Goal: Entertainment & Leisure: Consume media (video, audio)

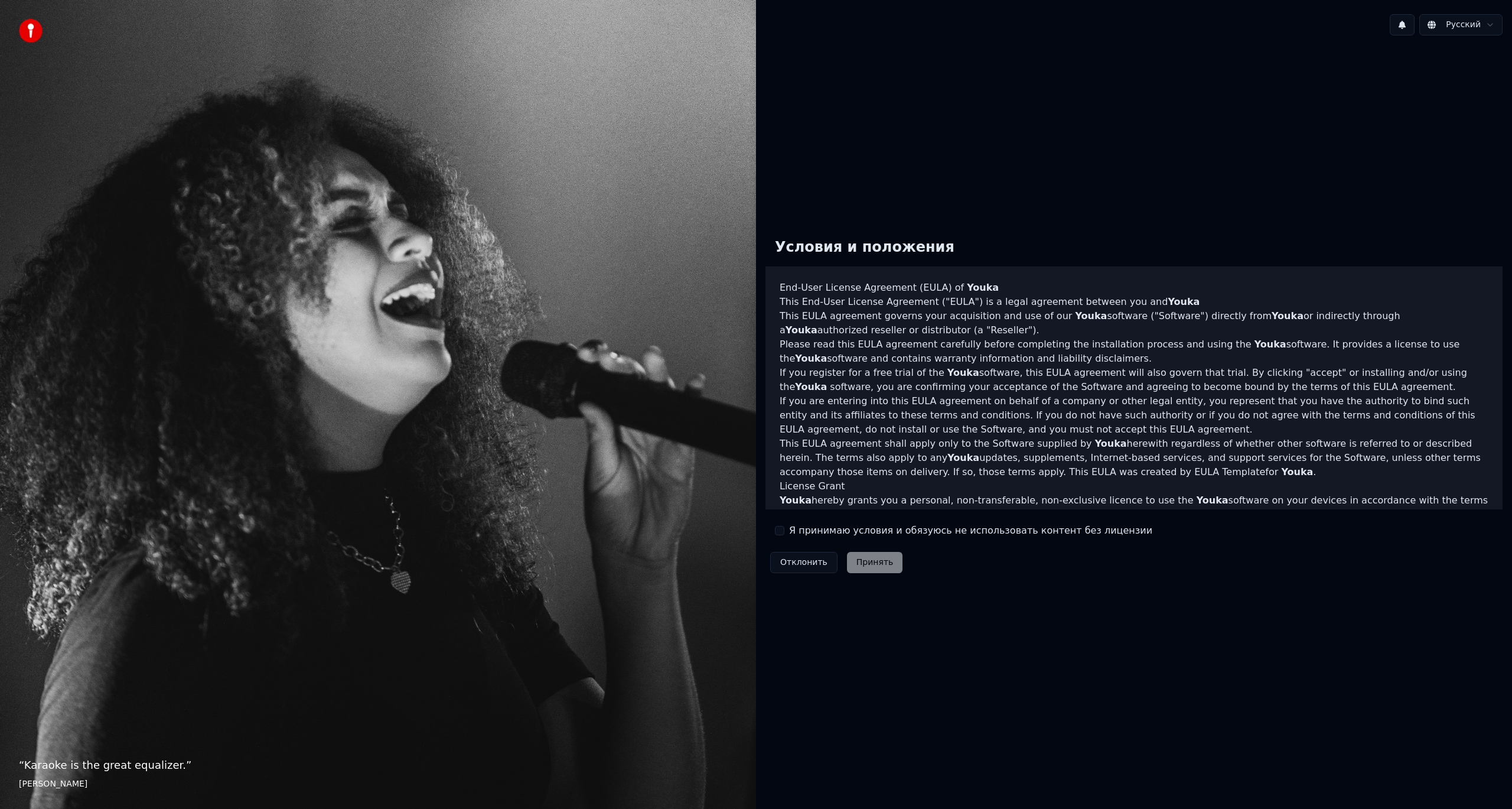
click at [787, 536] on div "Я принимаю условия и обязуюсь не использовать контент без лицензии" at bounding box center [963, 529] width 378 height 14
click at [779, 530] on button "Я принимаю условия и обязуюсь не использовать контент без лицензии" at bounding box center [779, 530] width 9 height 9
click at [866, 569] on button "Принять" at bounding box center [874, 562] width 56 height 21
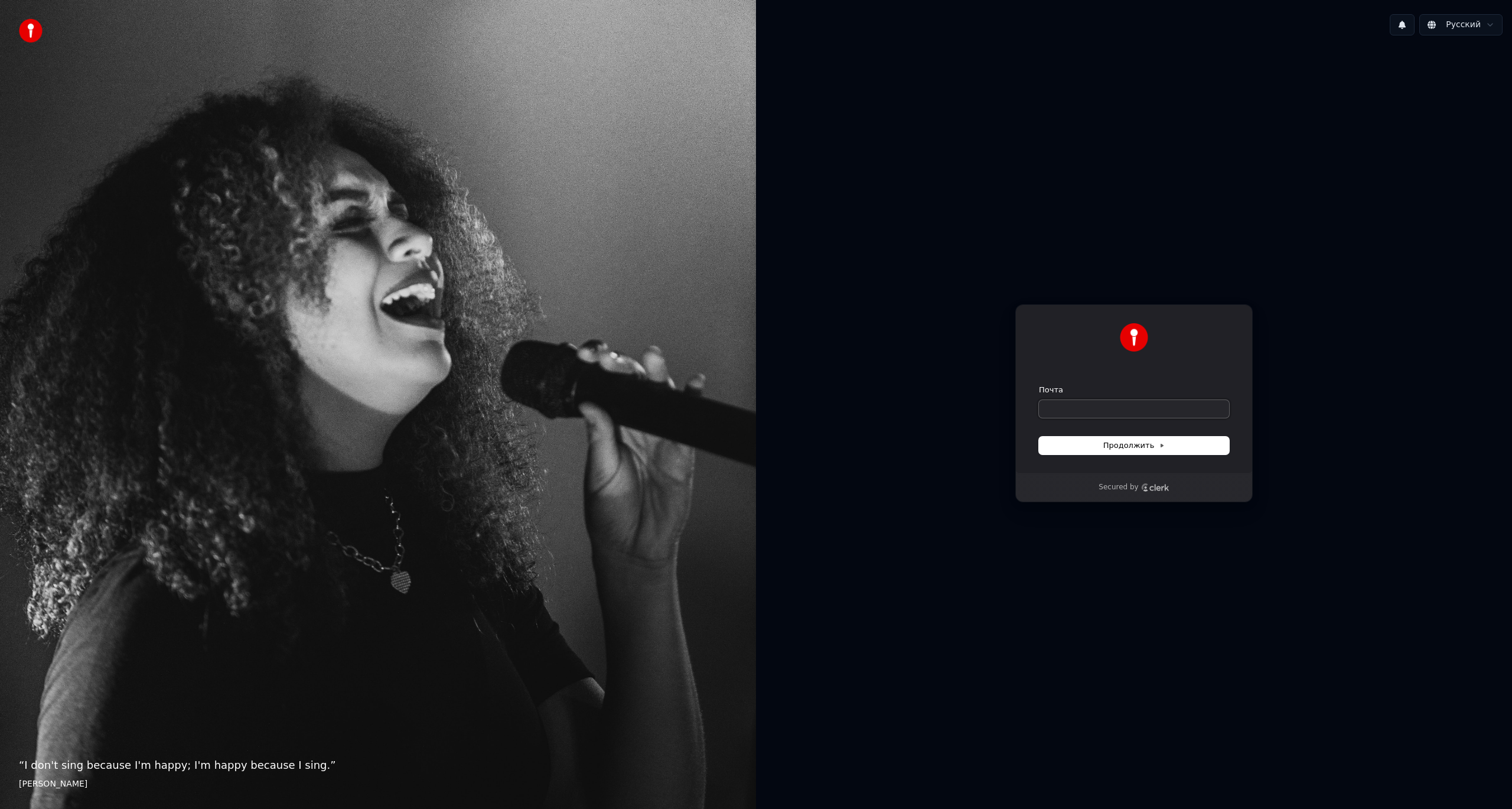
click at [1072, 403] on input "Почта" at bounding box center [1134, 408] width 191 height 18
click at [1084, 412] on input "Почта" at bounding box center [1134, 408] width 191 height 18
type input "*"
click at [1039, 384] on button "submit" at bounding box center [1039, 384] width 0 height 0
type input "**********"
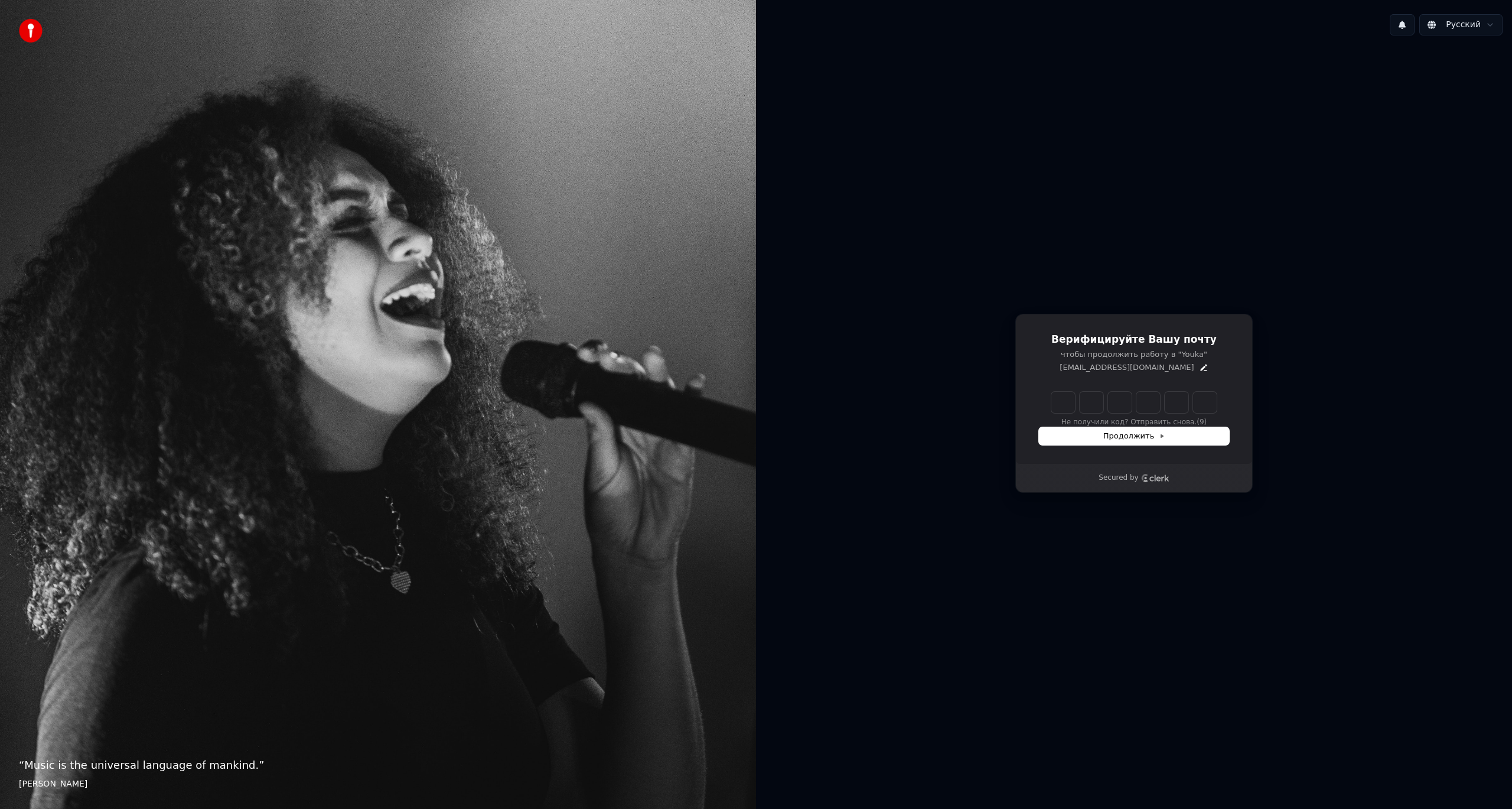
click at [1062, 405] on input "Enter verification code" at bounding box center [1134, 402] width 166 height 21
type input "******"
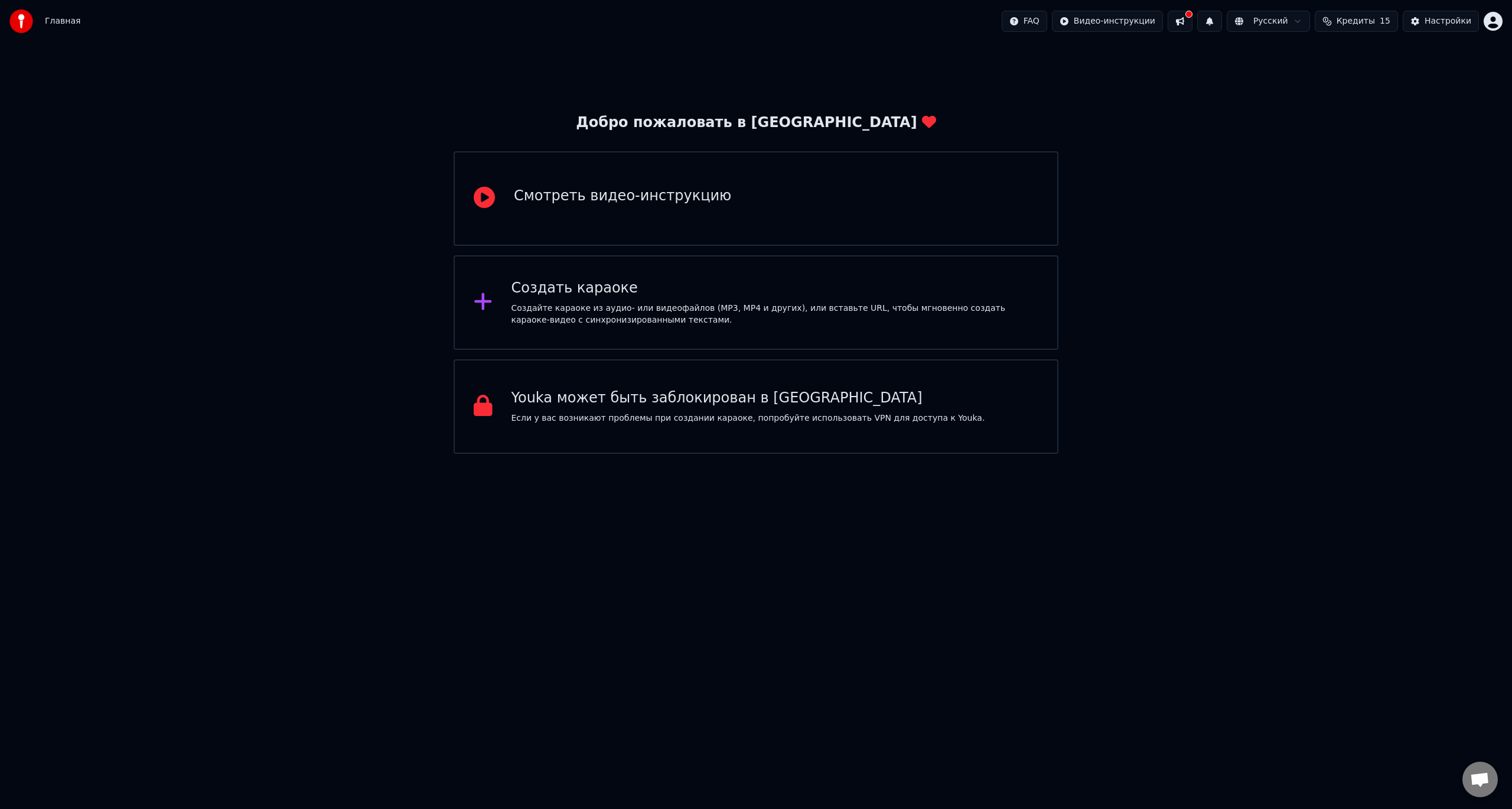
click at [686, 304] on div "Создайте караоке из аудио- или видеофайлов (MP3, MP4 и других), или вставьте UR…" at bounding box center [775, 315] width 527 height 24
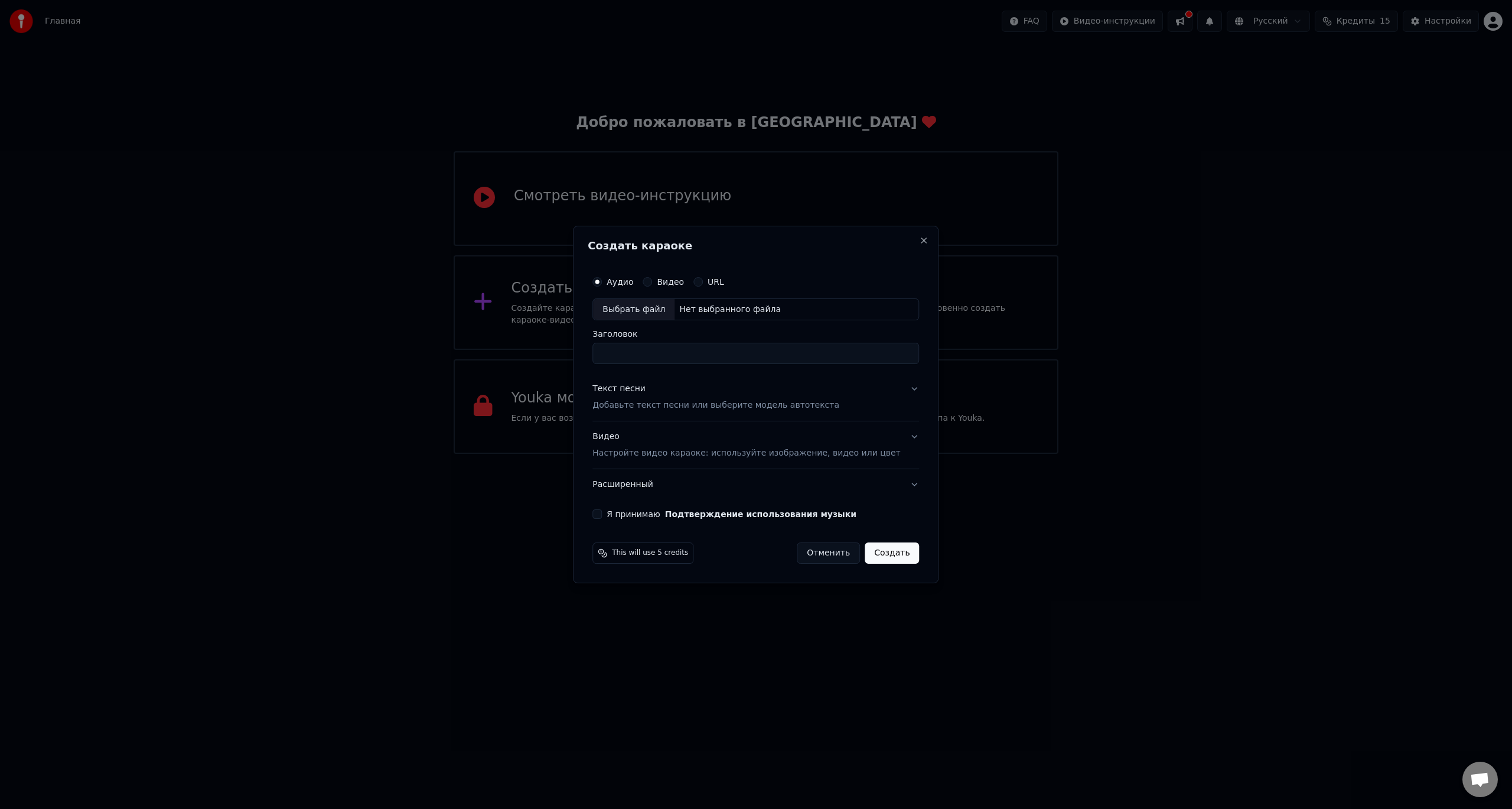
click at [700, 345] on input "Заголовок" at bounding box center [755, 354] width 327 height 21
click at [700, 360] on input "Заголовок" at bounding box center [755, 354] width 327 height 21
click at [661, 308] on div "Выбрать файл" at bounding box center [634, 309] width 81 height 21
type input "**********"
click at [786, 414] on button "Текст песни Добавьте текст песни или выберите модель автотекста" at bounding box center [755, 397] width 327 height 47
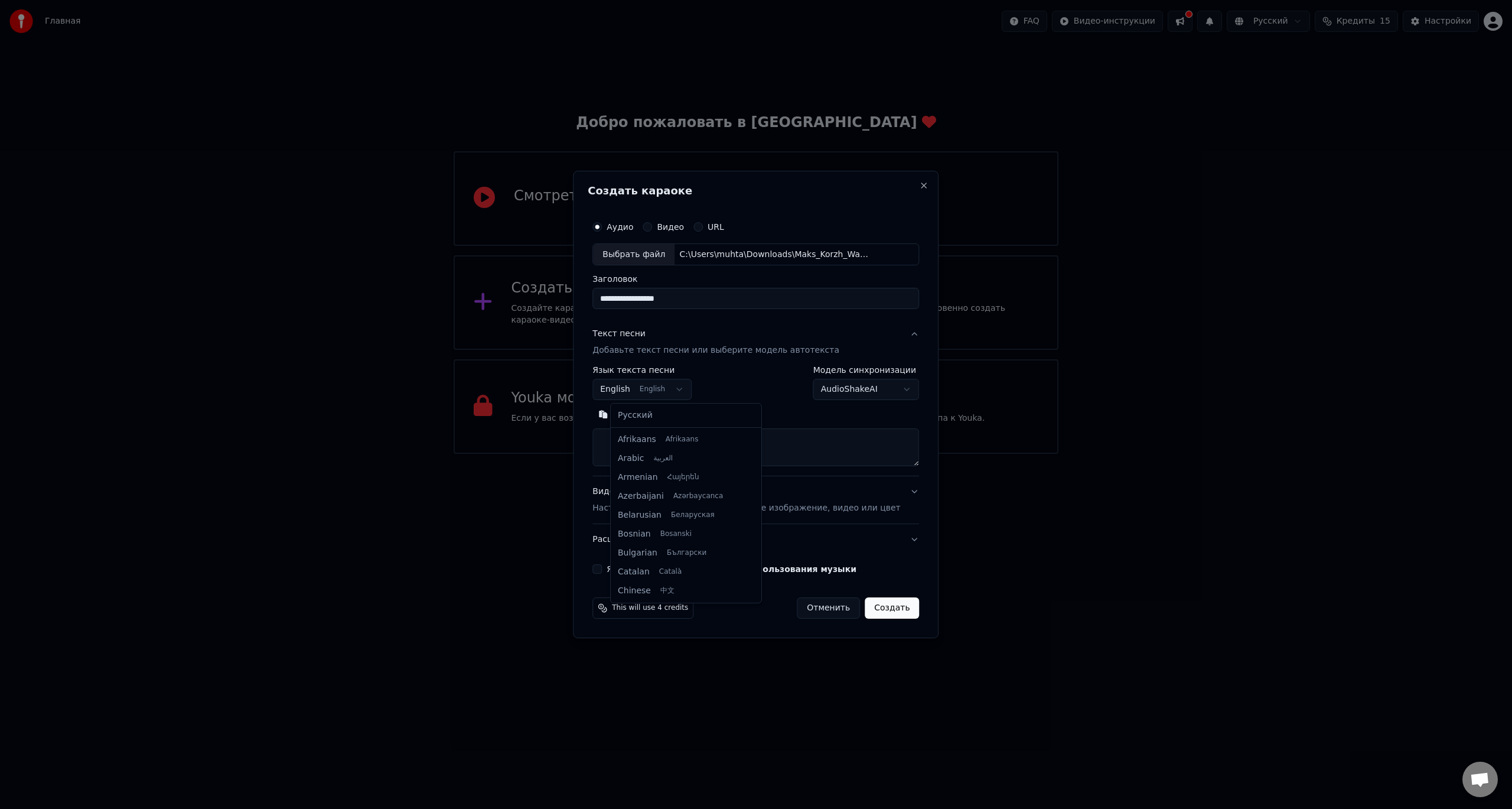
click at [679, 393] on body "**********" at bounding box center [756, 227] width 1512 height 454
click at [689, 387] on body "**********" at bounding box center [756, 227] width 1512 height 454
click at [633, 414] on button "Вставить" at bounding box center [625, 415] width 65 height 19
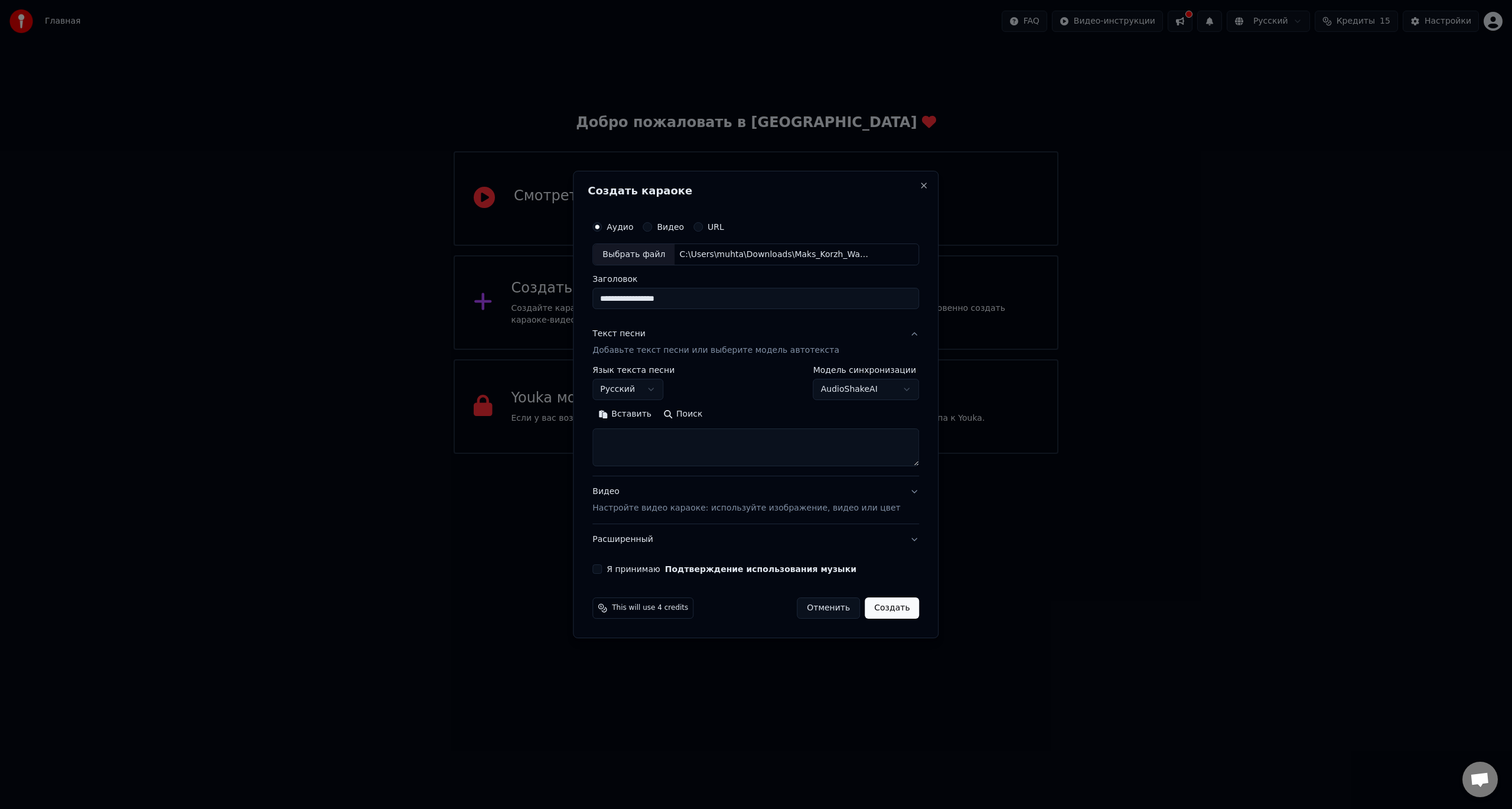
select select "**"
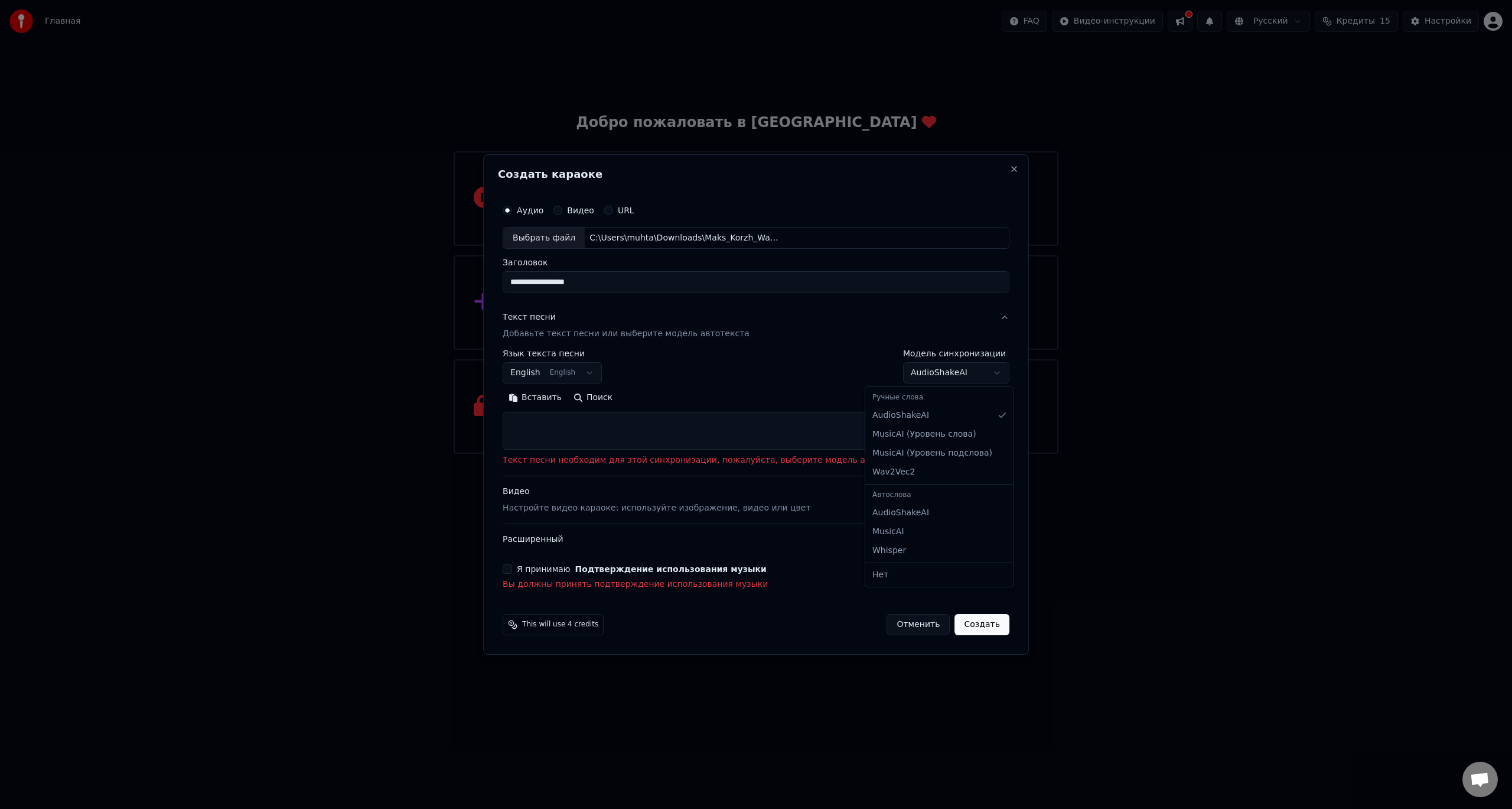
click at [897, 371] on body "**********" at bounding box center [756, 227] width 1512 height 454
click at [917, 379] on body "**********" at bounding box center [756, 227] width 1512 height 454
click at [909, 380] on body "**********" at bounding box center [756, 227] width 1512 height 454
select select "**********"
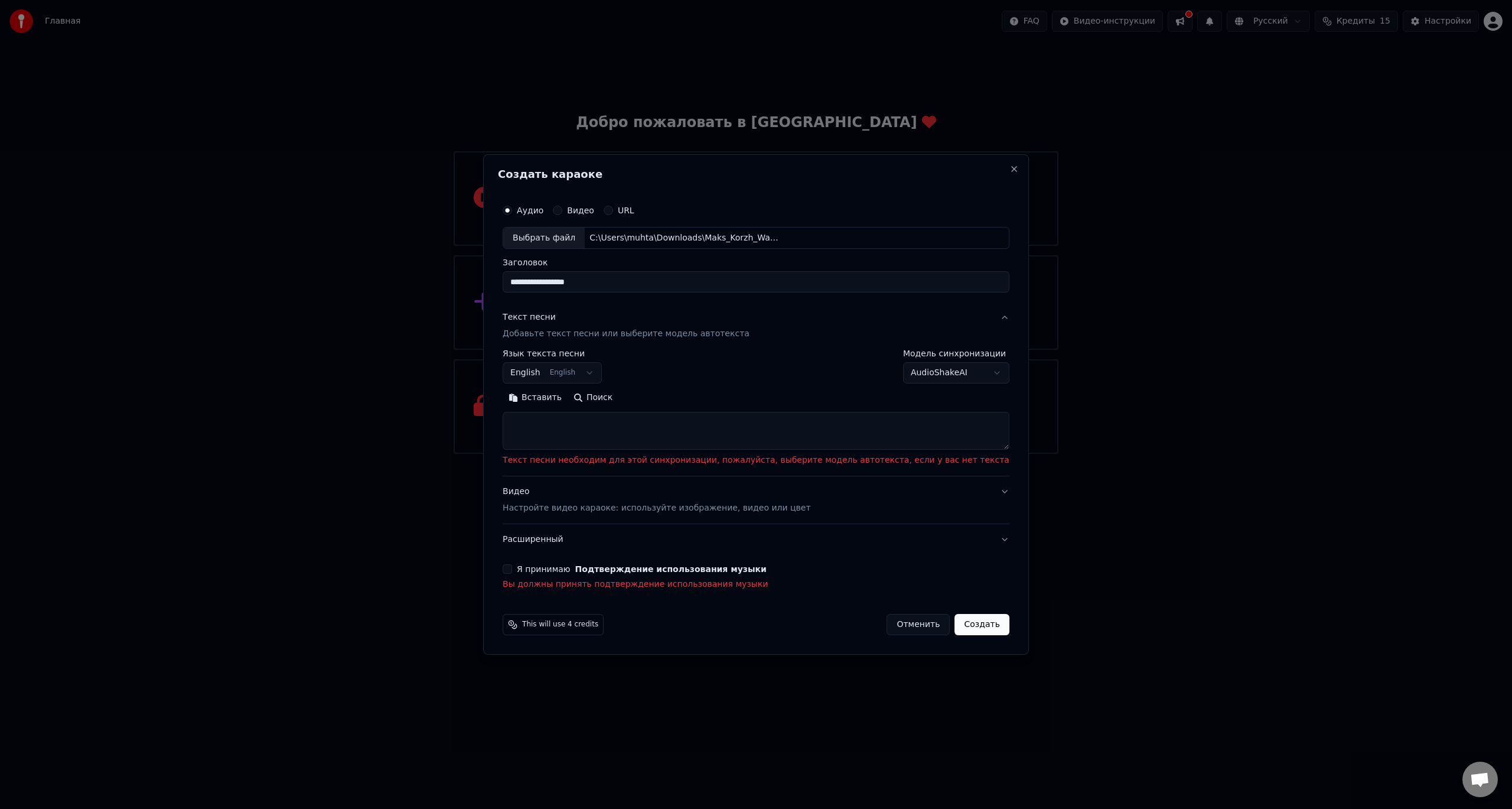
click at [639, 429] on textarea at bounding box center [756, 430] width 507 height 38
paste textarea "**********"
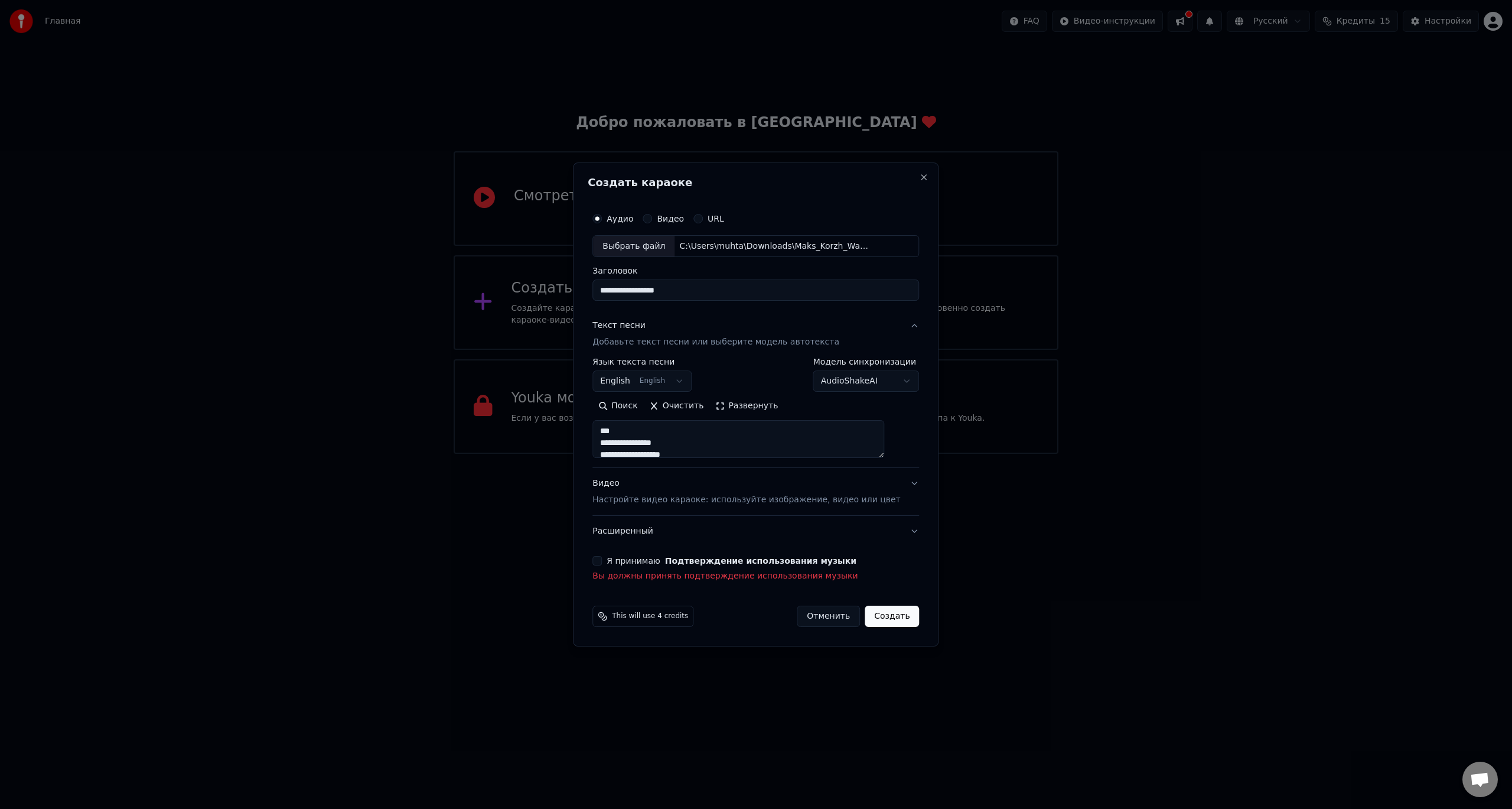
scroll to position [429, 0]
type textarea "**********"
click at [601, 561] on button "Я принимаю Подтверждение использования музыки" at bounding box center [597, 561] width 9 height 9
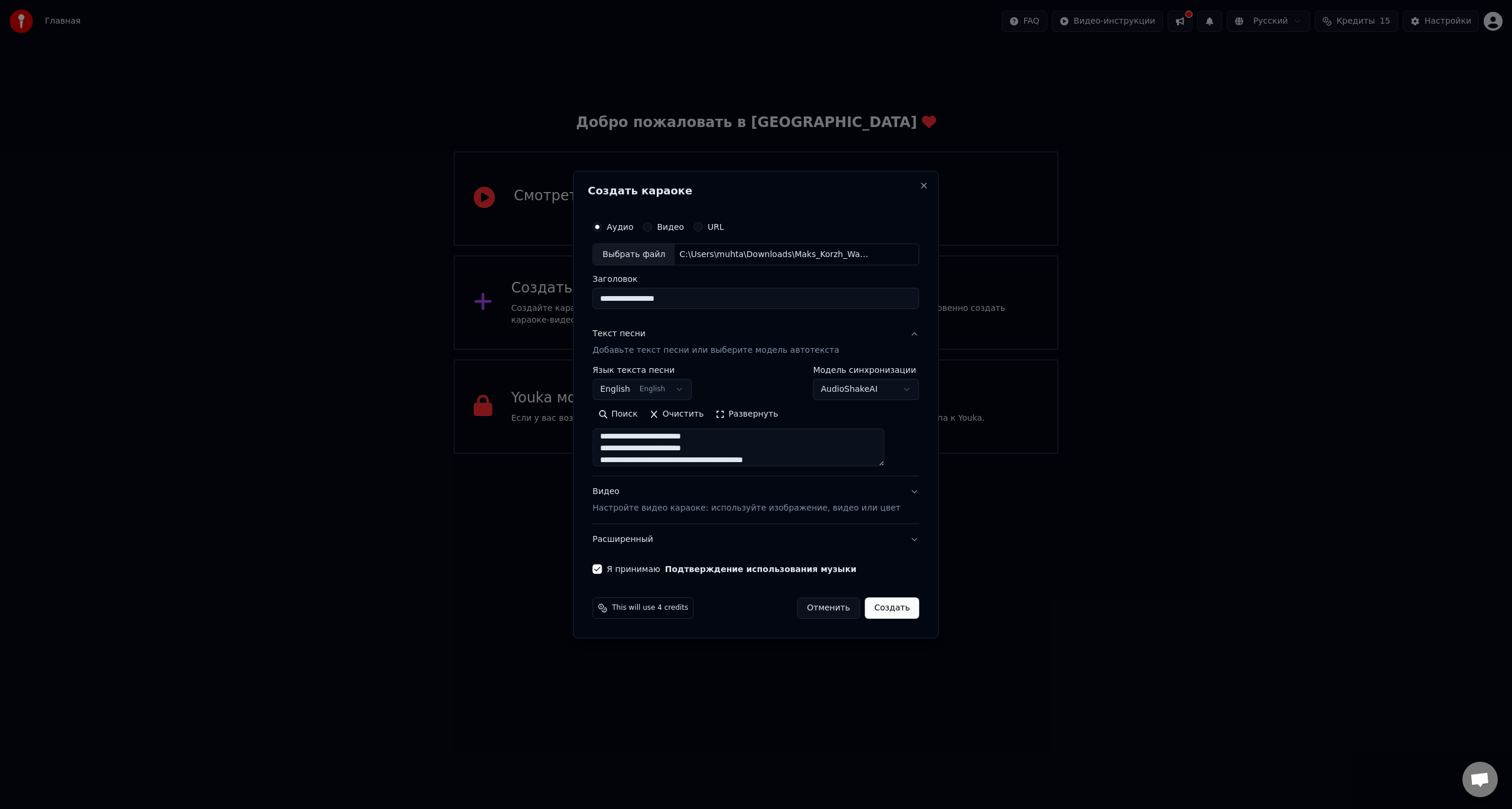
click at [725, 514] on p "Настройте видео караоке: используйте изображение, видео или цвет" at bounding box center [746, 508] width 308 height 12
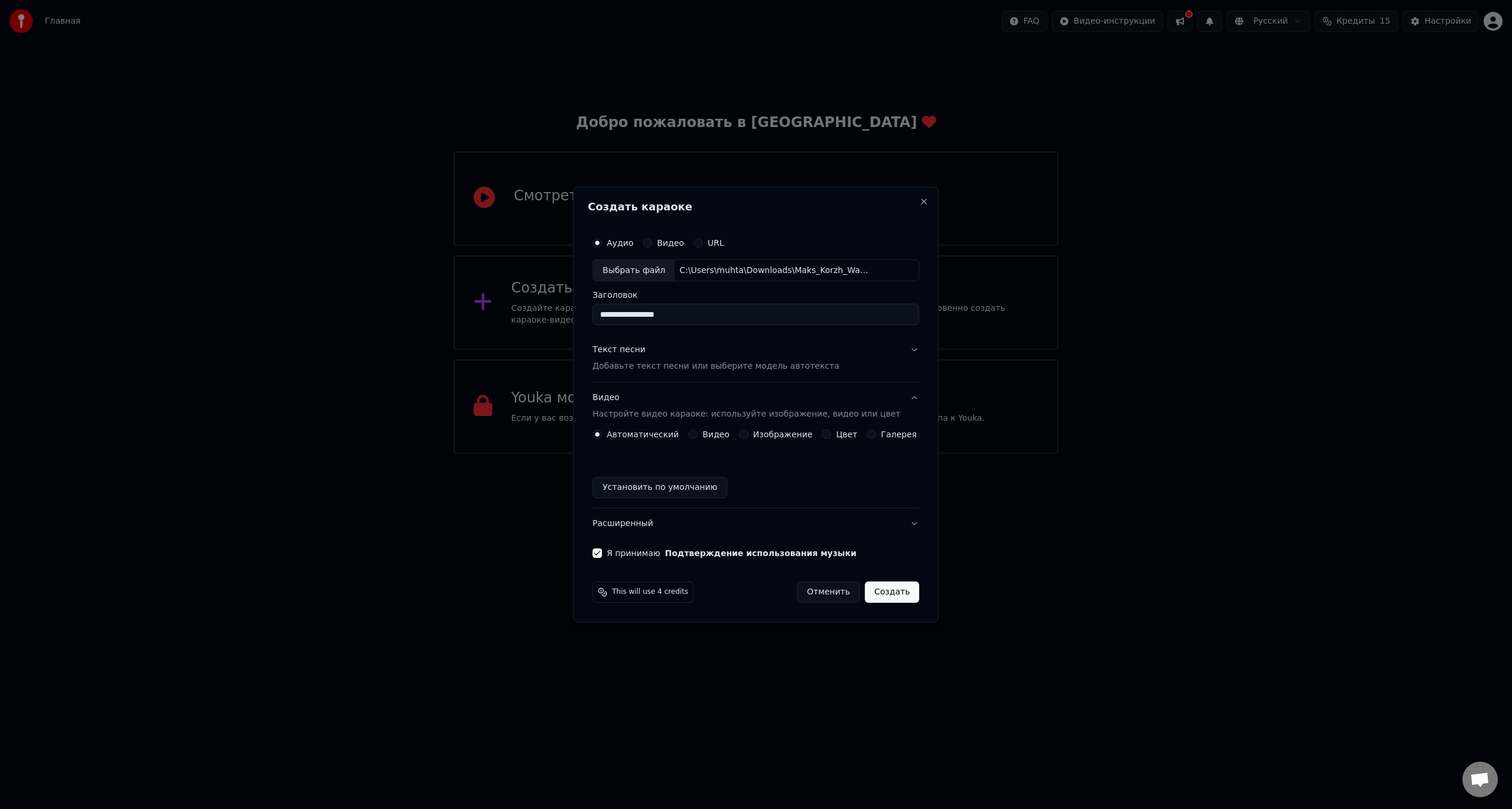
click at [645, 486] on button "Установить по умолчанию" at bounding box center [660, 487] width 135 height 21
click at [634, 487] on button "Установить по умолчанию" at bounding box center [660, 487] width 135 height 21
click at [750, 431] on div "Изображение" at bounding box center [775, 434] width 74 height 9
click at [749, 436] on button "Изображение" at bounding box center [743, 434] width 9 height 9
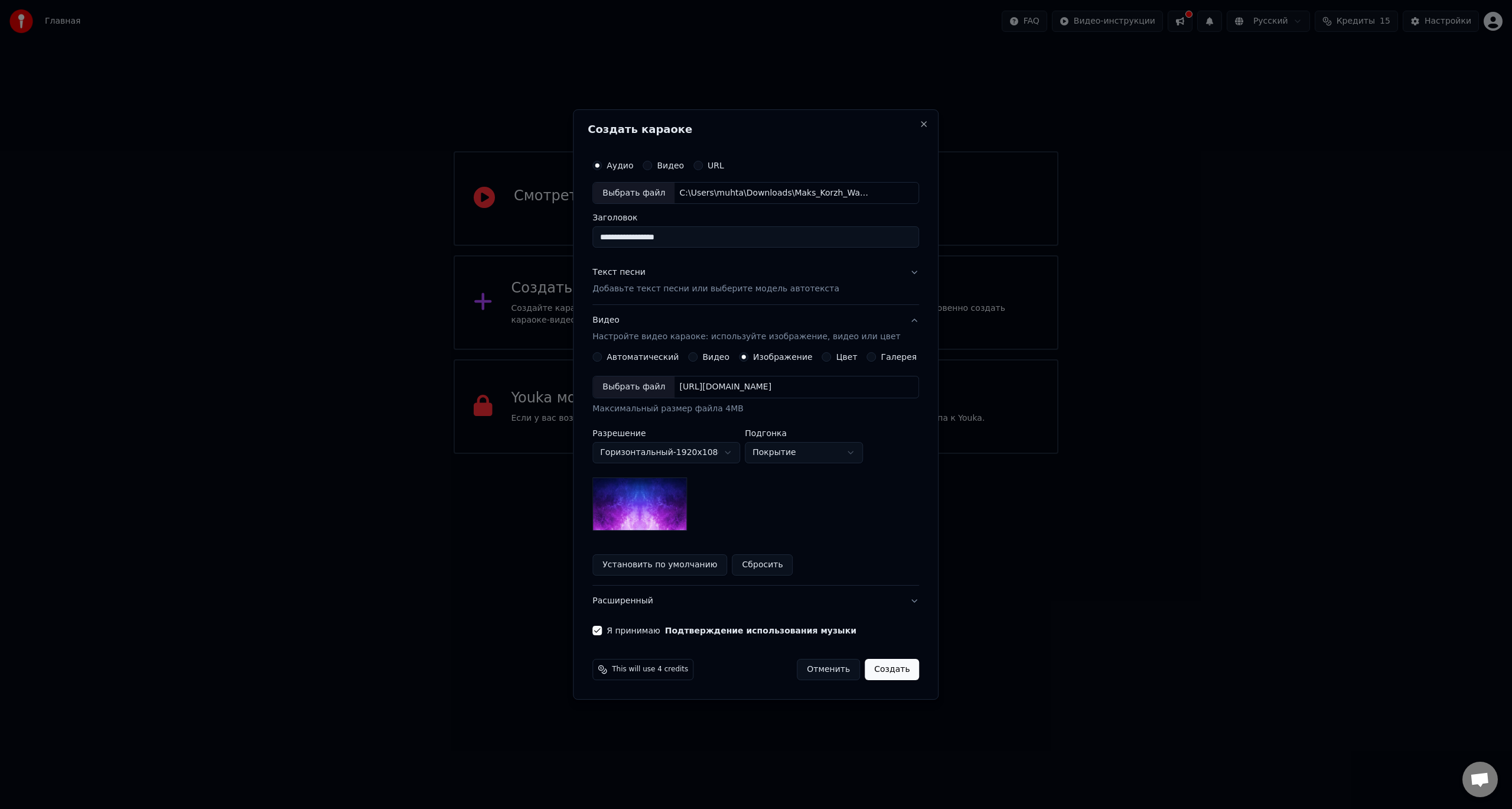
click at [687, 491] on img at bounding box center [639, 504] width 94 height 53
click at [710, 454] on body "**********" at bounding box center [756, 227] width 1512 height 454
drag, startPoint x: 819, startPoint y: 517, endPoint x: 795, endPoint y: 504, distance: 27.3
click at [819, 454] on body "**********" at bounding box center [756, 227] width 1512 height 454
click at [677, 492] on img at bounding box center [639, 504] width 94 height 53
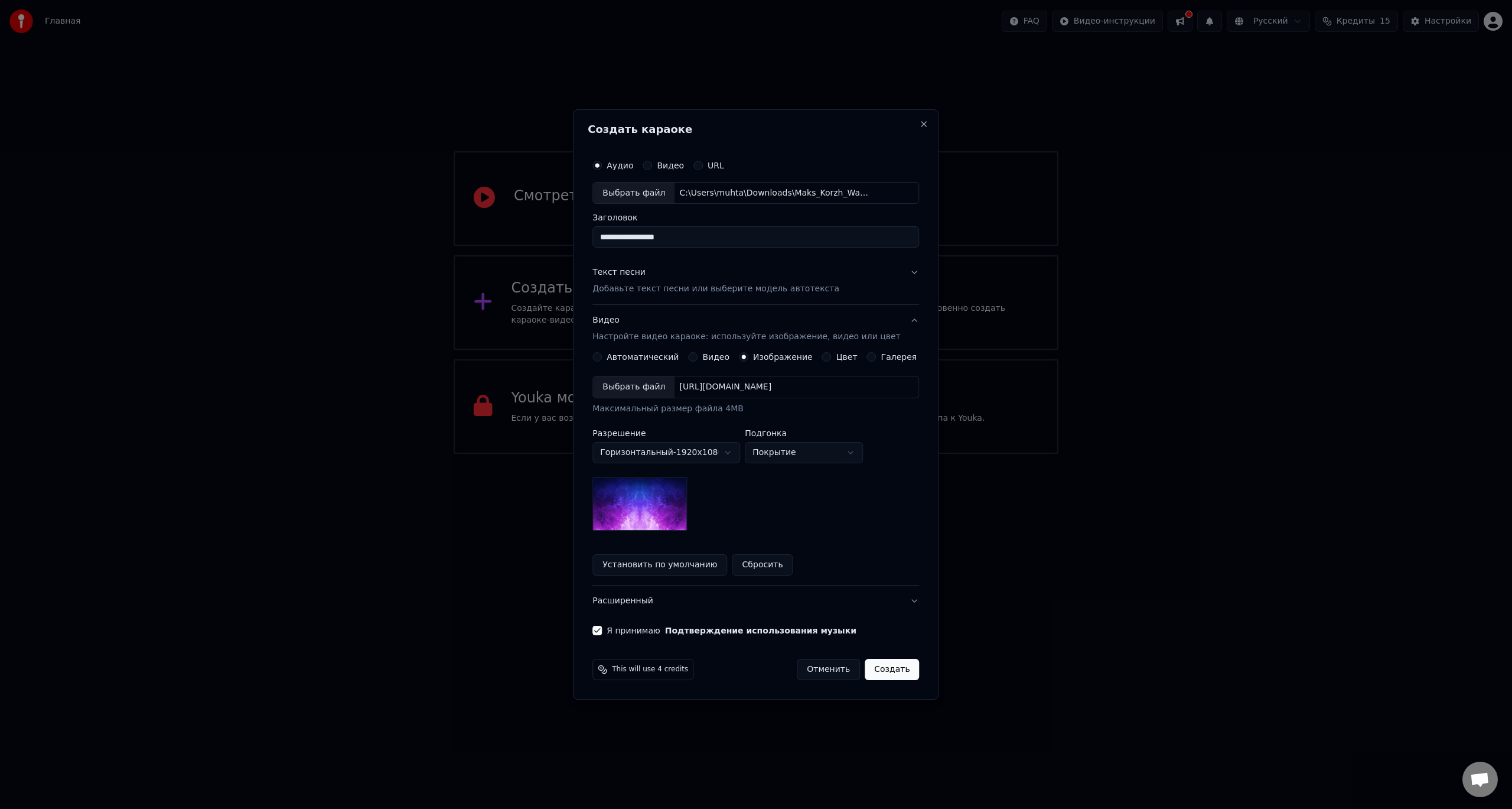
click at [661, 385] on div "Выбрать файл" at bounding box center [634, 387] width 81 height 21
click at [903, 274] on button "Текст песни Добавьте текст песни или выберите модель автотекста" at bounding box center [755, 280] width 327 height 47
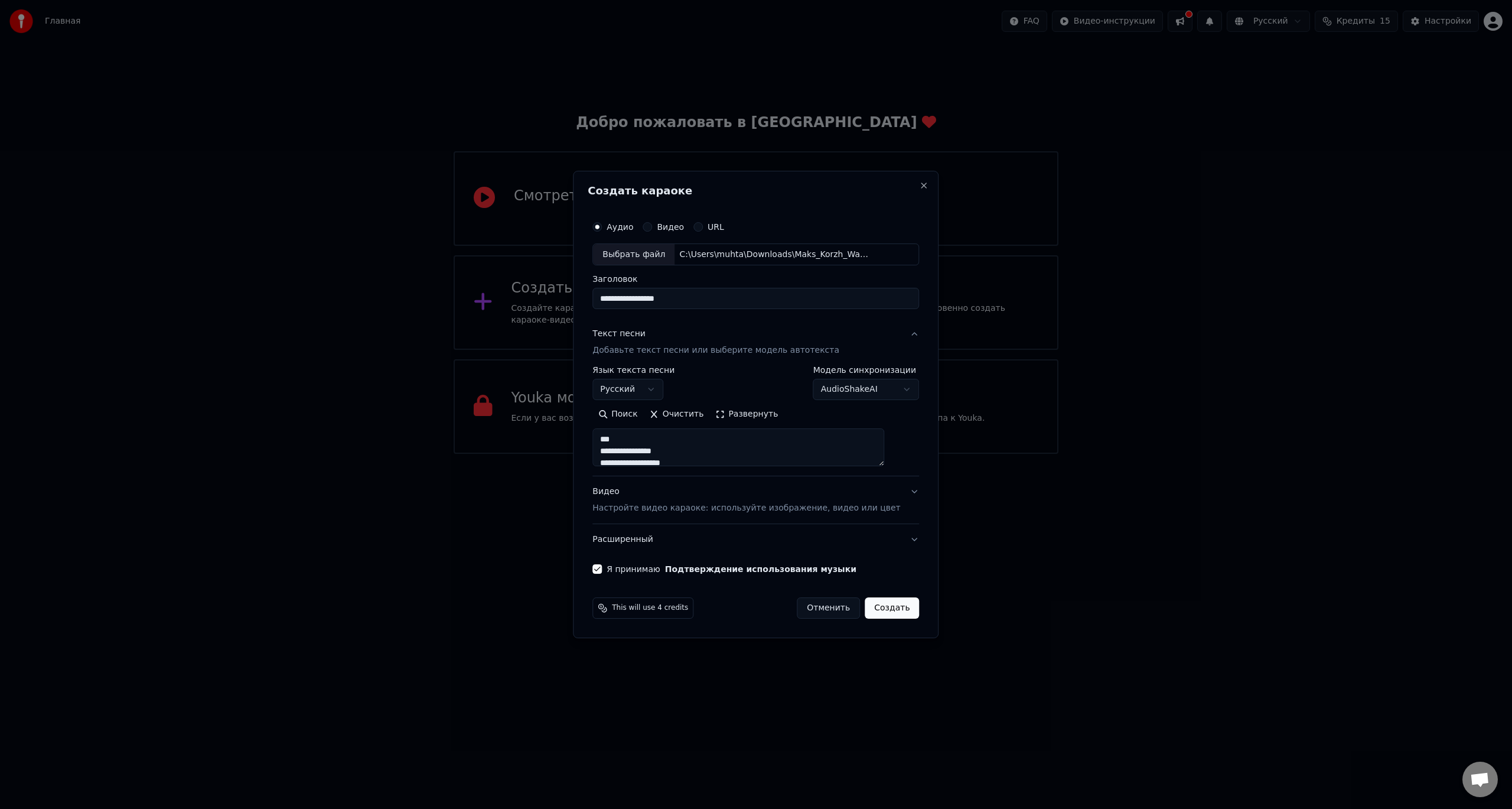
click at [875, 606] on button "Создать" at bounding box center [891, 607] width 55 height 21
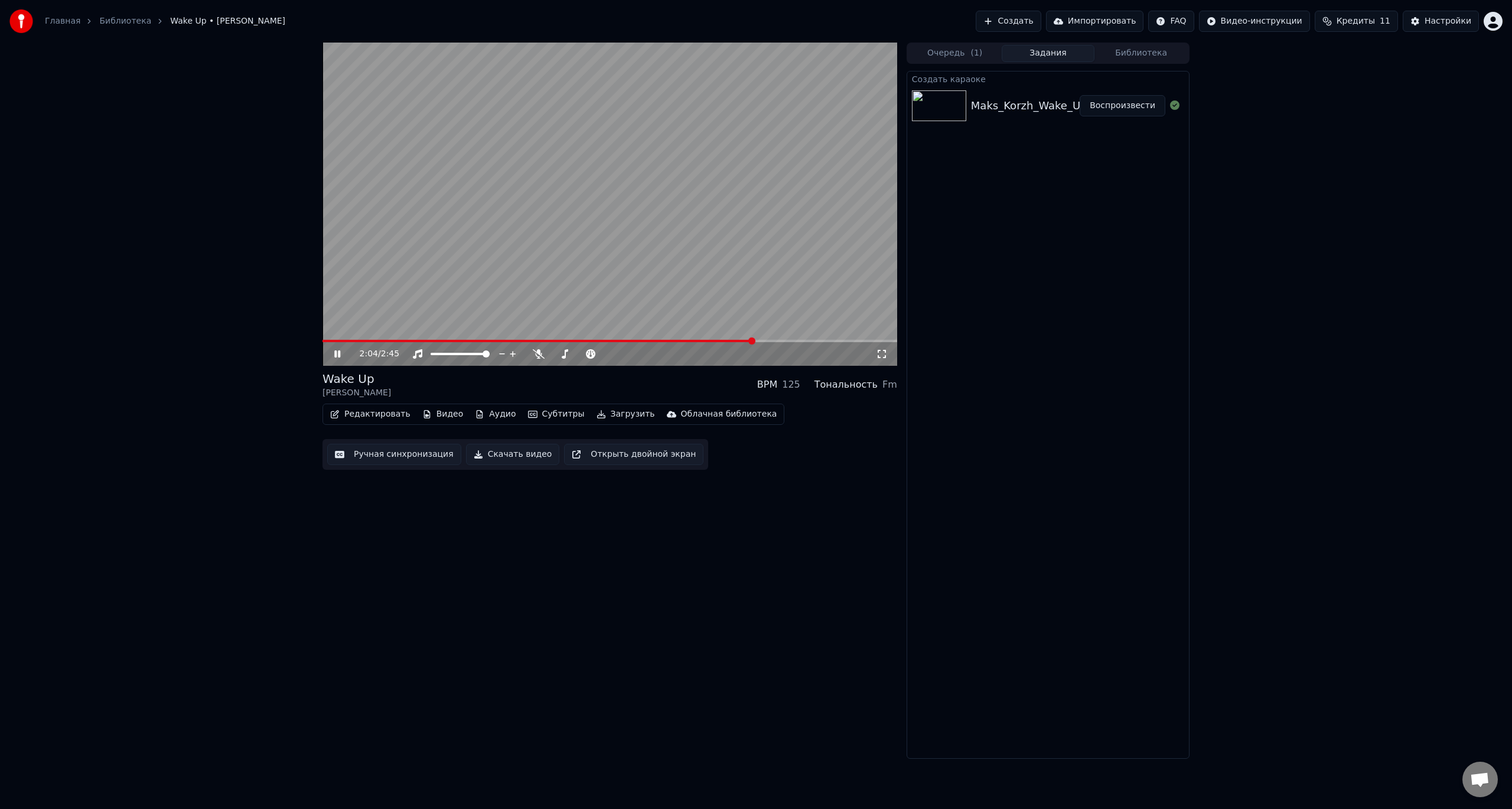
click at [790, 467] on div "Редактировать Видео Аудио Субтитры Загрузить Облачная библиотека Ручная синхрон…" at bounding box center [609, 436] width 575 height 66
click at [802, 342] on span at bounding box center [609, 341] width 575 height 3
click at [829, 342] on span at bounding box center [609, 341] width 575 height 3
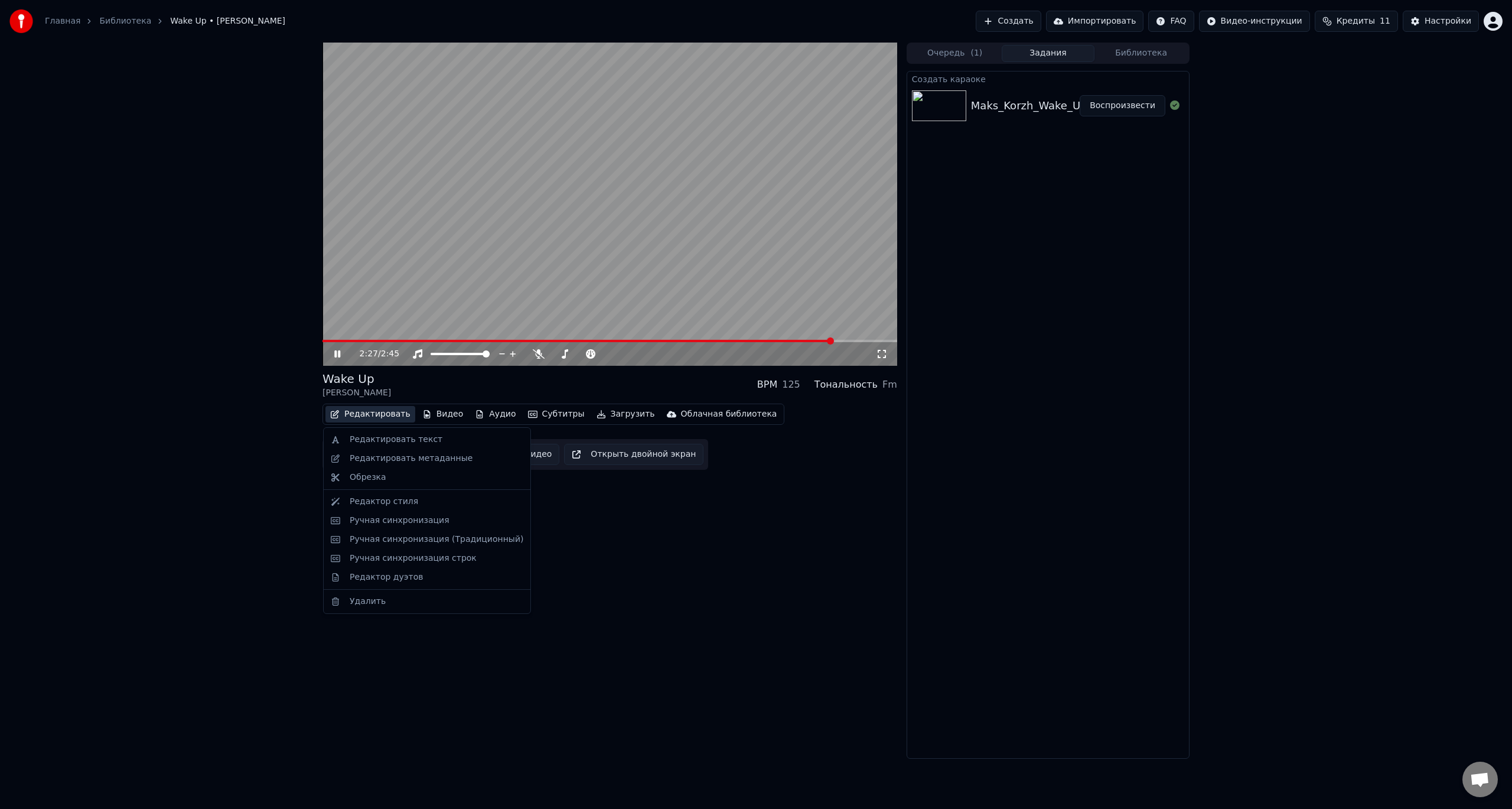
click at [379, 412] on button "Редактировать" at bounding box center [370, 414] width 90 height 17
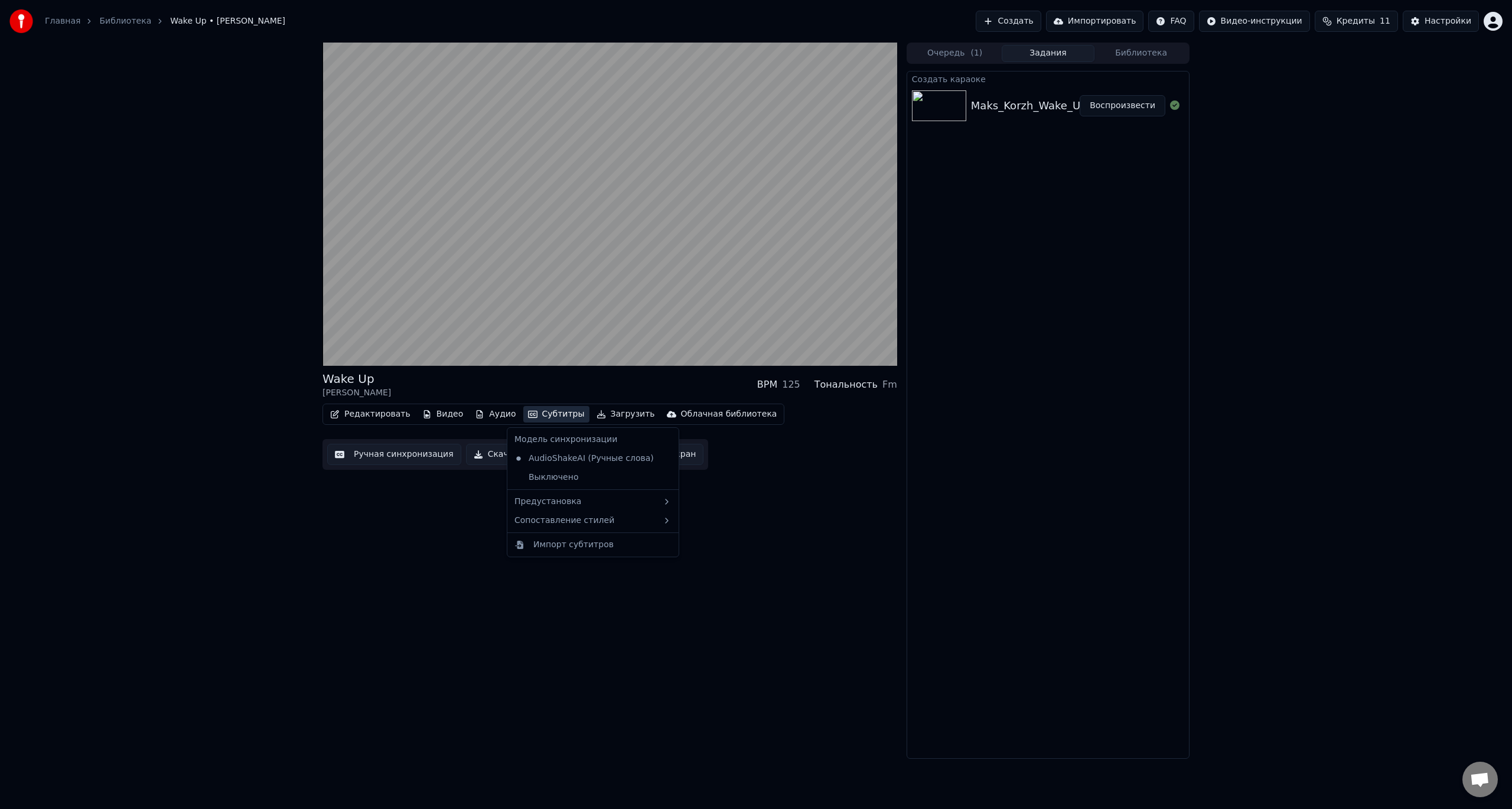
click at [528, 412] on button "Субтитры" at bounding box center [555, 414] width 66 height 17
click at [527, 420] on button "Субтитры" at bounding box center [555, 414] width 66 height 17
click at [731, 529] on div "2 Lines - Dynamic (Horizontal)" at bounding box center [738, 523] width 149 height 19
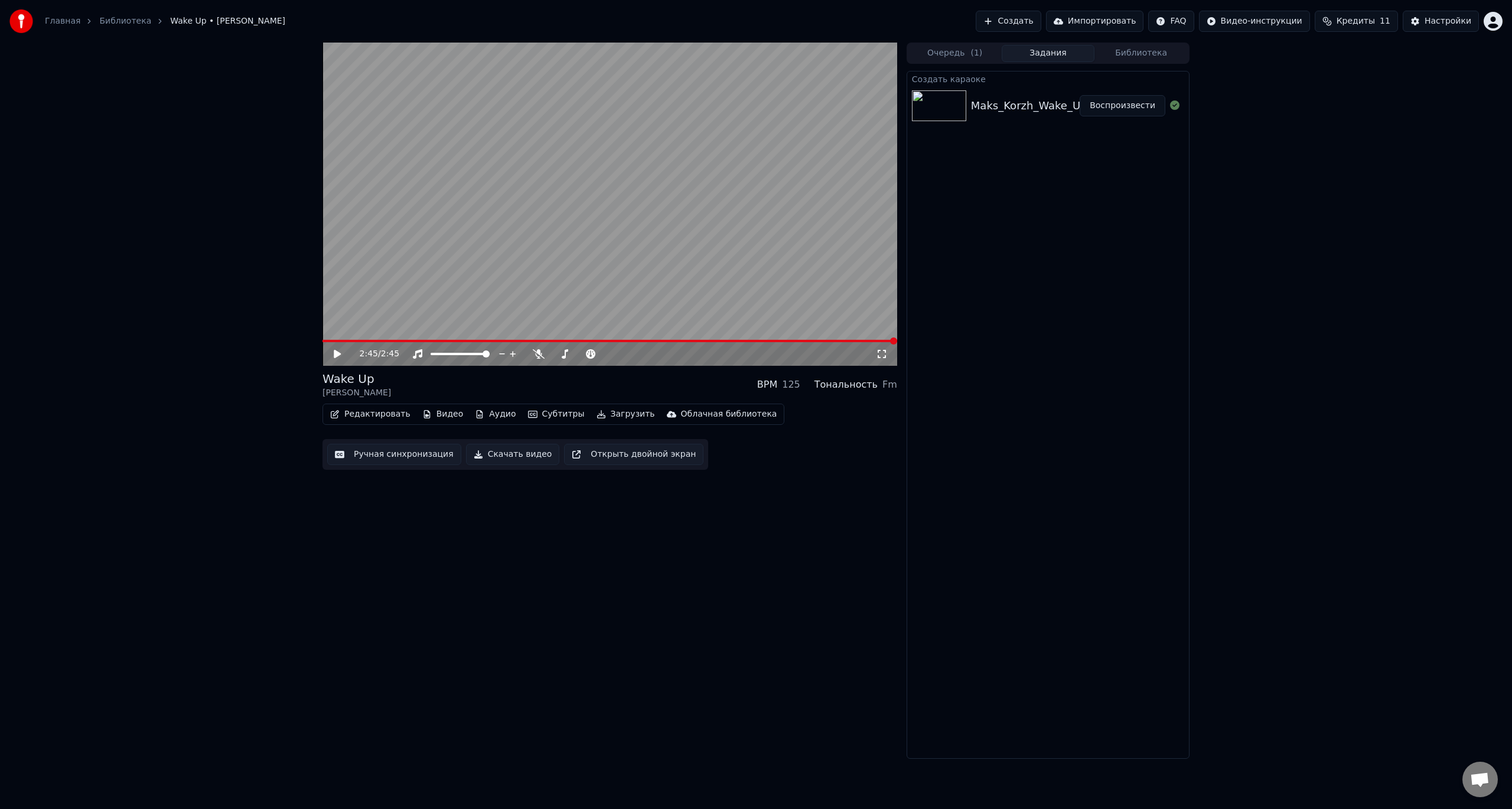
click at [546, 420] on button "Субтитры" at bounding box center [555, 414] width 66 height 17
click at [458, 219] on video at bounding box center [609, 204] width 575 height 323
click at [384, 339] on video at bounding box center [609, 204] width 575 height 323
click at [390, 296] on video at bounding box center [609, 204] width 575 height 323
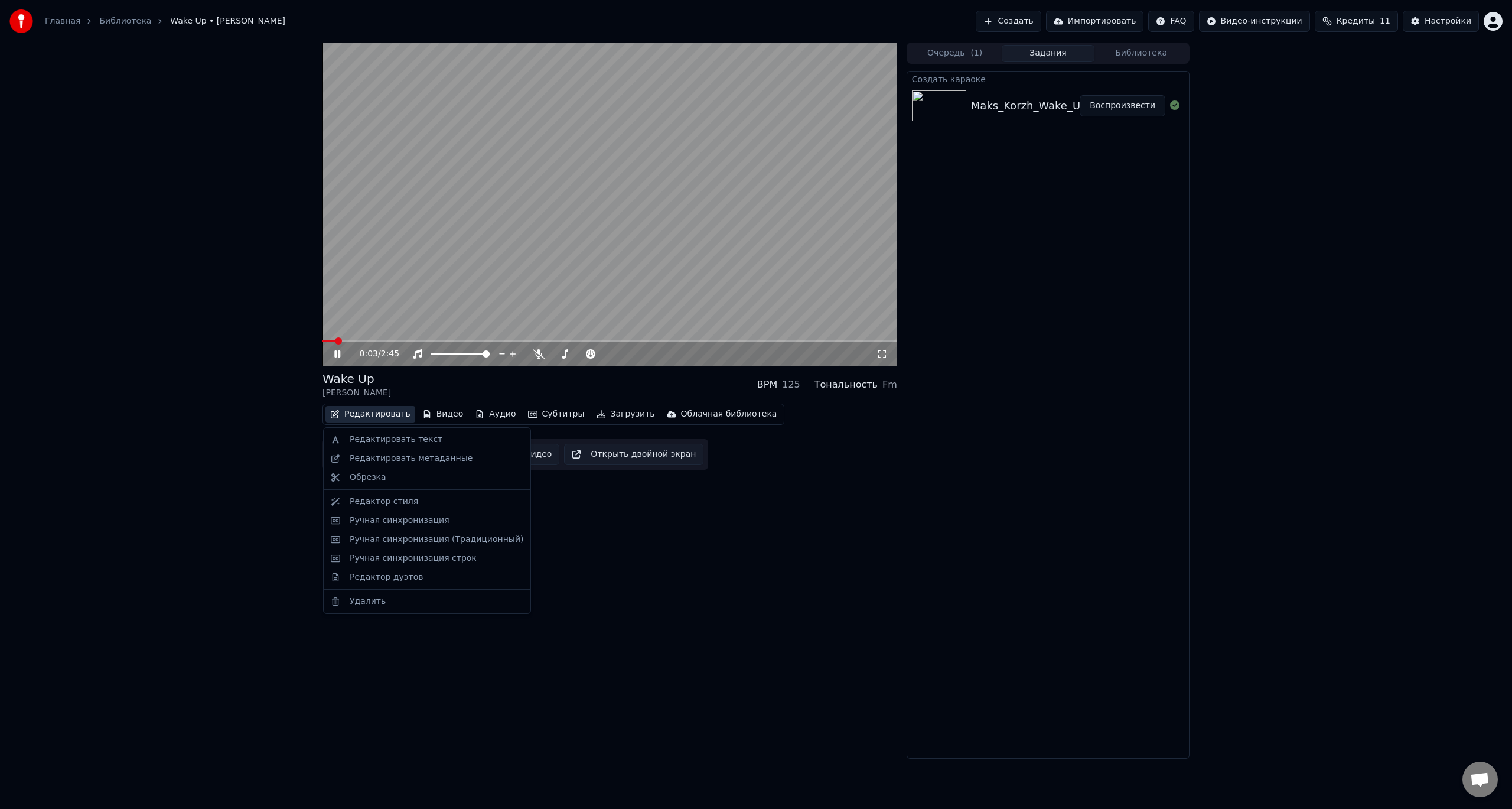
click at [377, 415] on button "Редактировать" at bounding box center [370, 414] width 90 height 17
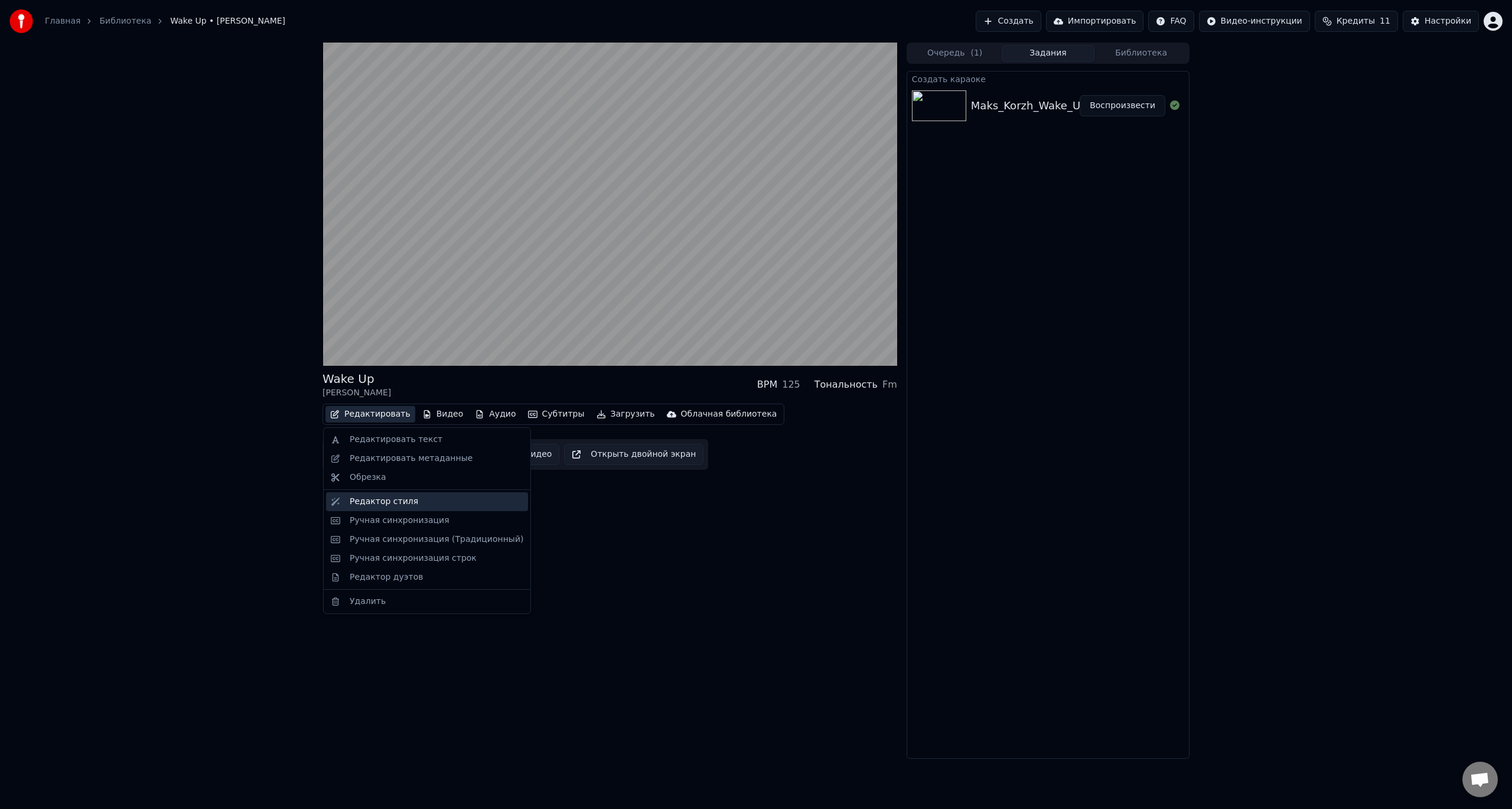
click at [407, 508] on div "Редактор стиля" at bounding box center [427, 502] width 202 height 19
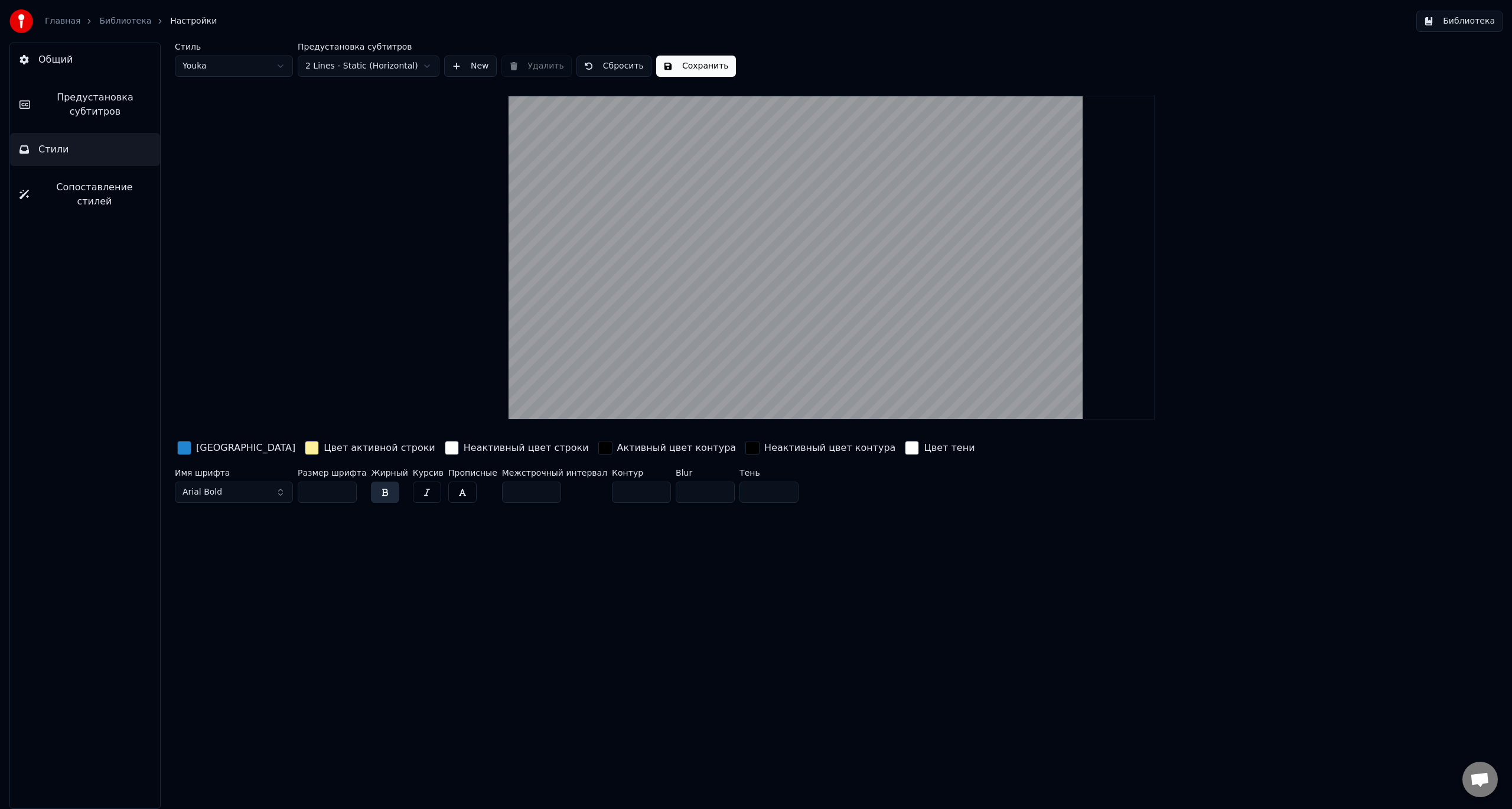
drag, startPoint x: 281, startPoint y: 0, endPoint x: 513, endPoint y: 760, distance: 794.6
click at [475, 749] on div "Стиль Youka Предустановка субтитров 2 Lines - Static (Horizontal) New Удалить С…" at bounding box center [831, 426] width 1361 height 766
click at [91, 101] on span "Предустановка субтитров" at bounding box center [95, 105] width 111 height 29
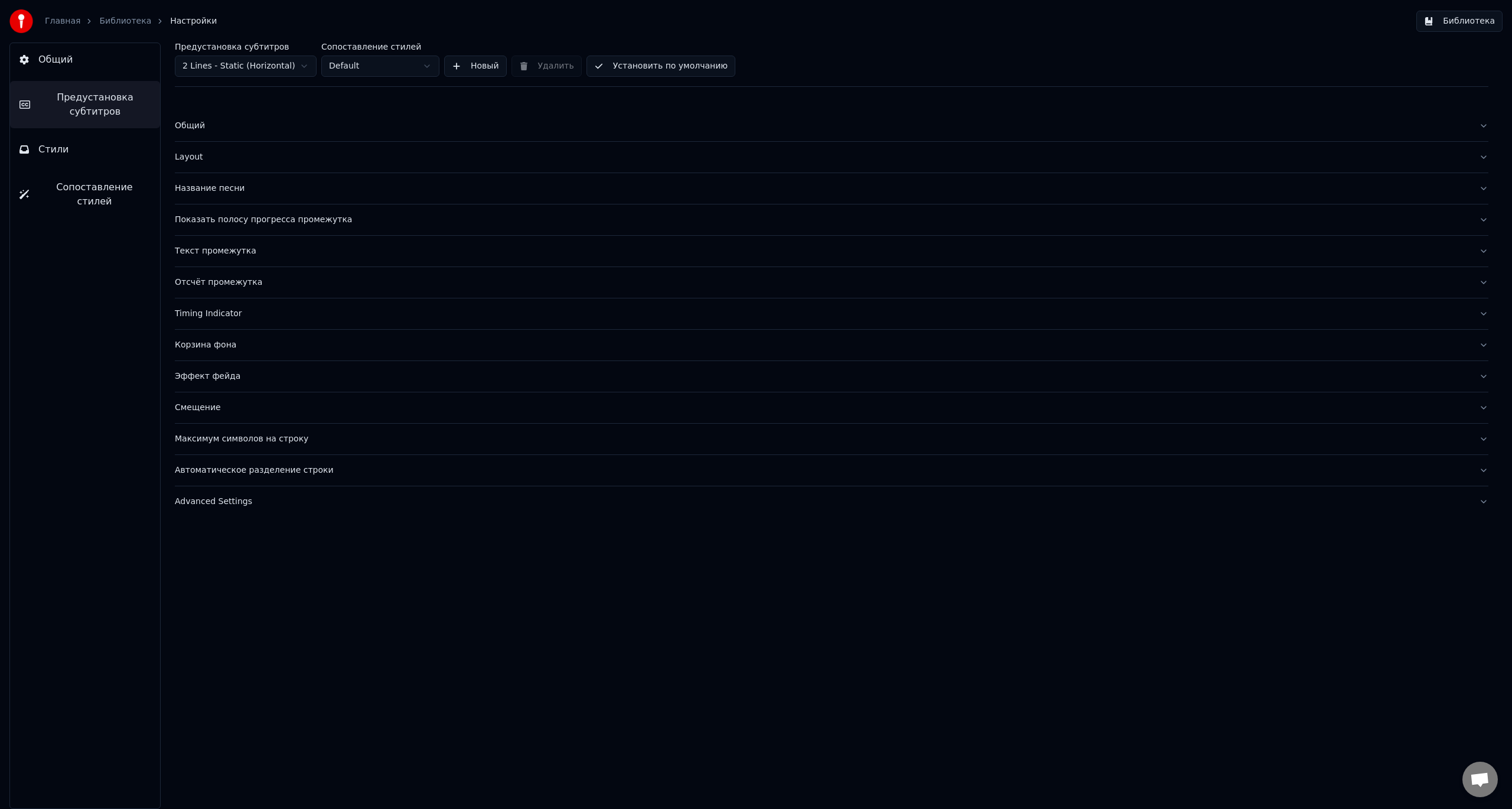
click at [120, 16] on link "Библиотека" at bounding box center [125, 21] width 52 height 12
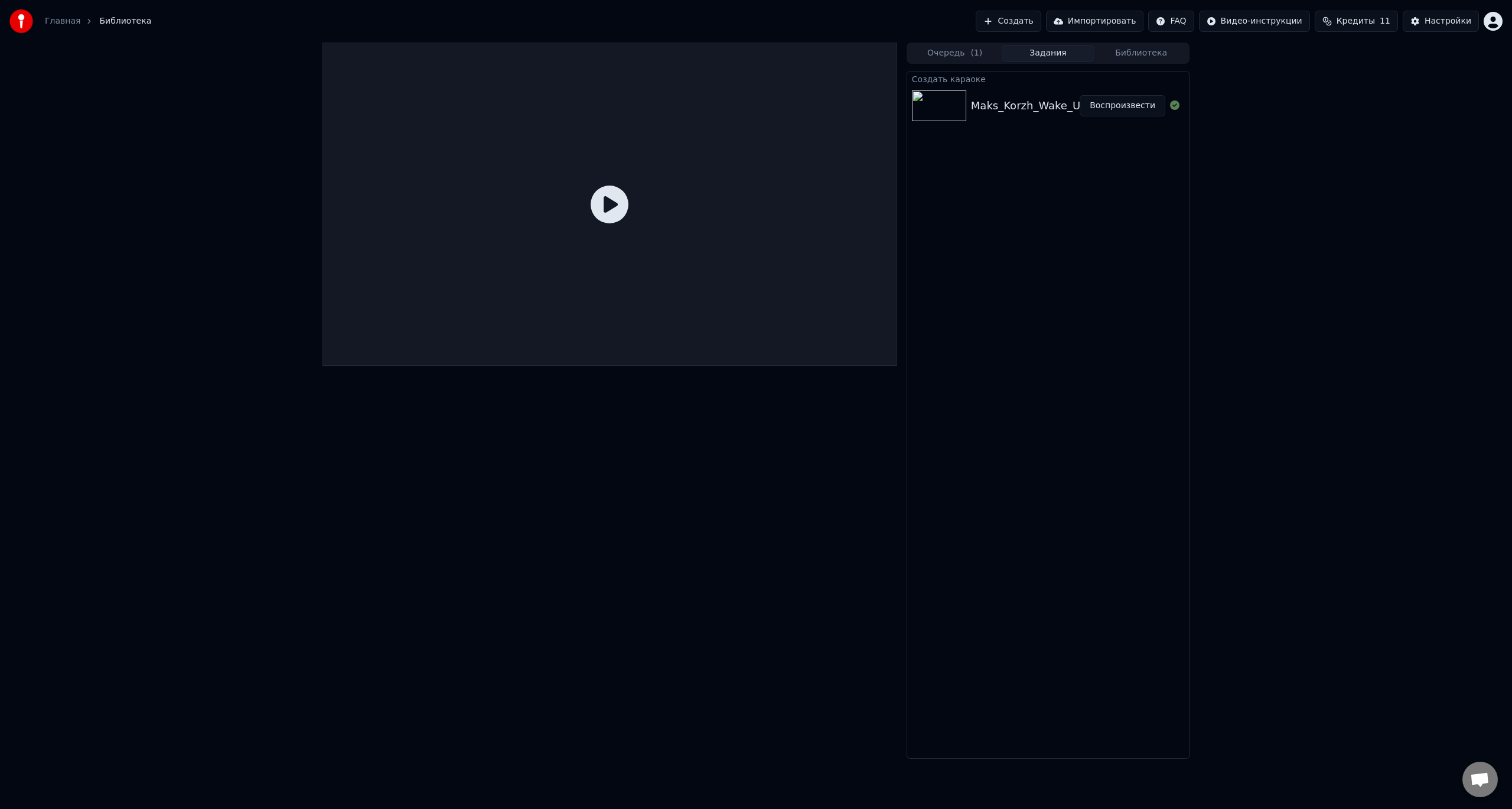
click at [1019, 104] on div "Maks_Korzh_Wake_Up" at bounding box center [1029, 106] width 117 height 17
click at [1020, 102] on div "Maks_Korzh_Wake_Up" at bounding box center [1029, 106] width 117 height 17
click at [1022, 127] on div "Создать караоке Maks_Korzh_Wake_Up Воспроизвести" at bounding box center [1048, 415] width 283 height 688
click at [969, 54] on button "Очередь ( 1 )" at bounding box center [955, 54] width 93 height 18
click at [1015, 110] on div "Wake Up [PERSON_NAME]" at bounding box center [1047, 91] width 281 height 40
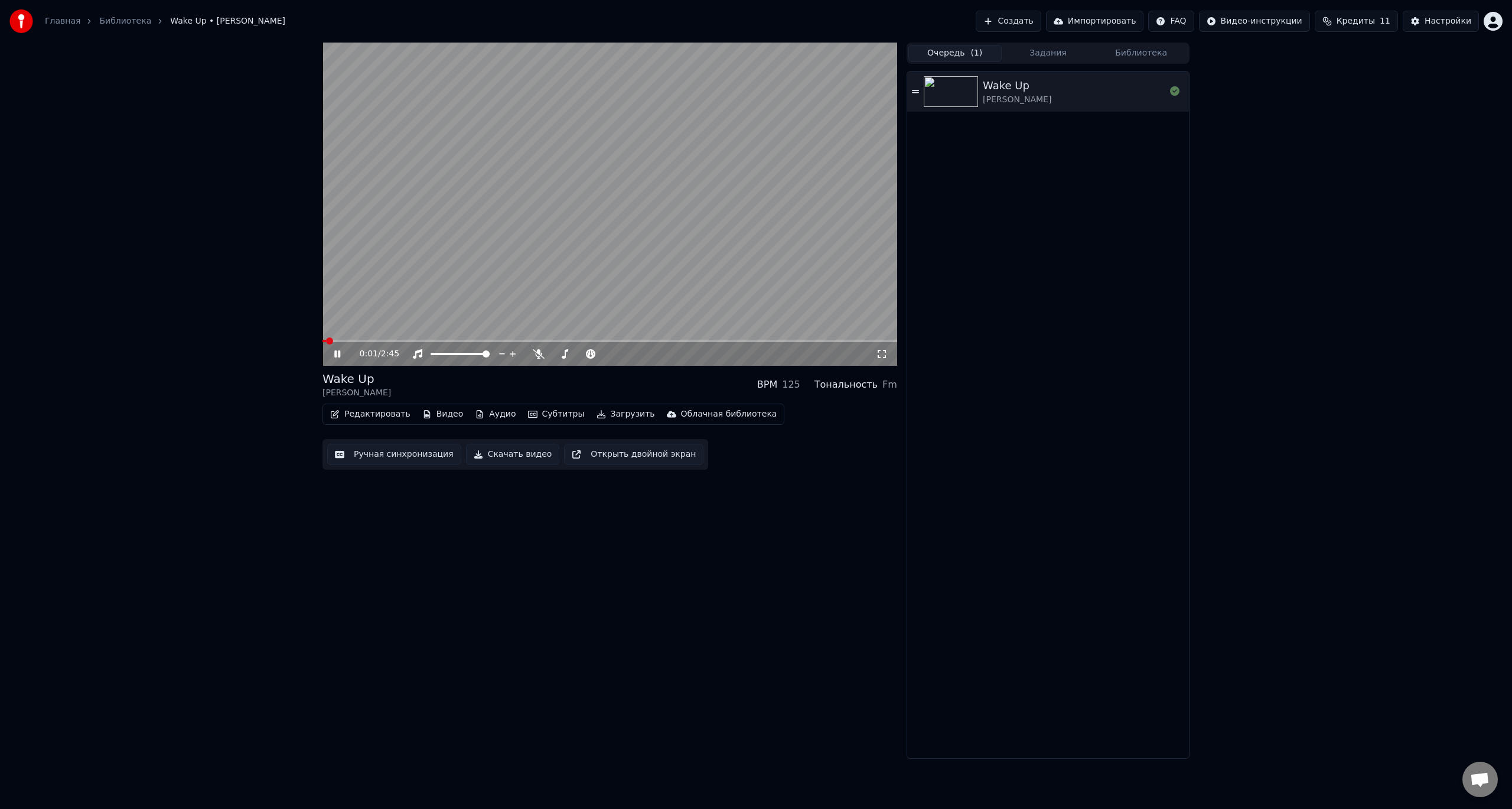
click at [680, 255] on video at bounding box center [609, 204] width 575 height 323
click at [883, 384] on div "Тональность Fm" at bounding box center [855, 384] width 82 height 14
click at [790, 387] on div "BPM 125" at bounding box center [778, 384] width 43 height 14
click at [435, 417] on button "Видео" at bounding box center [442, 414] width 51 height 17
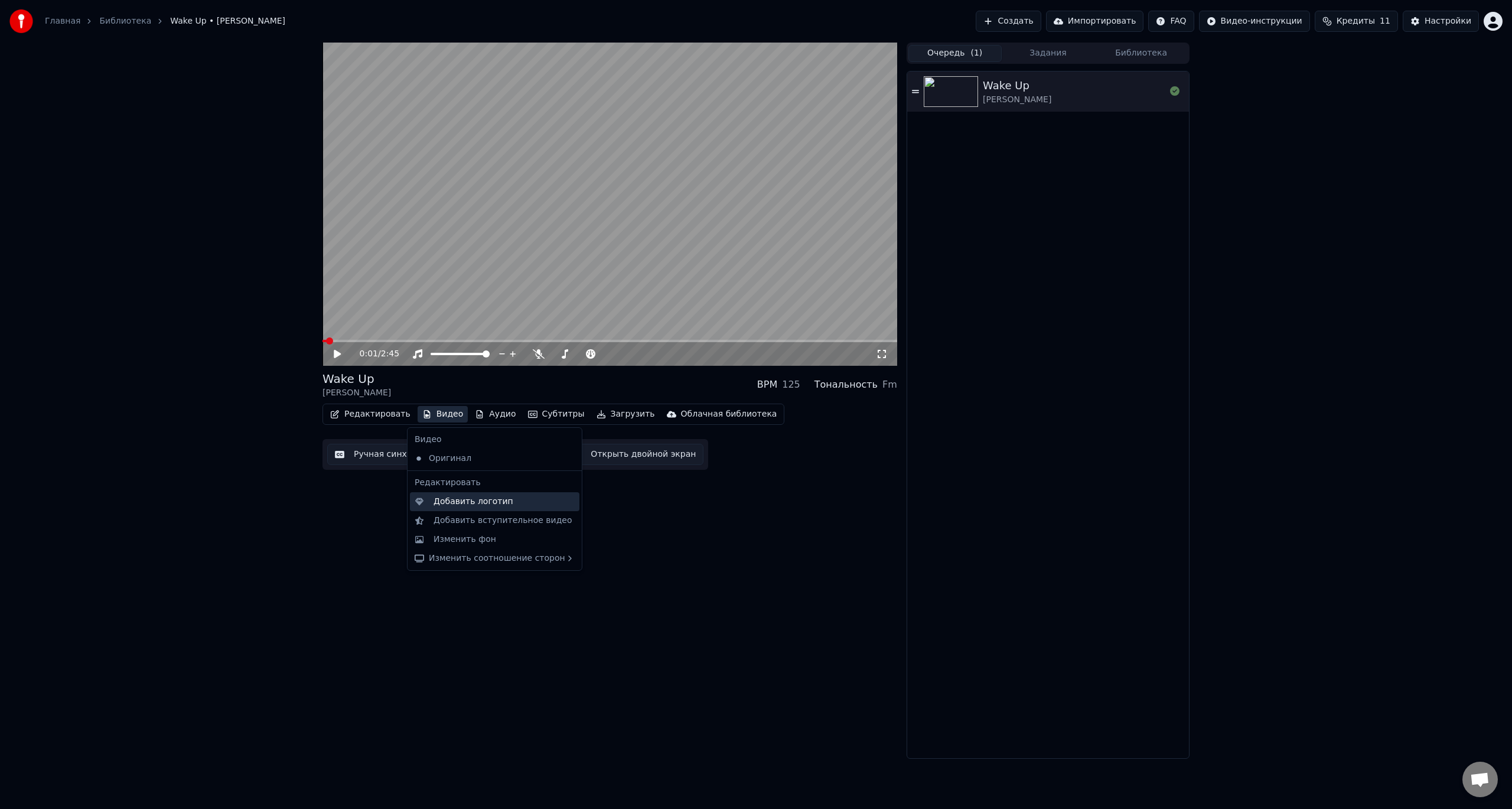
click at [496, 507] on div "Добавить логотип" at bounding box center [494, 502] width 169 height 19
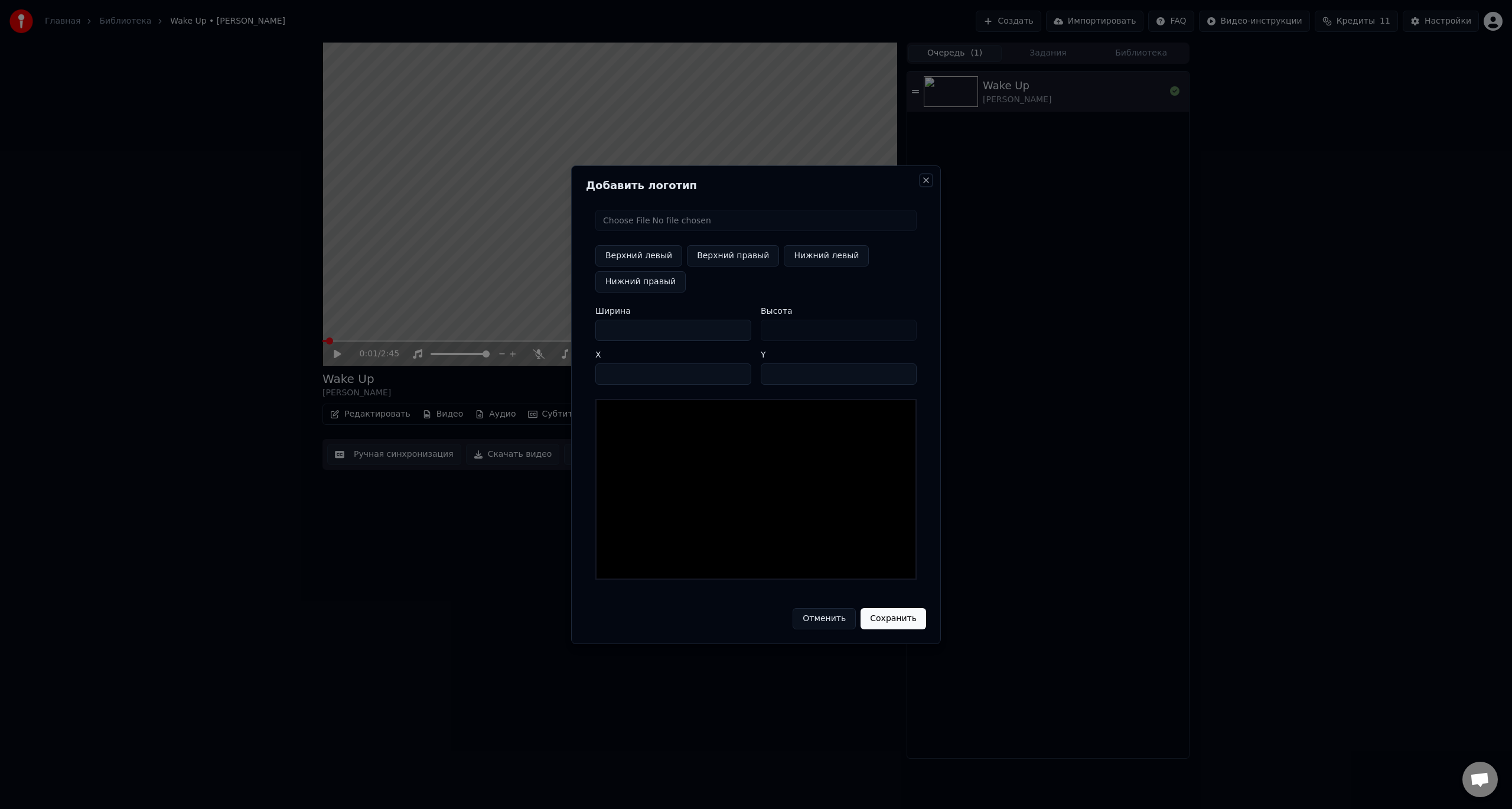
click at [925, 180] on button "Close" at bounding box center [926, 180] width 9 height 9
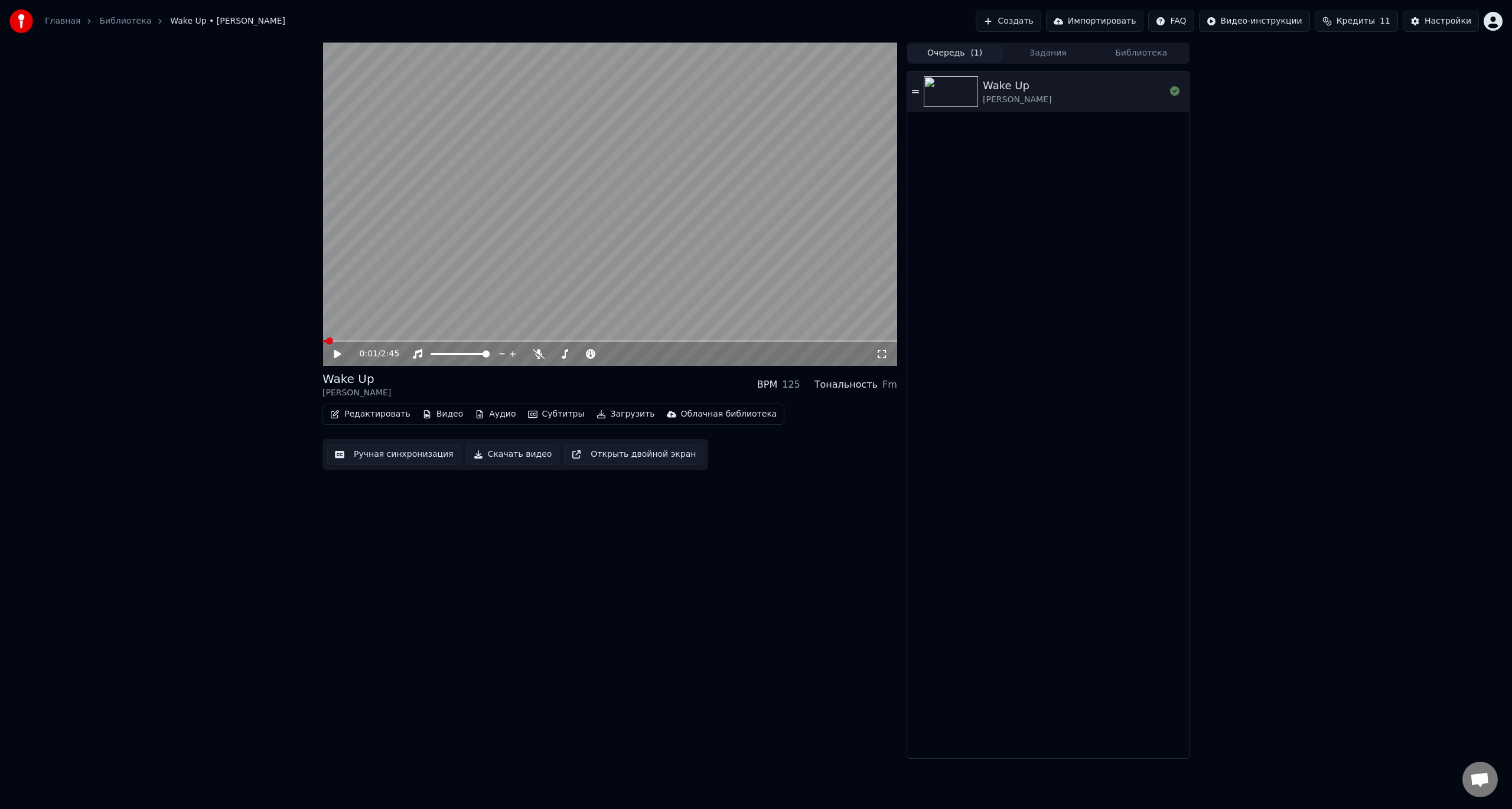
click at [440, 412] on button "Видео" at bounding box center [442, 414] width 51 height 17
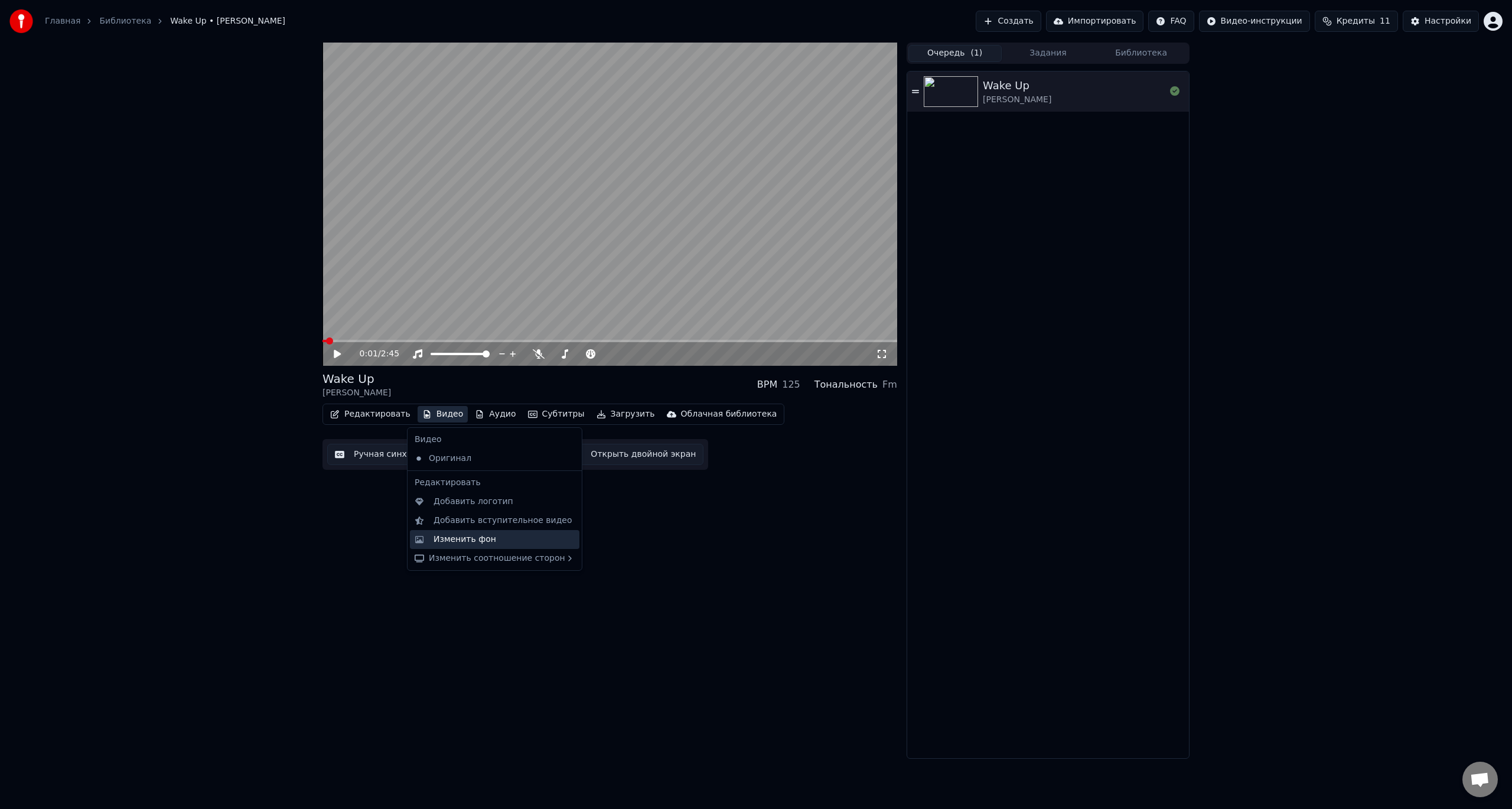
click at [502, 537] on div "Изменить фон" at bounding box center [503, 539] width 142 height 12
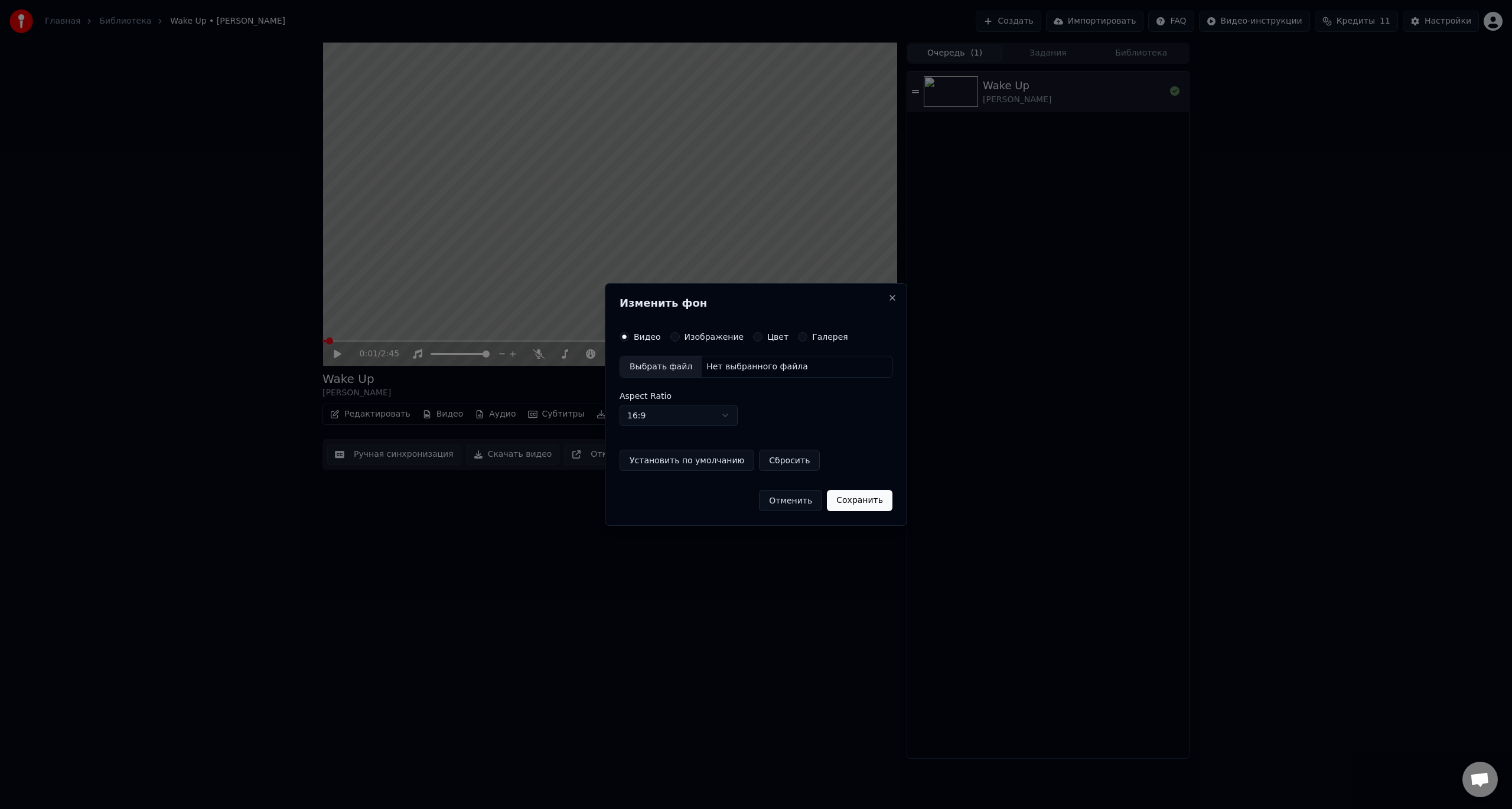
click at [667, 369] on div "Выбрать файл" at bounding box center [661, 367] width 81 height 21
click at [856, 499] on div "Отменить Сохранить" at bounding box center [756, 495] width 283 height 31
click at [858, 499] on button "Сохранить" at bounding box center [864, 500] width 66 height 21
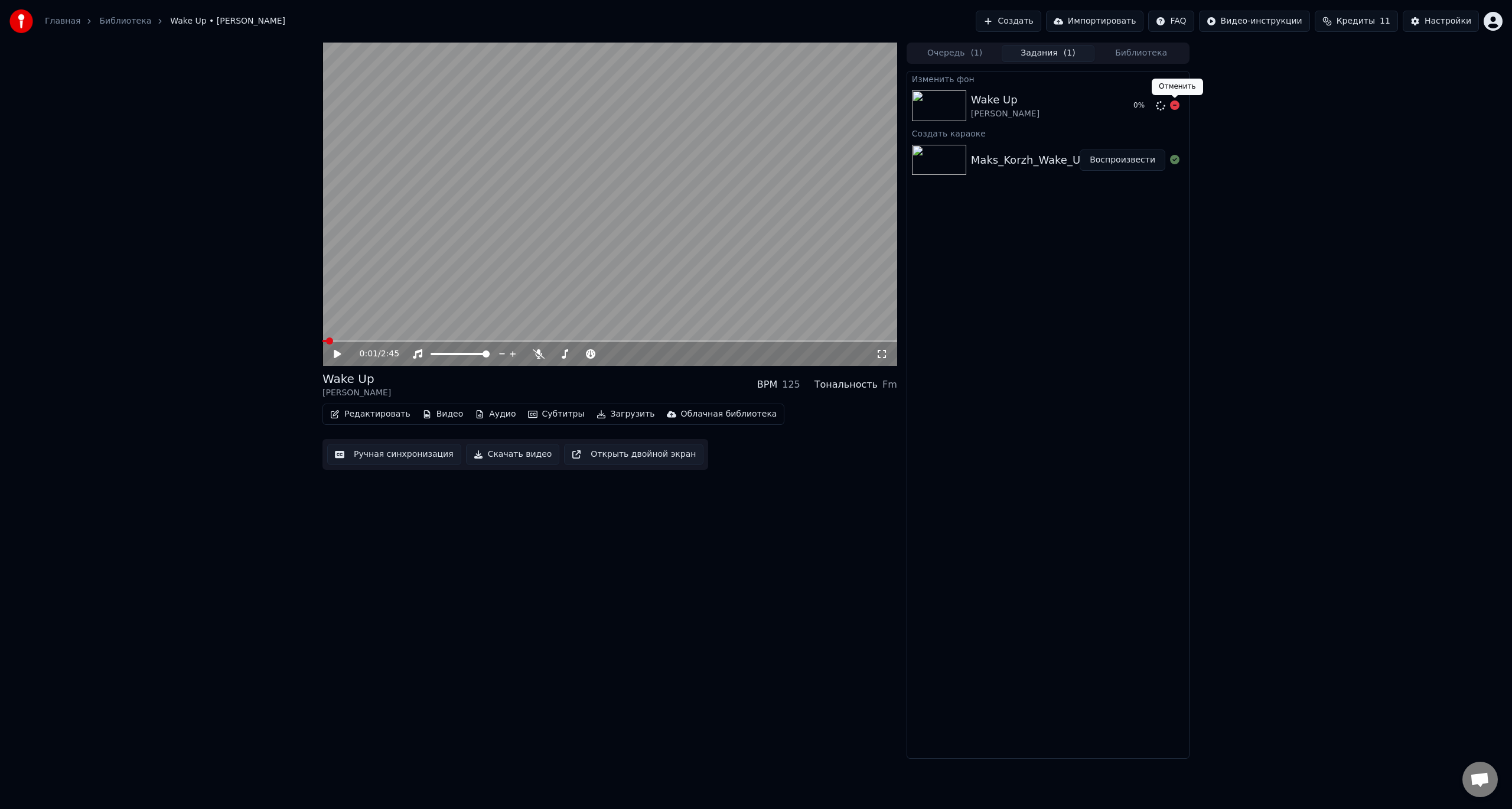
click at [1174, 108] on icon at bounding box center [1174, 106] width 9 height 9
click at [1174, 107] on icon at bounding box center [1174, 106] width 9 height 9
click at [994, 96] on div "Wake Up" at bounding box center [1005, 100] width 68 height 17
click at [1445, 17] on div "Настройки" at bounding box center [1447, 21] width 46 height 12
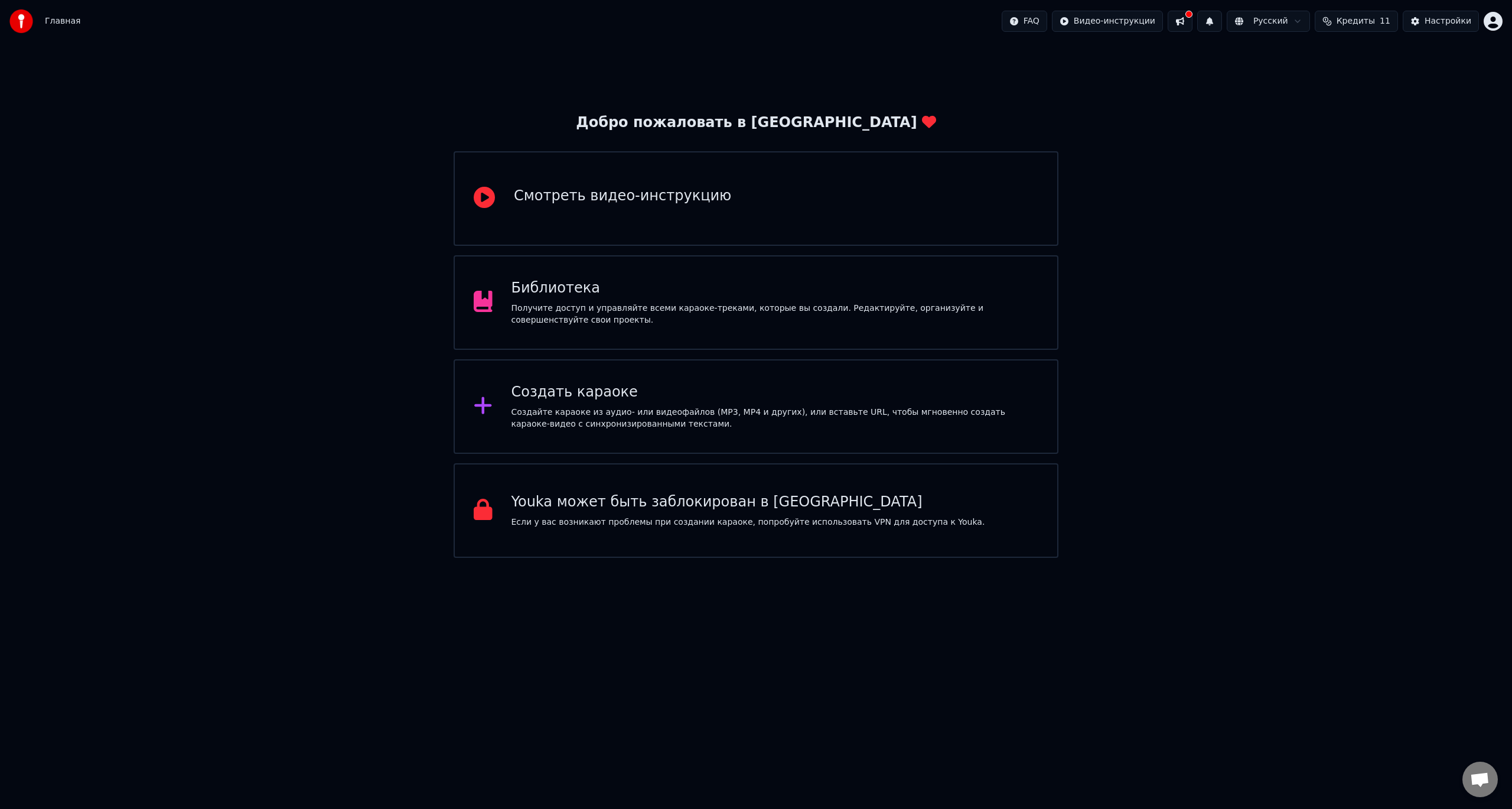
click at [706, 328] on div "Библиотека Получите доступ и управляйте всеми караоке-треками, которые вы созда…" at bounding box center [756, 303] width 605 height 94
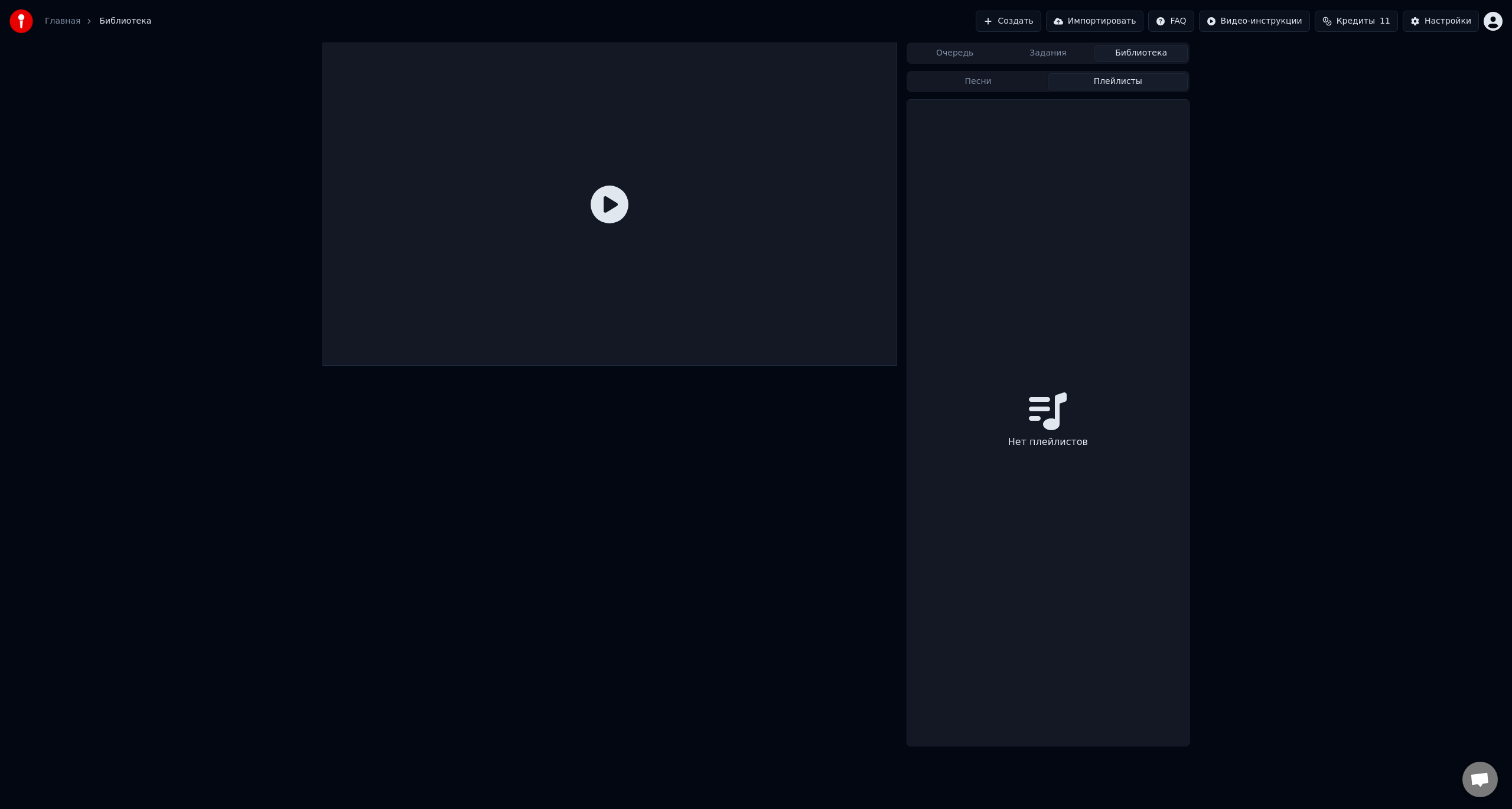
click at [1100, 79] on button "Плейлисты" at bounding box center [1117, 81] width 140 height 18
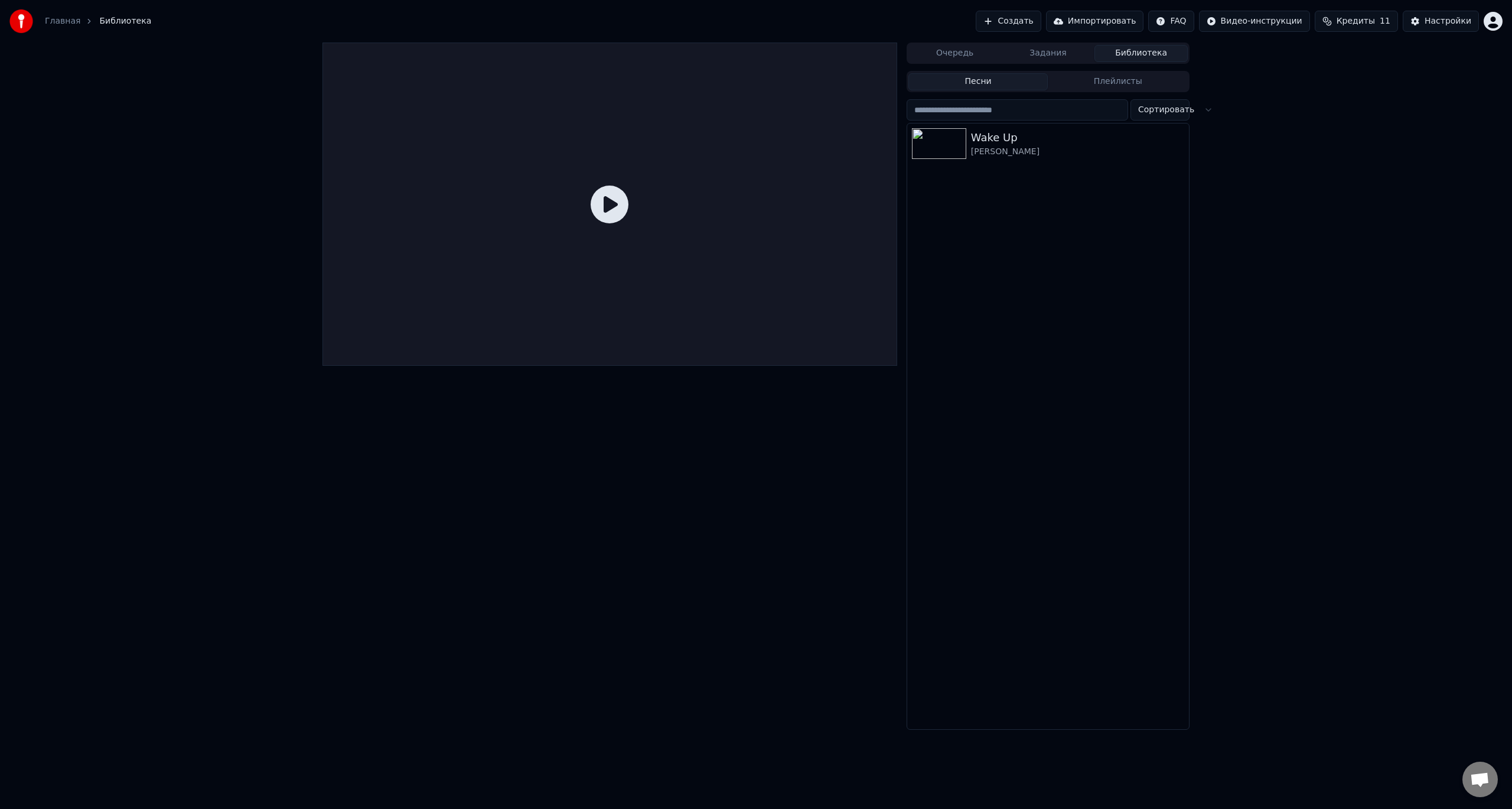
click at [979, 86] on button "Песни" at bounding box center [978, 81] width 140 height 18
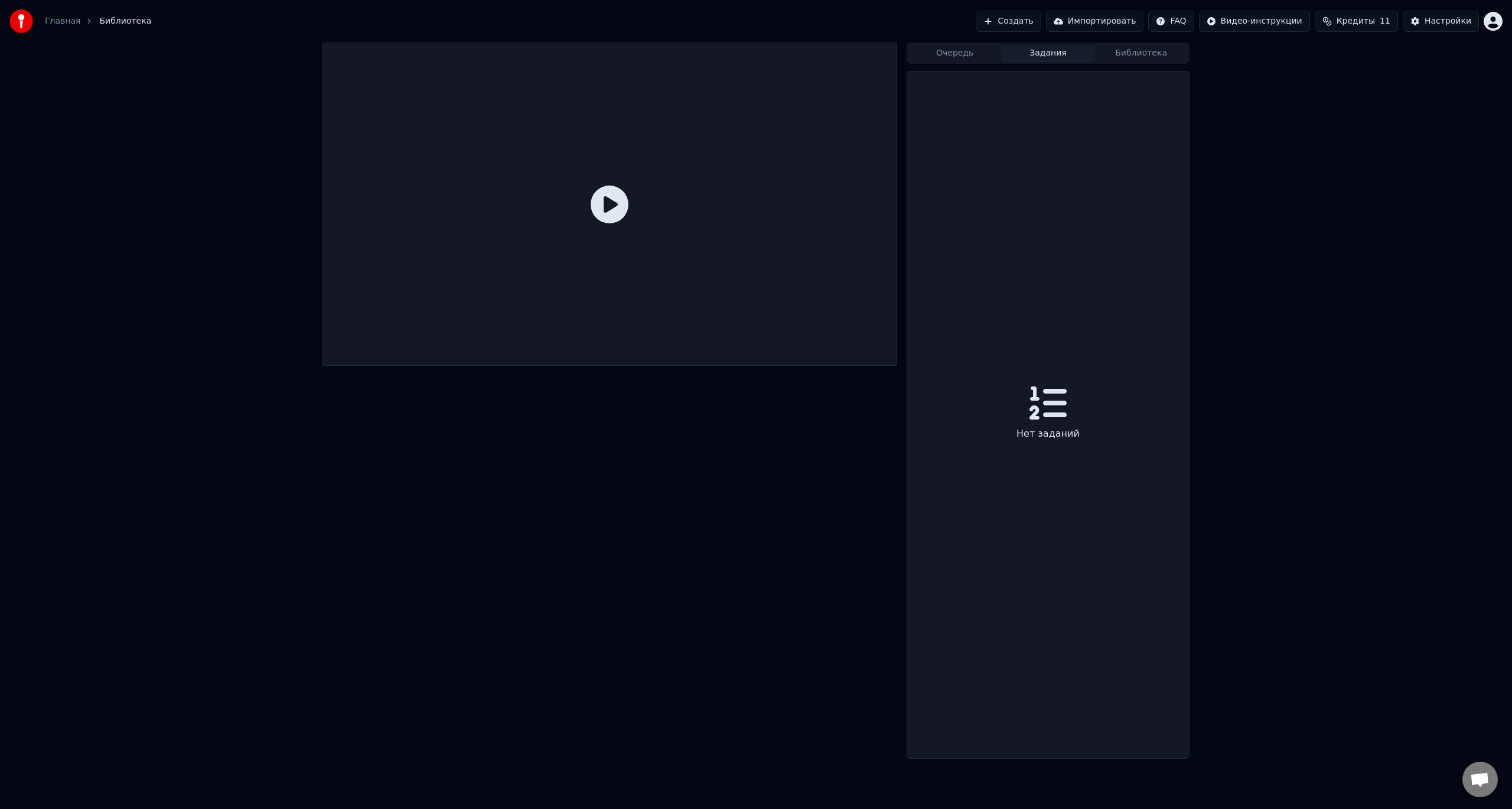
click at [1022, 56] on button "Задания" at bounding box center [1047, 54] width 93 height 18
click at [960, 58] on button "Очередь" at bounding box center [955, 54] width 93 height 18
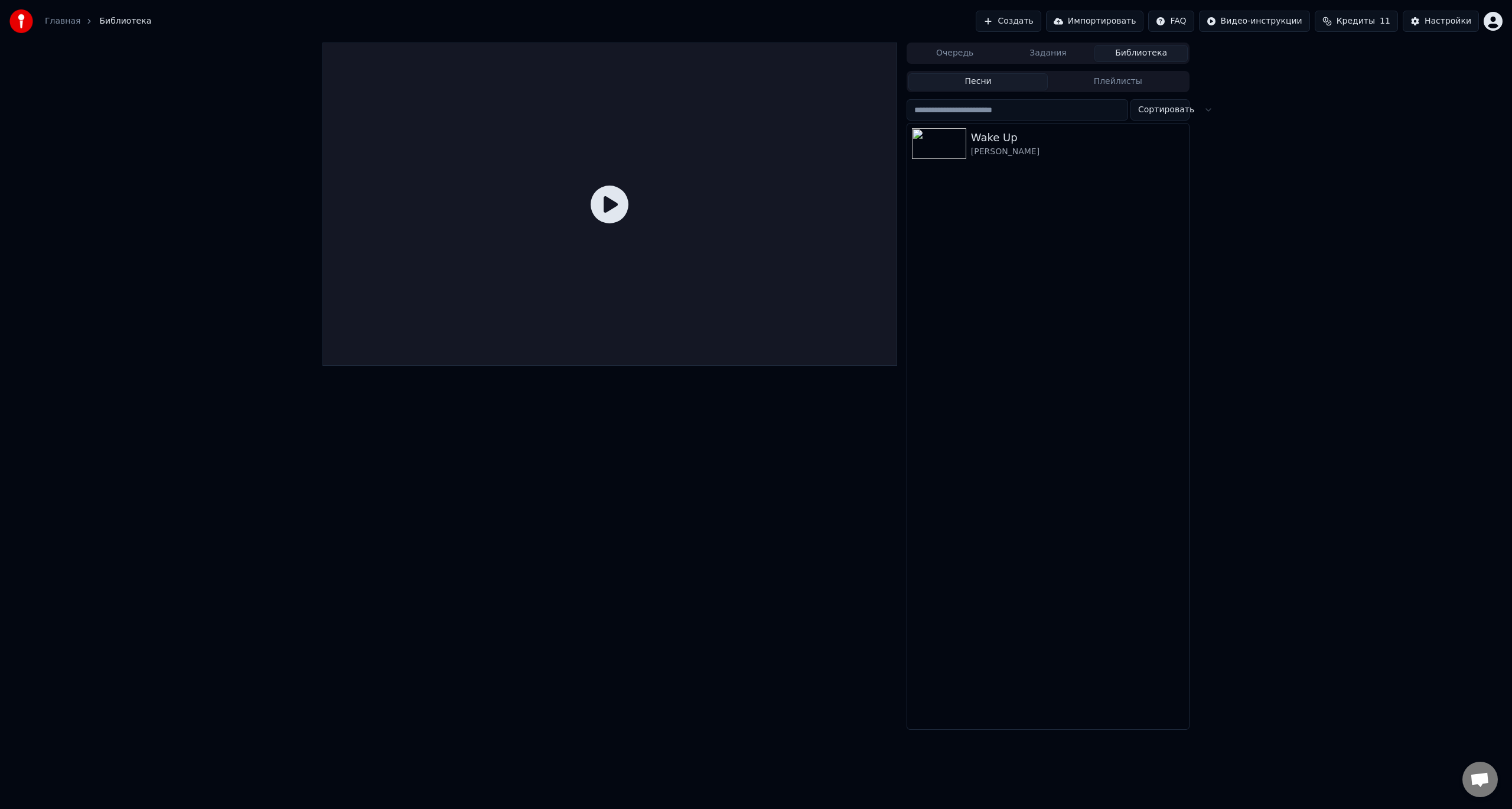
click at [1180, 48] on button "Библиотека" at bounding box center [1141, 54] width 93 height 18
click at [948, 148] on img at bounding box center [938, 143] width 55 height 31
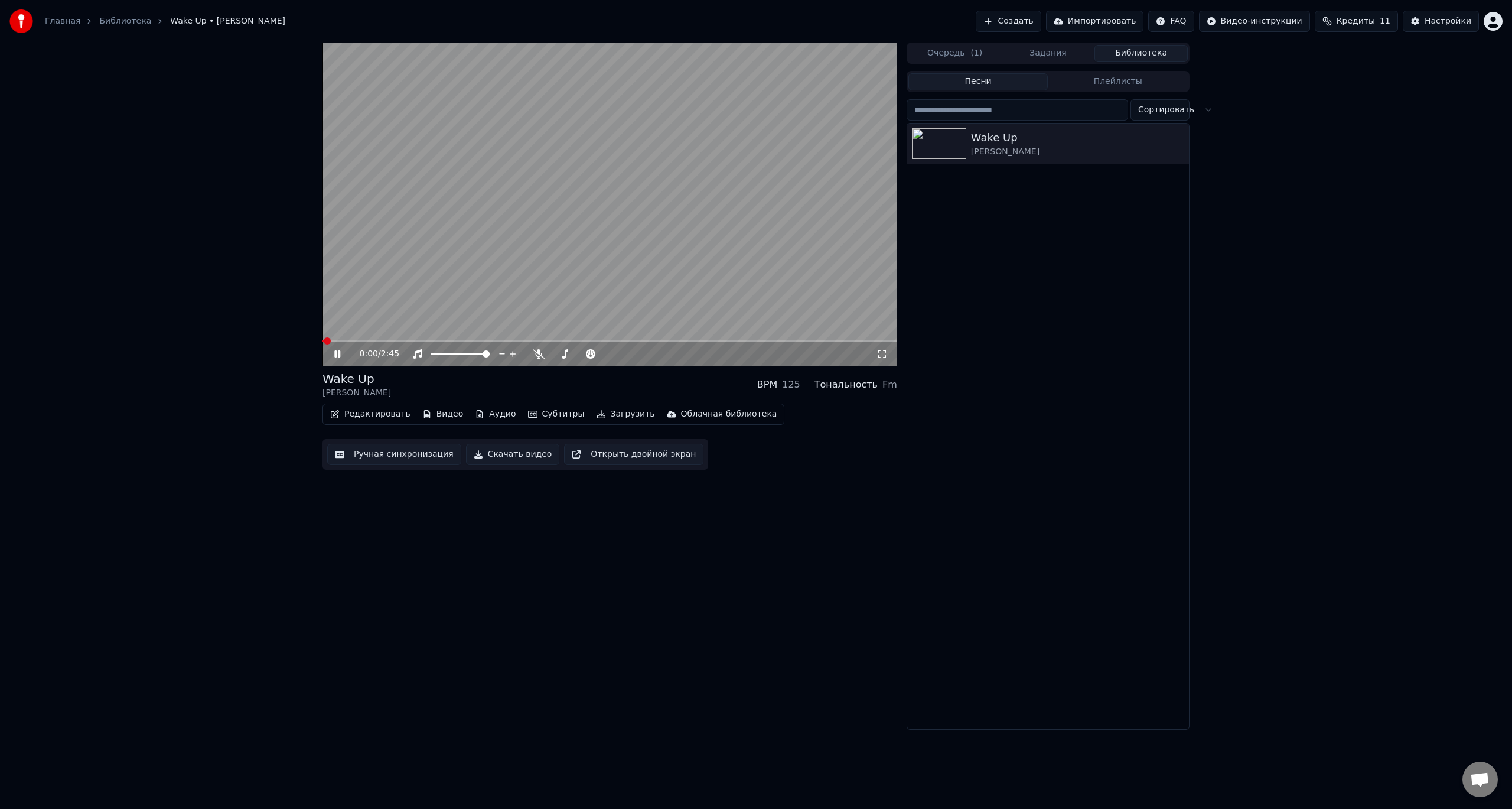
click at [489, 283] on video at bounding box center [609, 204] width 575 height 323
click at [557, 355] on span at bounding box center [560, 354] width 7 height 7
click at [637, 354] on icon at bounding box center [634, 354] width 6 height 6
click at [626, 227] on video at bounding box center [609, 204] width 575 height 323
click at [383, 342] on span at bounding box center [609, 341] width 575 height 3
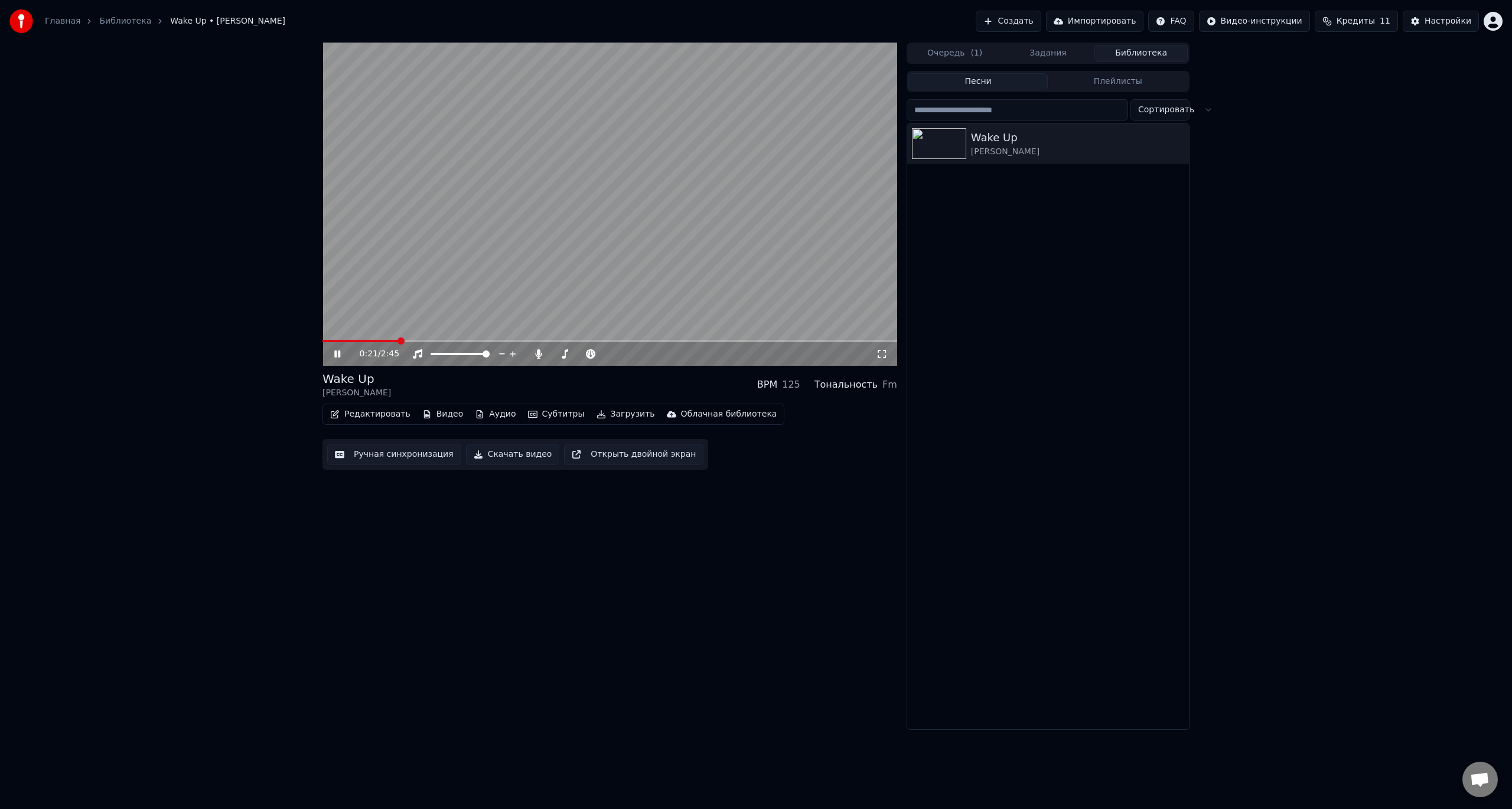
click at [629, 237] on video at bounding box center [609, 204] width 575 height 323
click at [358, 414] on button "Редактировать" at bounding box center [370, 414] width 90 height 17
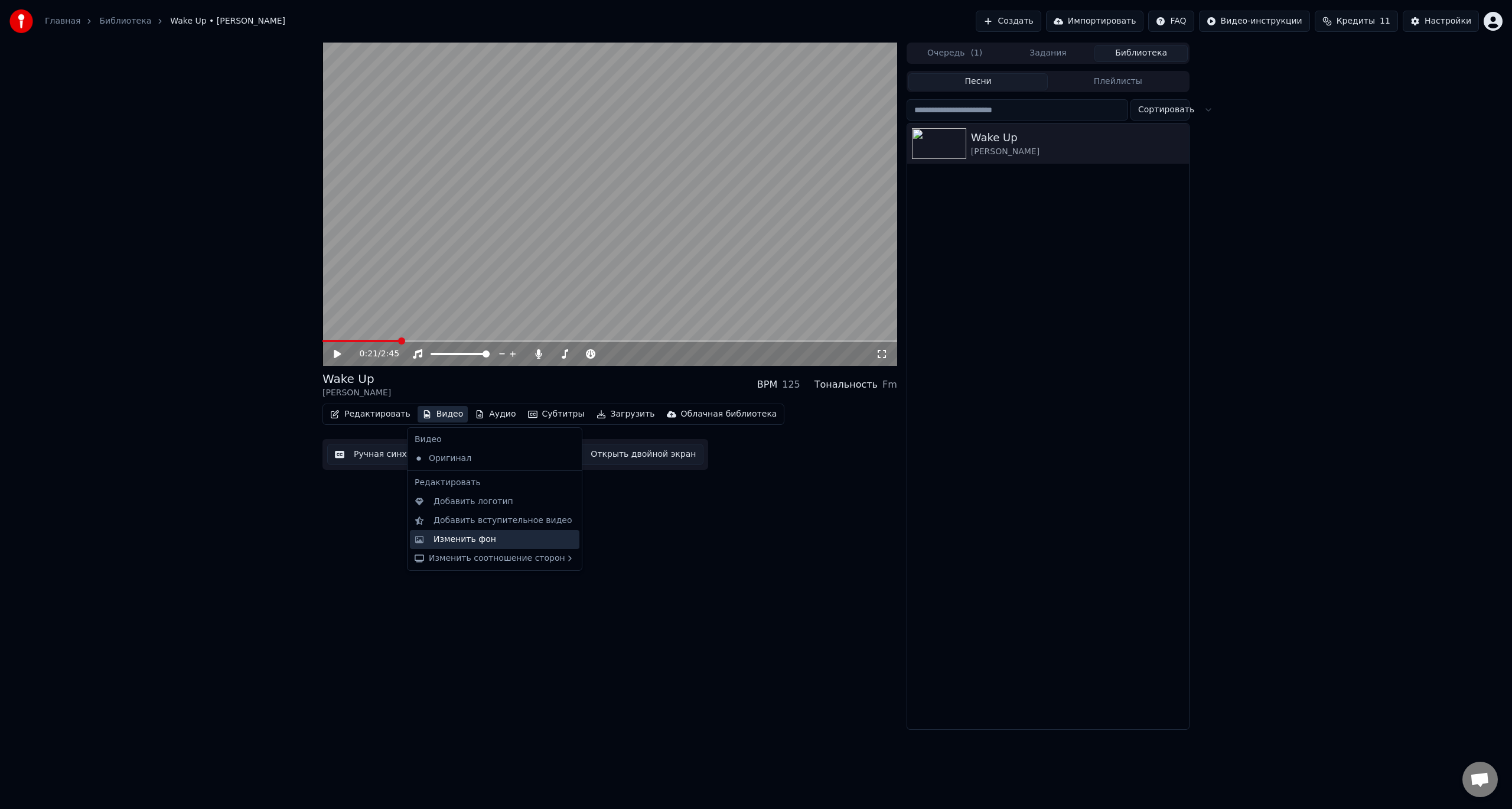
click at [485, 537] on div "Изменить фон" at bounding box center [465, 539] width 63 height 12
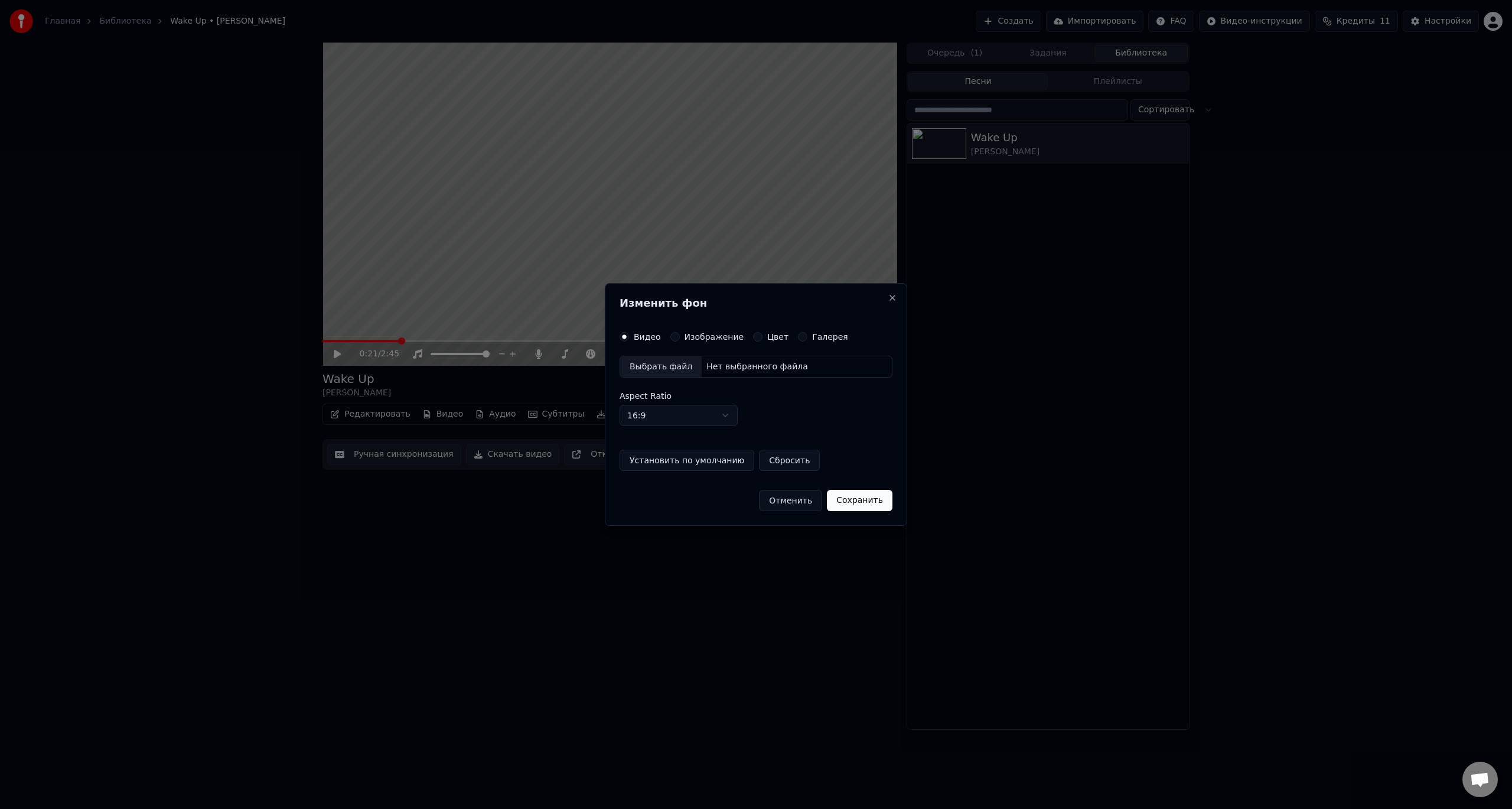
drag, startPoint x: 903, startPoint y: 301, endPoint x: 894, endPoint y: 302, distance: 9.1
click at [901, 302] on div "Изменить фон Видео Изображение Цвет Галерея Выбрать файл Нет выбранного файла A…" at bounding box center [756, 404] width 303 height 243
click at [892, 301] on button "Close" at bounding box center [892, 298] width 9 height 9
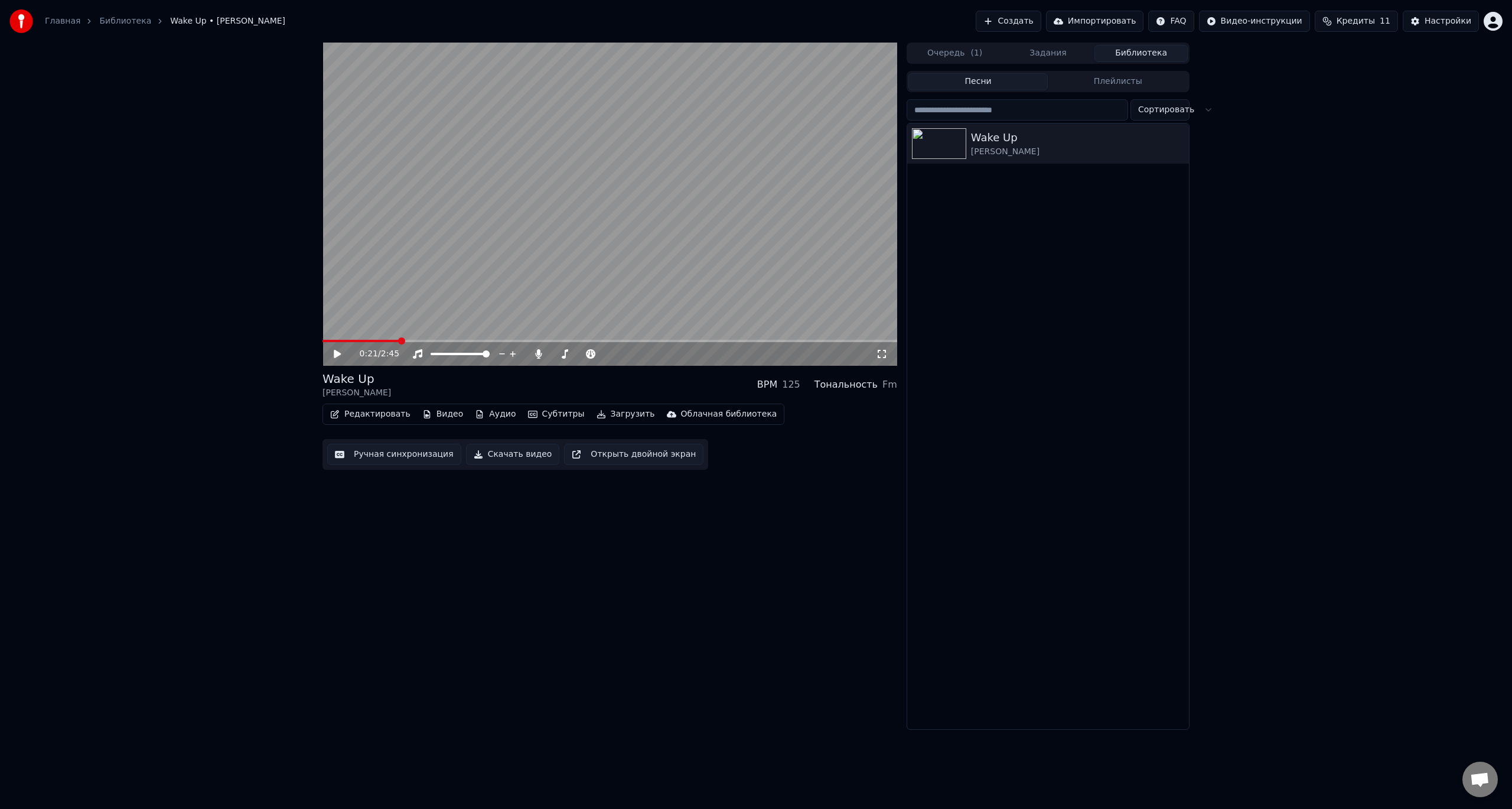
click at [444, 416] on button "Видео" at bounding box center [442, 414] width 51 height 17
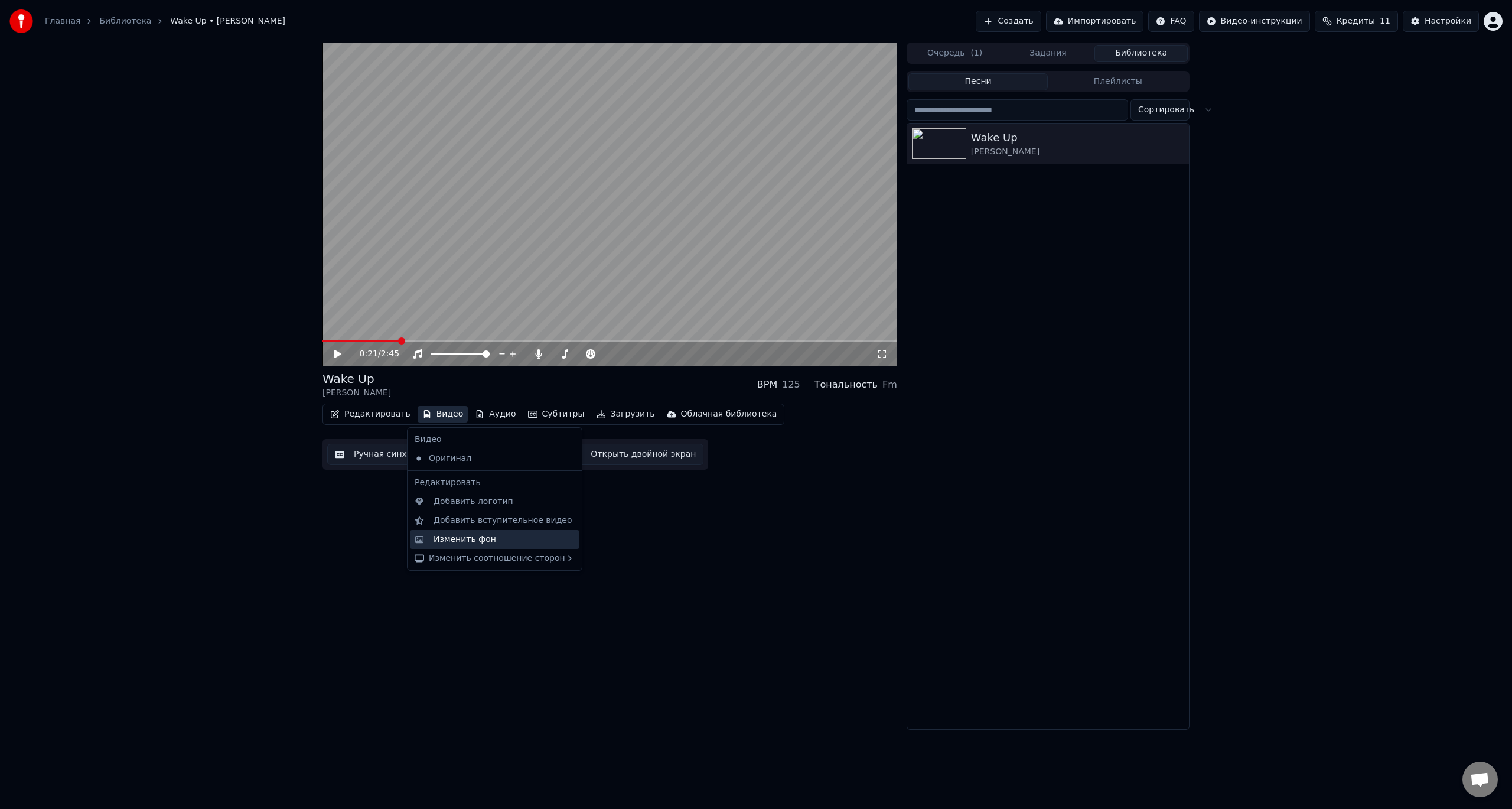
click at [514, 537] on div "Изменить фон" at bounding box center [503, 539] width 142 height 12
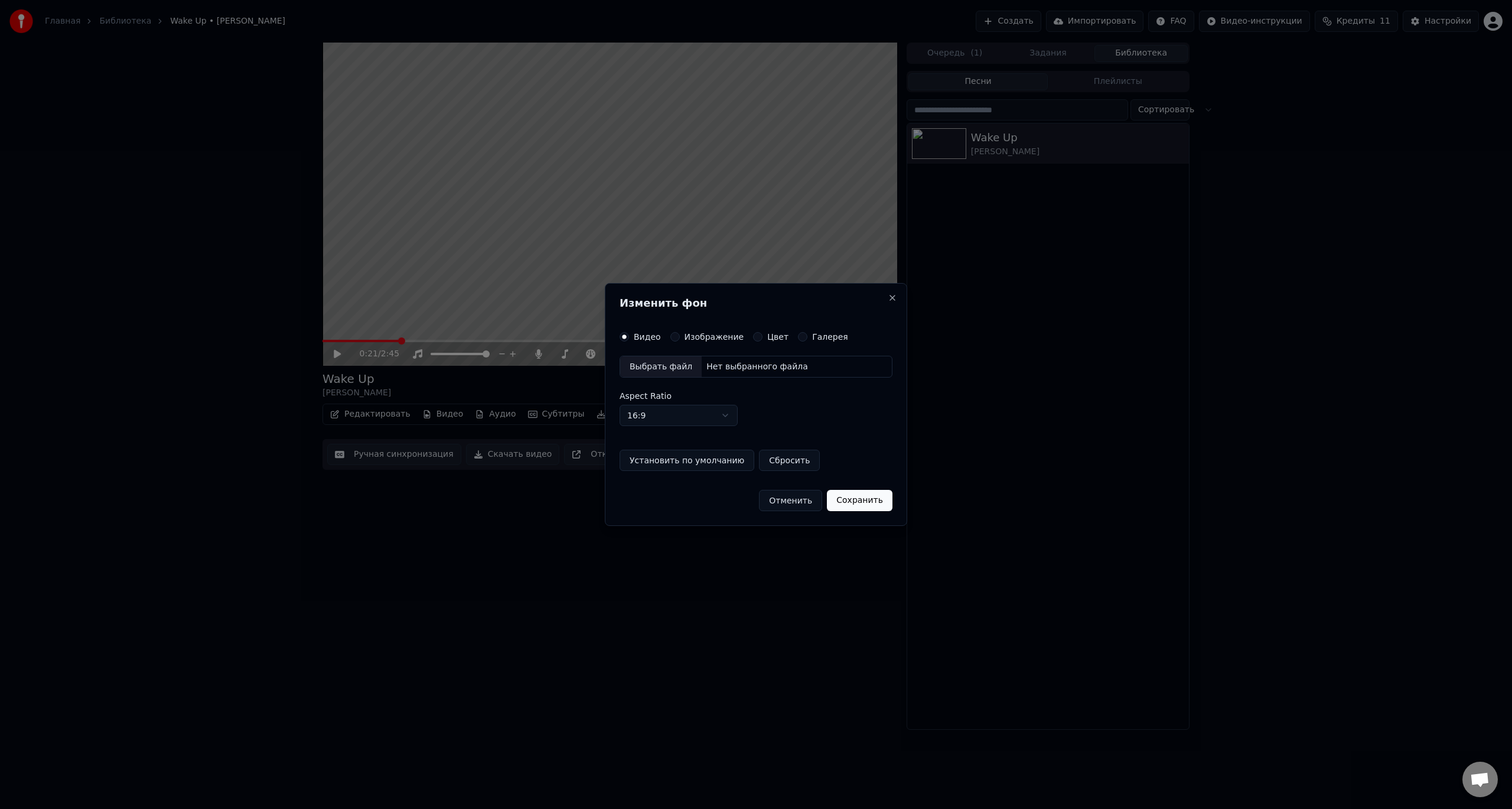
click at [674, 367] on div "Выбрать файл" at bounding box center [661, 367] width 81 height 21
click at [858, 501] on button "Сохранить" at bounding box center [864, 500] width 66 height 21
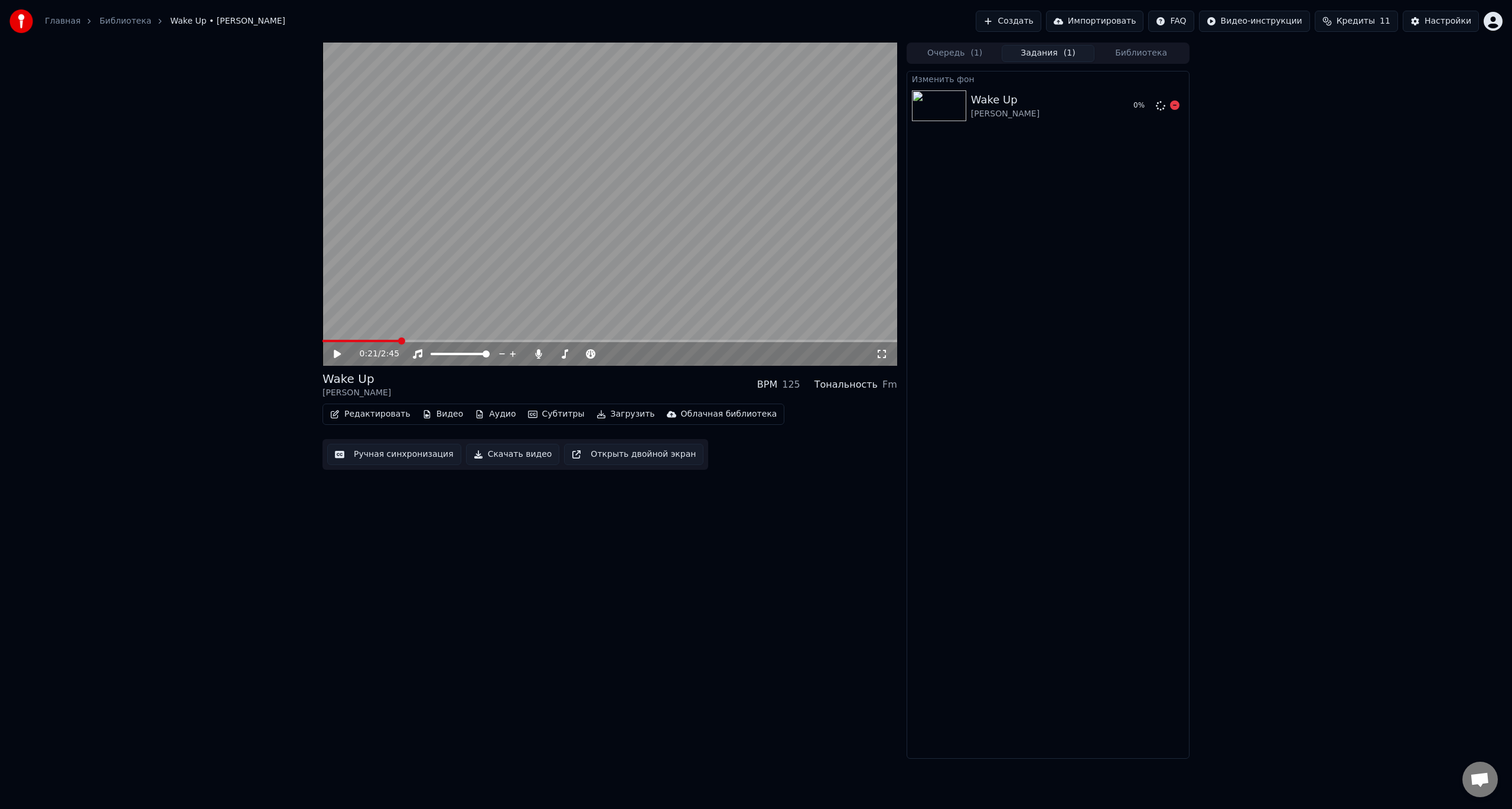
click at [1029, 103] on div "Wake Up [PERSON_NAME]" at bounding box center [1047, 106] width 153 height 29
click at [1035, 105] on div "Wake Up [PERSON_NAME]" at bounding box center [1047, 106] width 153 height 29
click at [1037, 105] on div "Wake Up [PERSON_NAME]" at bounding box center [1047, 106] width 153 height 29
click at [1141, 52] on button "Библиотека" at bounding box center [1141, 54] width 93 height 18
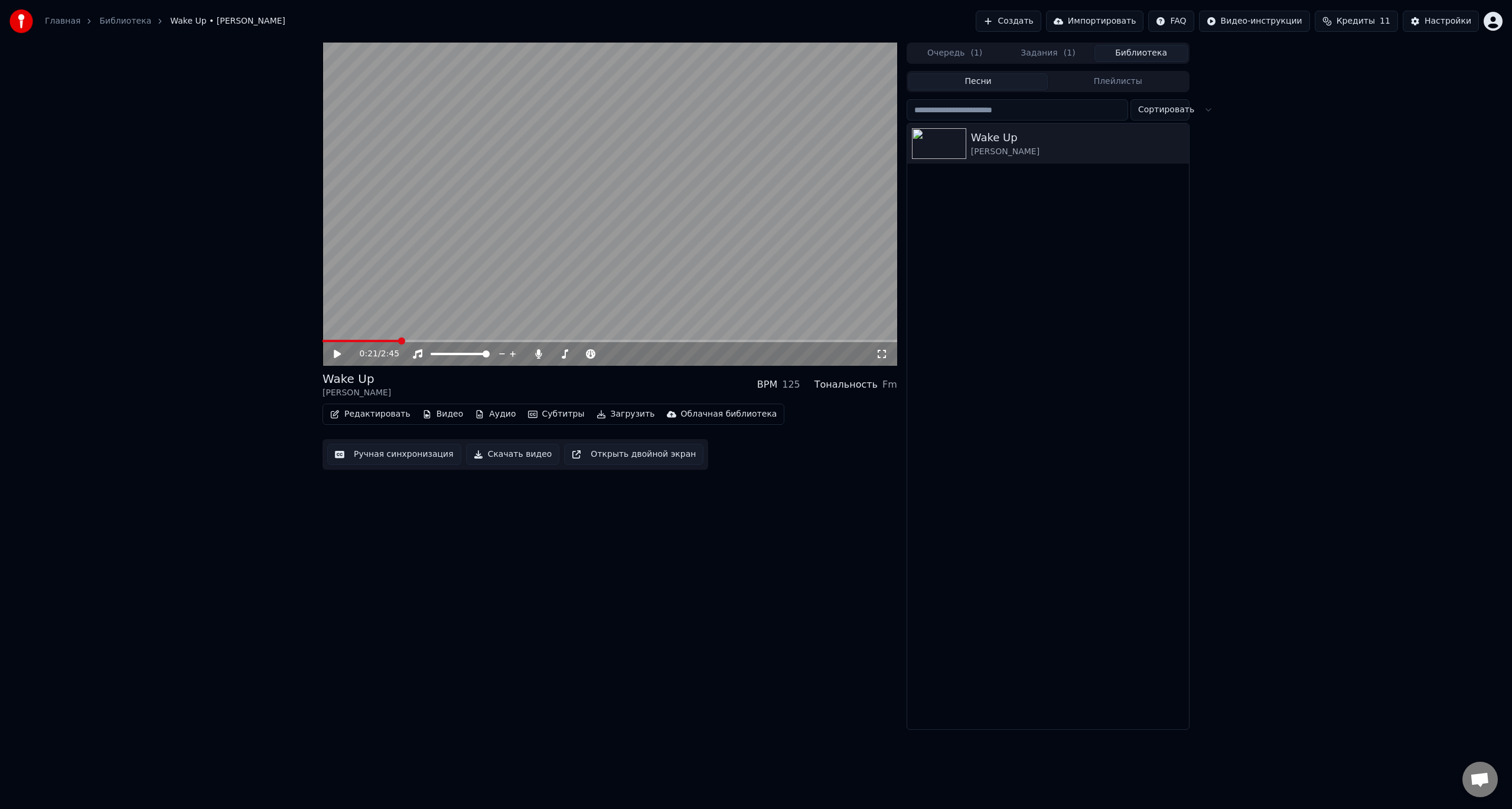
click at [1044, 51] on button "Задания ( 1 )" at bounding box center [1047, 54] width 93 height 18
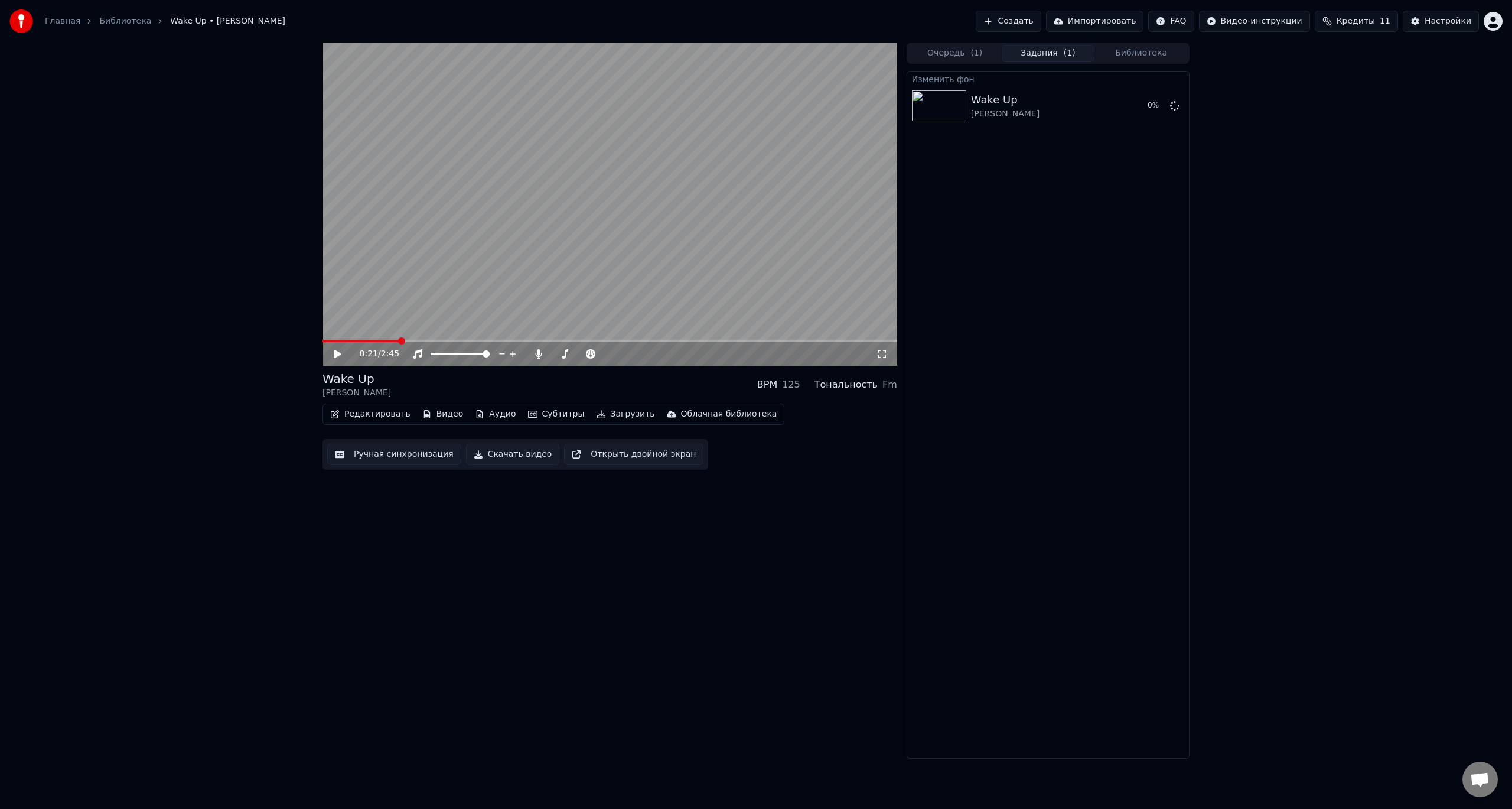
click at [1112, 56] on button "Библиотека" at bounding box center [1141, 54] width 93 height 18
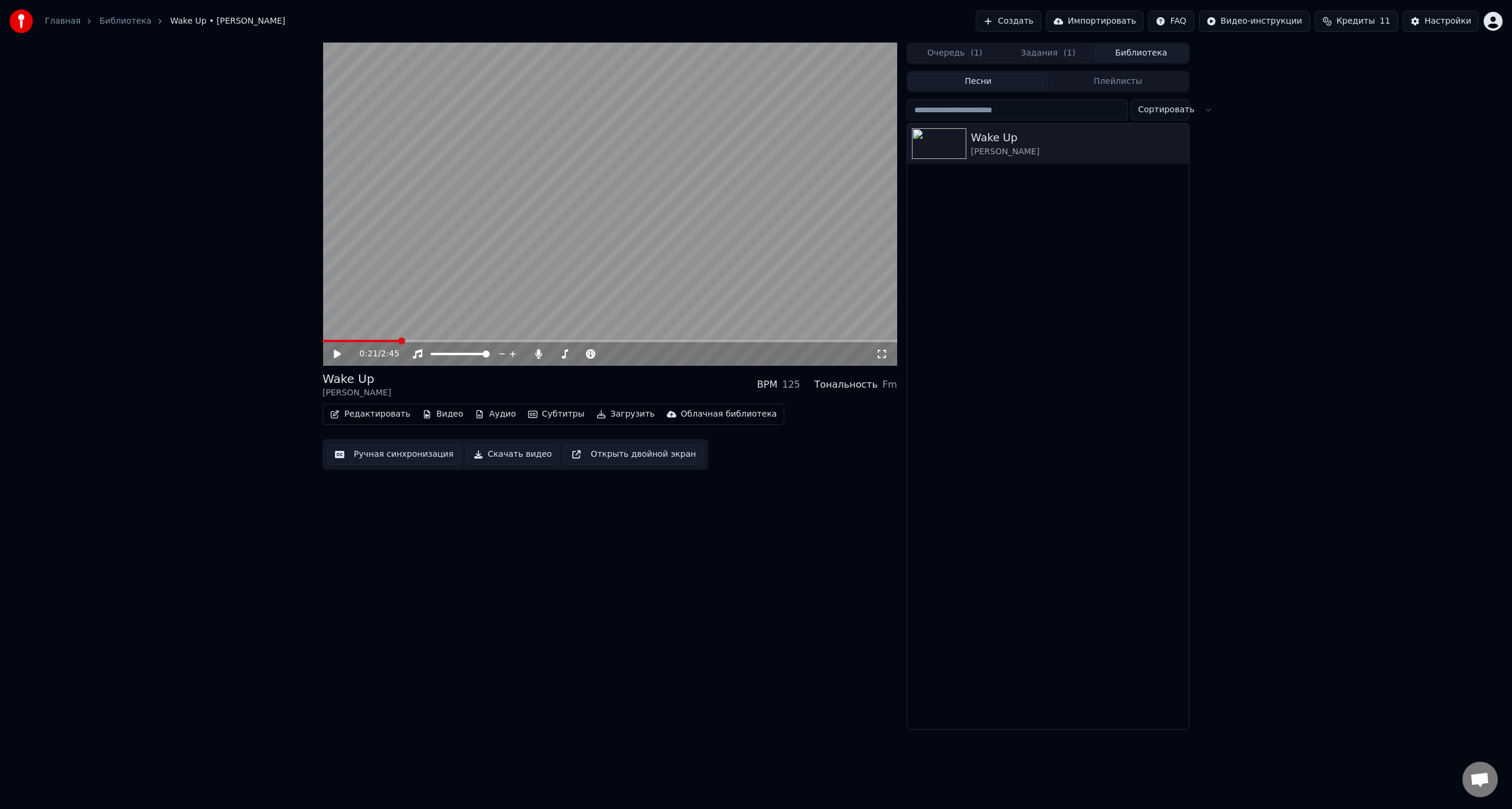
click at [1035, 45] on button "Задания ( 1 )" at bounding box center [1047, 54] width 93 height 18
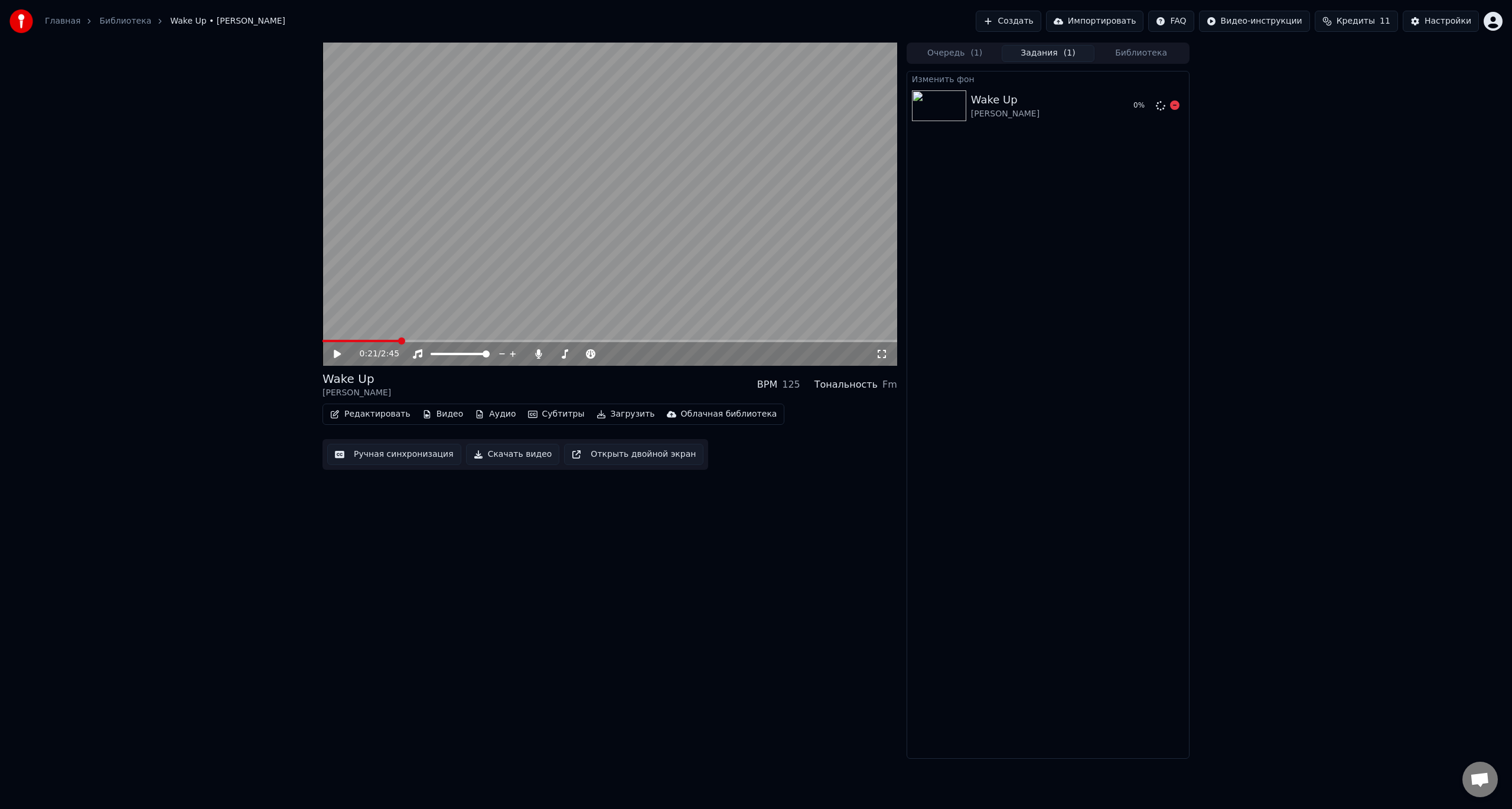
click at [1156, 110] on div "0 %" at bounding box center [1147, 106] width 37 height 14
click at [989, 110] on div "[PERSON_NAME]" at bounding box center [1005, 114] width 68 height 12
click at [938, 56] on button "Очередь ( 1 )" at bounding box center [955, 54] width 93 height 18
click at [914, 93] on icon at bounding box center [915, 91] width 7 height 8
click at [1059, 53] on button "Задания ( 1 )" at bounding box center [1047, 54] width 93 height 18
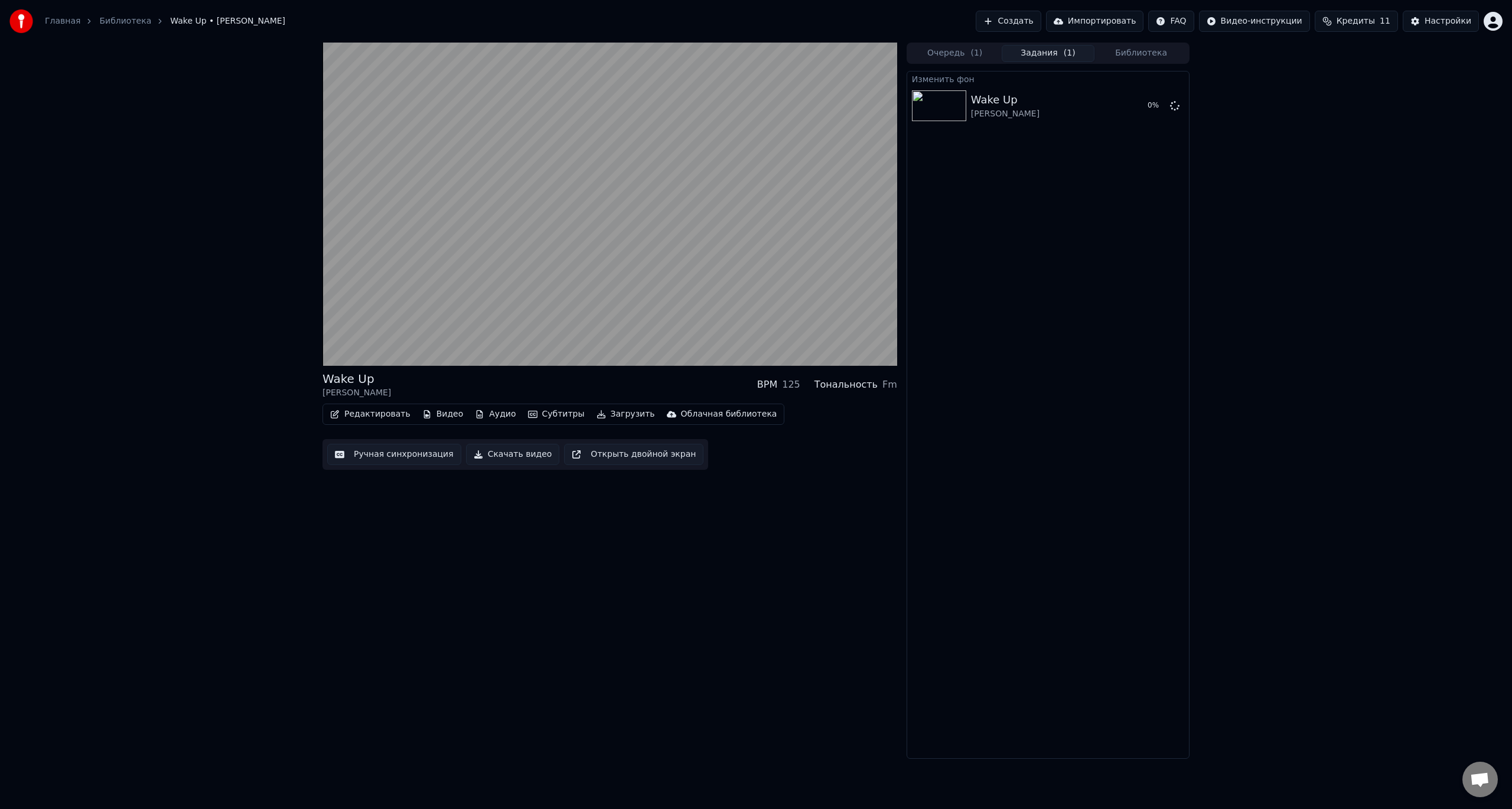
click at [968, 53] on button "Очередь ( 1 )" at bounding box center [955, 54] width 93 height 18
click at [977, 94] on img at bounding box center [950, 91] width 55 height 31
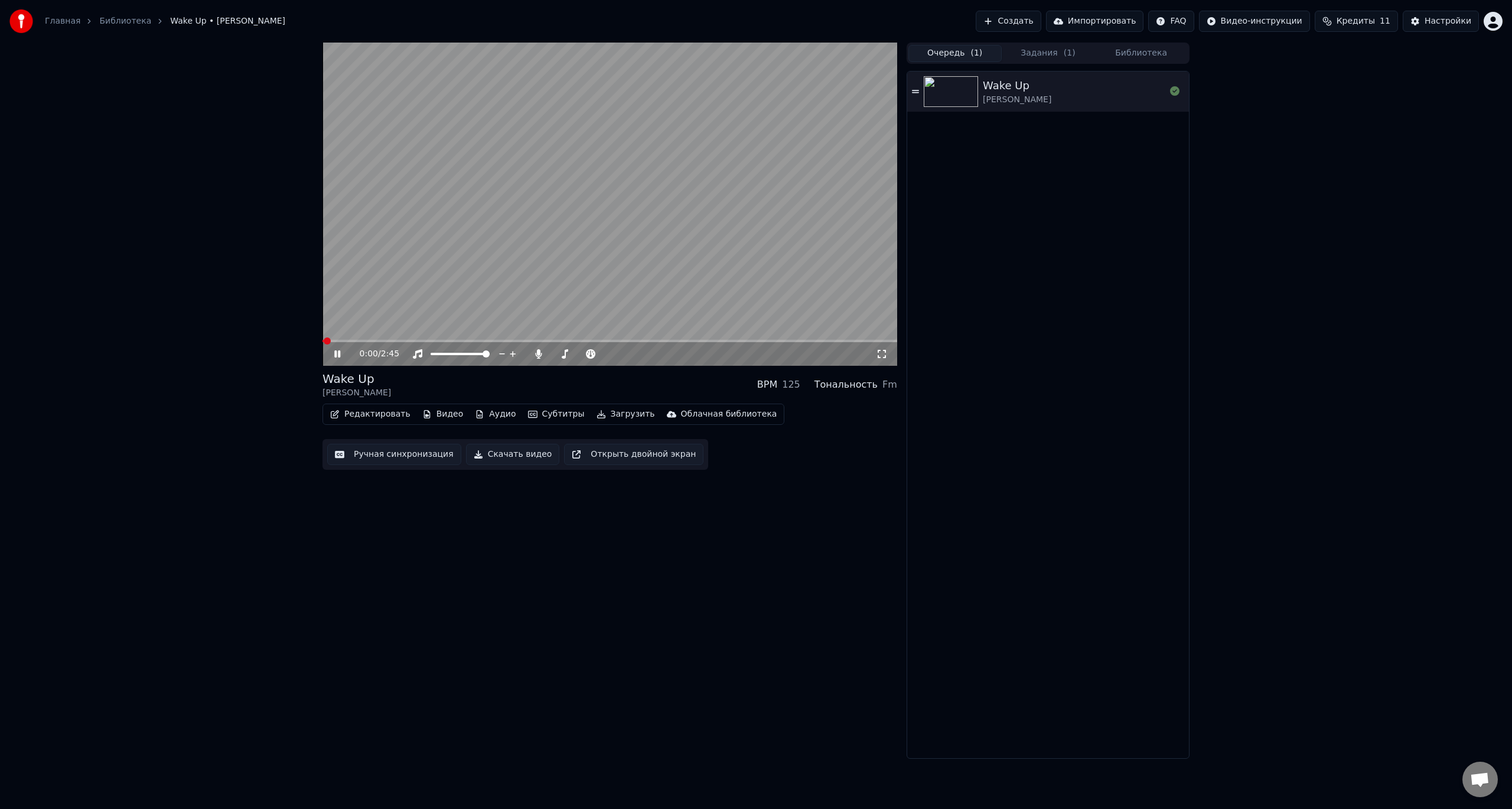
click at [417, 277] on video at bounding box center [609, 204] width 575 height 323
click at [431, 414] on button "Видео" at bounding box center [442, 414] width 51 height 17
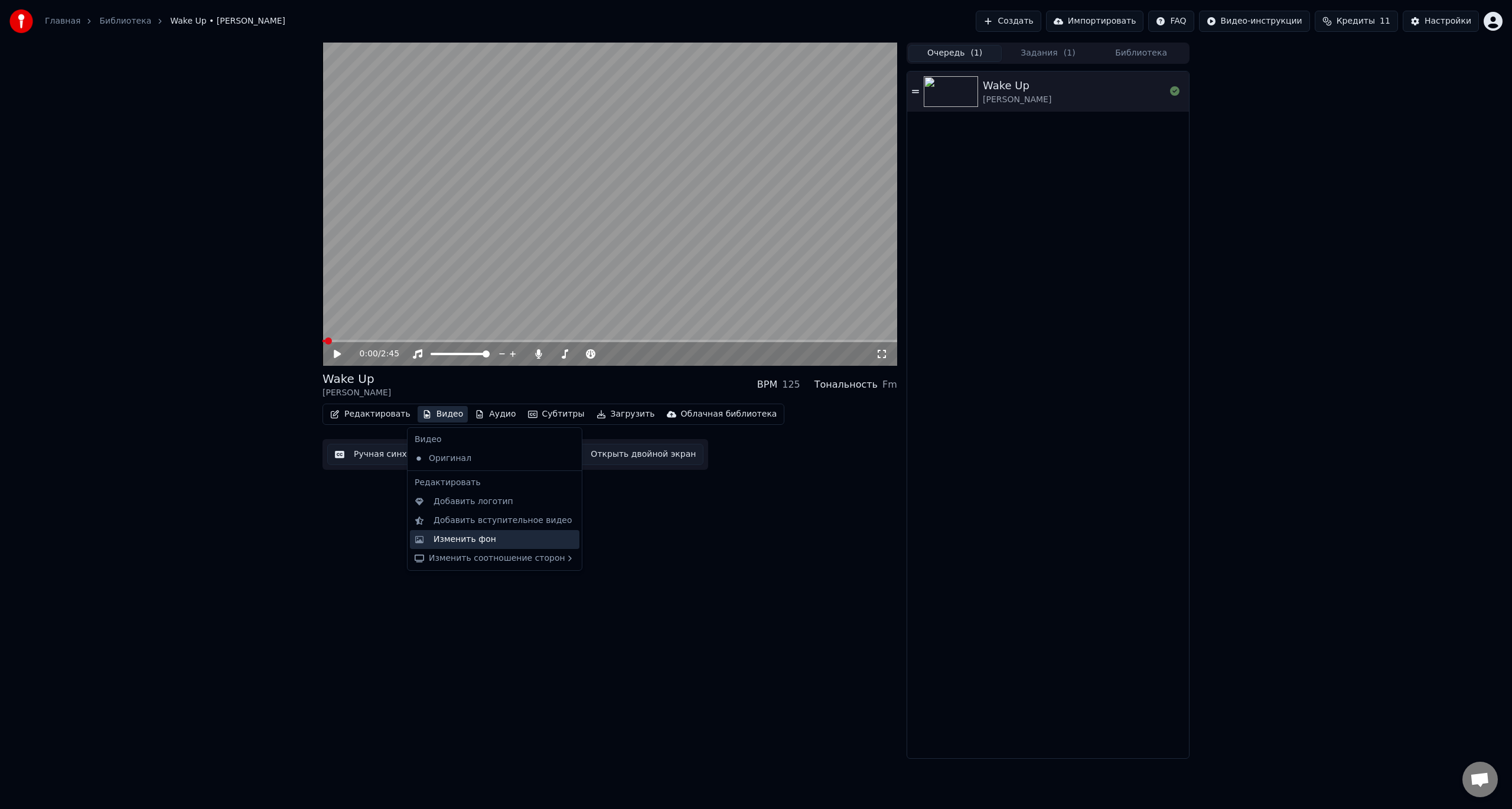
click at [475, 543] on div "Изменить фон" at bounding box center [465, 539] width 63 height 12
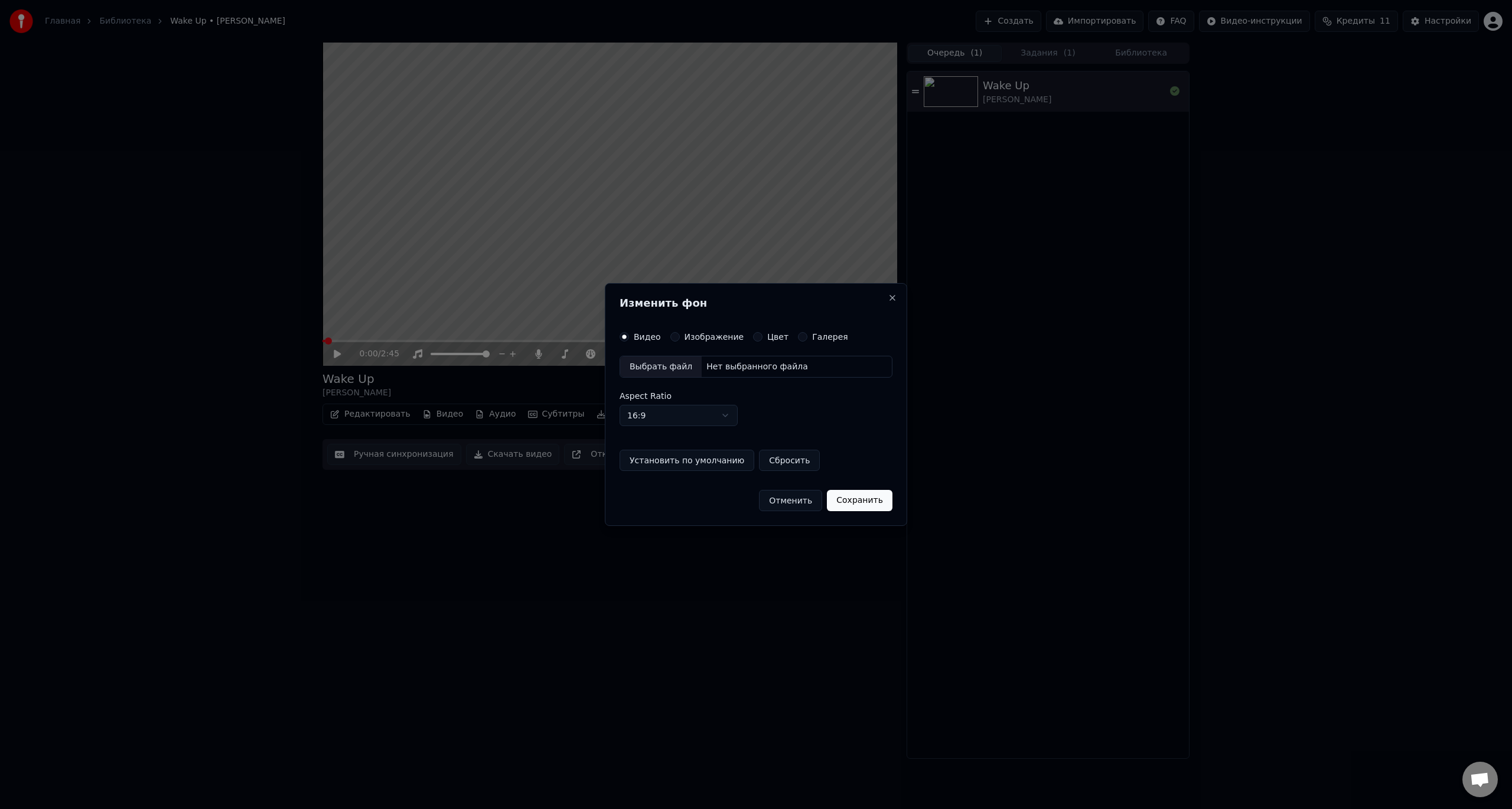
click at [670, 358] on div "Выбрать файл" at bounding box center [661, 367] width 81 height 21
click at [851, 490] on div "Отменить Сохранить" at bounding box center [756, 495] width 283 height 31
click at [862, 507] on button "Сохранить" at bounding box center [864, 500] width 66 height 21
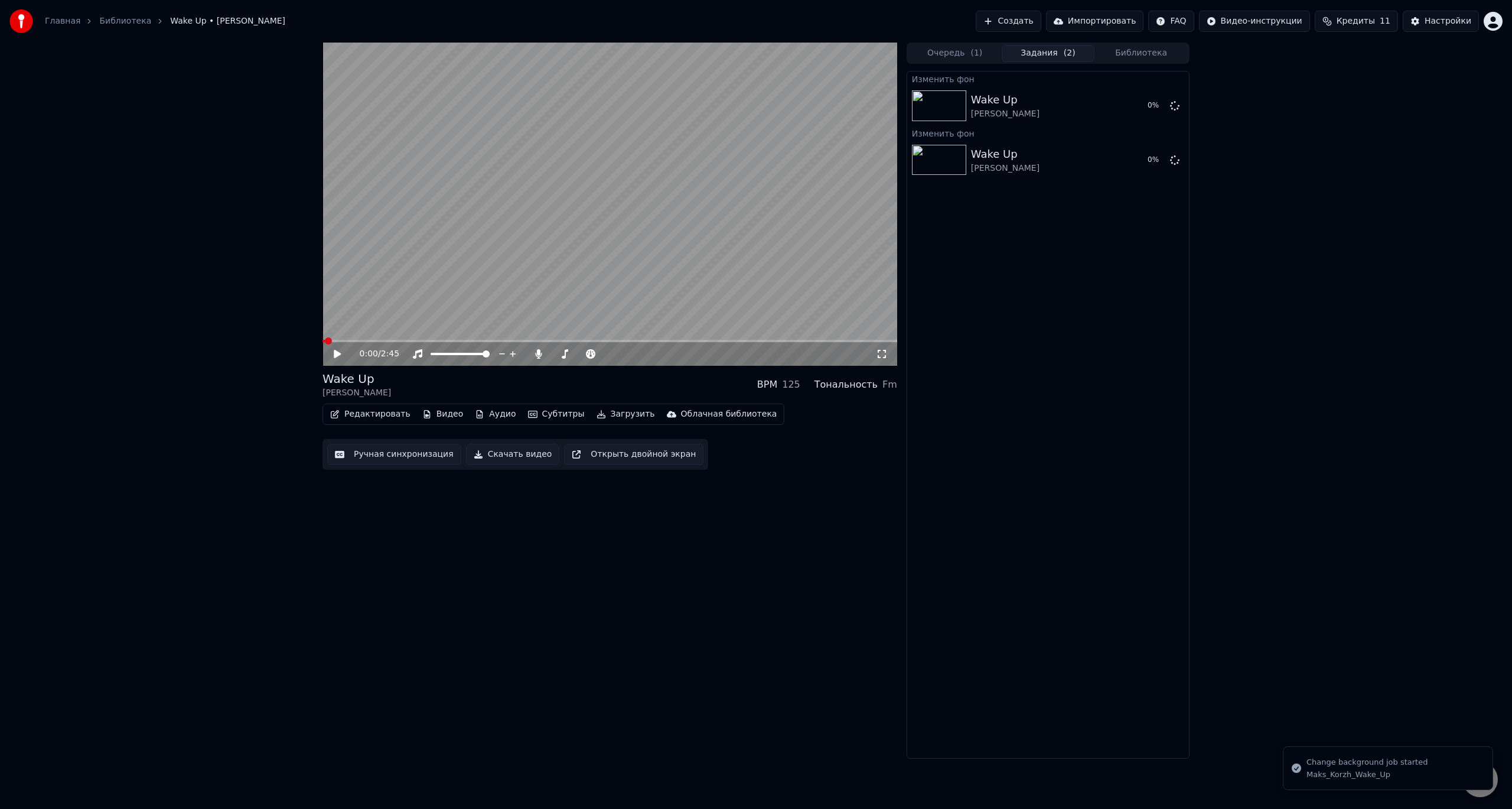
drag, startPoint x: 1428, startPoint y: 781, endPoint x: 1420, endPoint y: 774, distance: 10.6
click at [1429, 781] on li "Change background job started Maks_Korzh_Wake_Up" at bounding box center [1387, 767] width 210 height 44
click at [1381, 751] on li "Change background job started Maks_Korzh_Wake_Up" at bounding box center [1387, 767] width 210 height 44
click at [1176, 106] on icon at bounding box center [1174, 106] width 9 height 9
click at [1159, 108] on icon at bounding box center [1160, 106] width 9 height 9
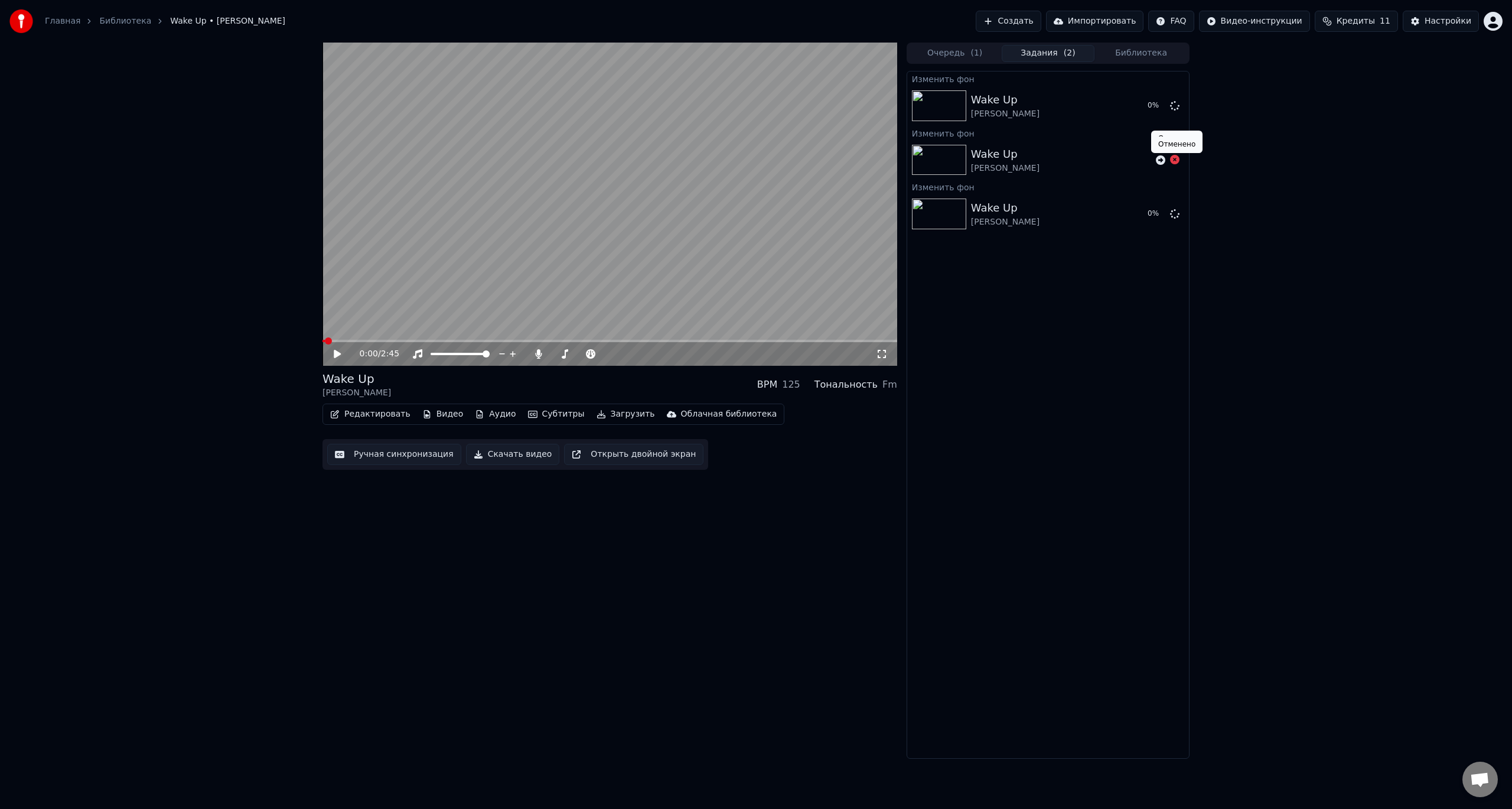
click at [1177, 162] on icon at bounding box center [1174, 159] width 9 height 9
click at [1173, 160] on icon at bounding box center [1174, 159] width 9 height 9
click at [1162, 162] on icon at bounding box center [1160, 160] width 9 height 9
click at [1171, 164] on icon at bounding box center [1174, 159] width 9 height 9
drag, startPoint x: 1160, startPoint y: 208, endPoint x: 1166, endPoint y: 210, distance: 6.3
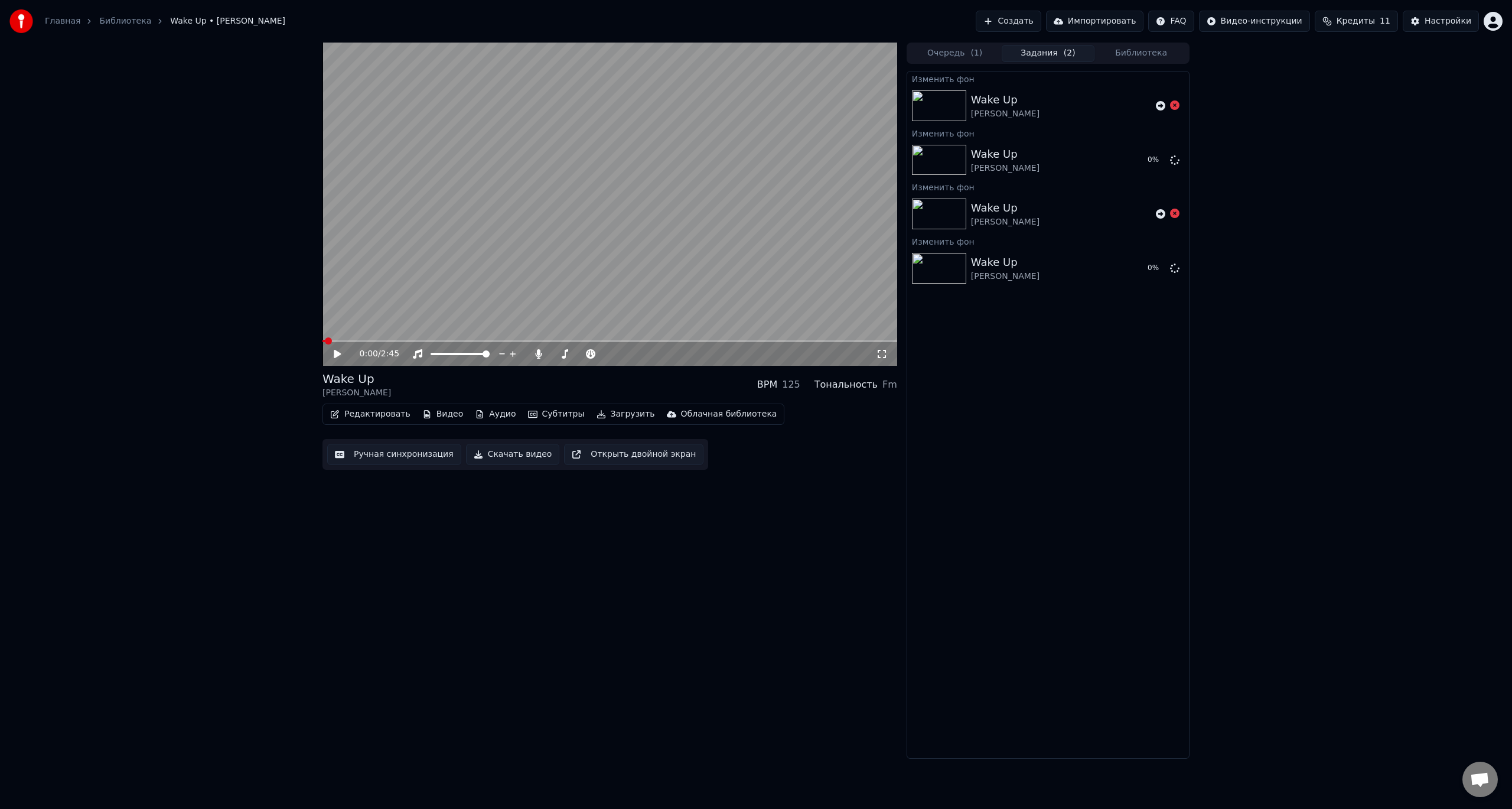
click at [1161, 207] on div at bounding box center [1168, 213] width 24 height 14
click at [1155, 165] on div "0 %" at bounding box center [1147, 159] width 37 height 14
click at [1162, 95] on div "Повторить Повторить" at bounding box center [1163, 87] width 54 height 17
click at [1160, 107] on icon at bounding box center [1160, 106] width 9 height 9
click at [1165, 269] on div at bounding box center [1168, 268] width 24 height 14
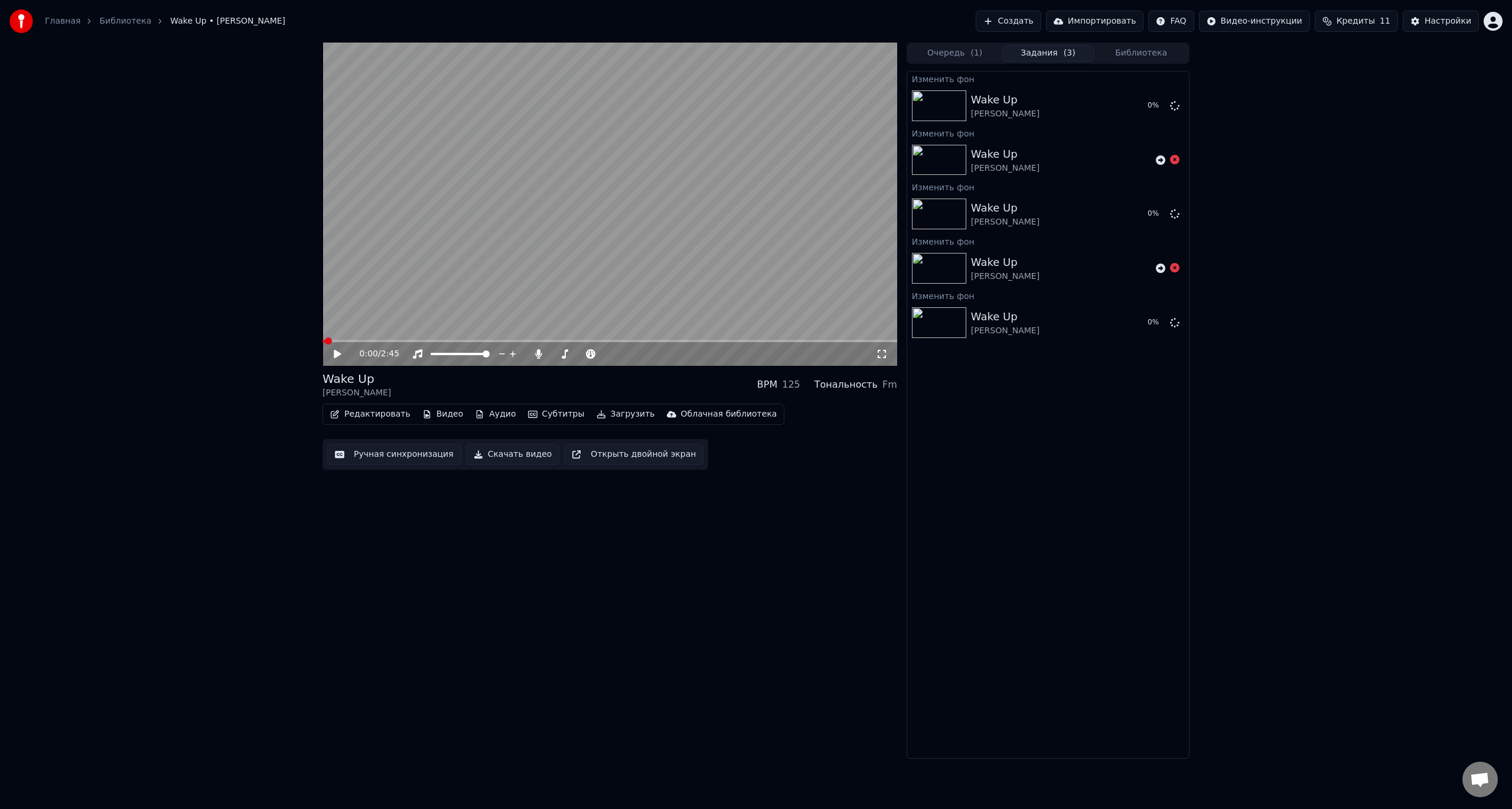
click at [1374, 29] on button "Кредиты 11" at bounding box center [1357, 20] width 83 height 21
drag, startPoint x: 1162, startPoint y: 112, endPoint x: 1163, endPoint y: 142, distance: 30.0
click at [1163, 112] on div "0 %" at bounding box center [1147, 106] width 37 height 14
click at [1161, 158] on icon at bounding box center [1160, 160] width 9 height 9
click at [1156, 170] on div "Wake Up Maks Korzh 0 %" at bounding box center [1047, 159] width 281 height 40
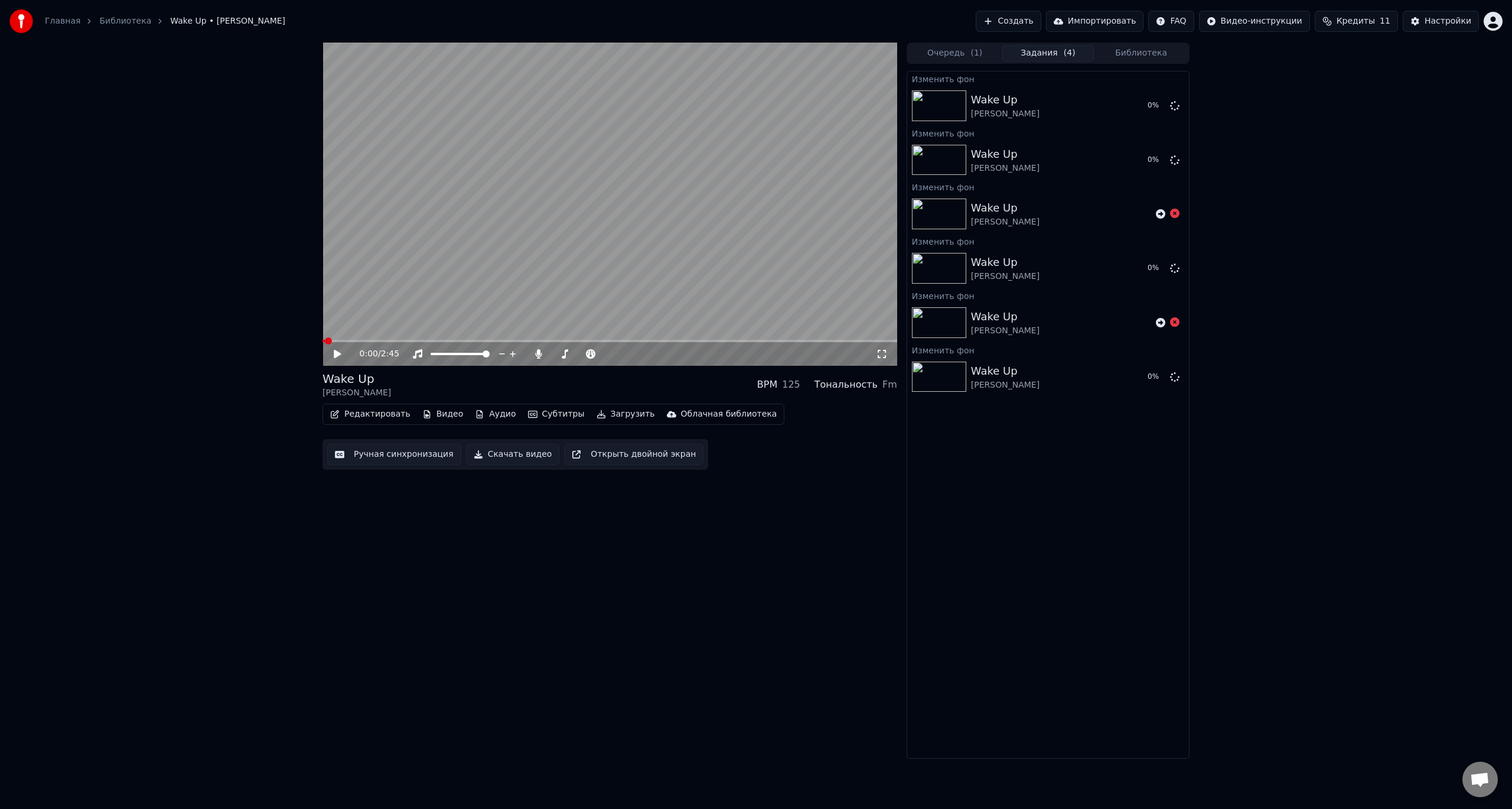
click at [1147, 208] on div "Wake Up [PERSON_NAME]" at bounding box center [1060, 214] width 180 height 29
click at [1159, 211] on icon at bounding box center [1160, 214] width 9 height 9
click at [1160, 213] on icon at bounding box center [1160, 214] width 9 height 9
click at [1159, 380] on icon at bounding box center [1160, 377] width 9 height 9
click at [1355, 23] on span "Кредиты" at bounding box center [1355, 21] width 38 height 12
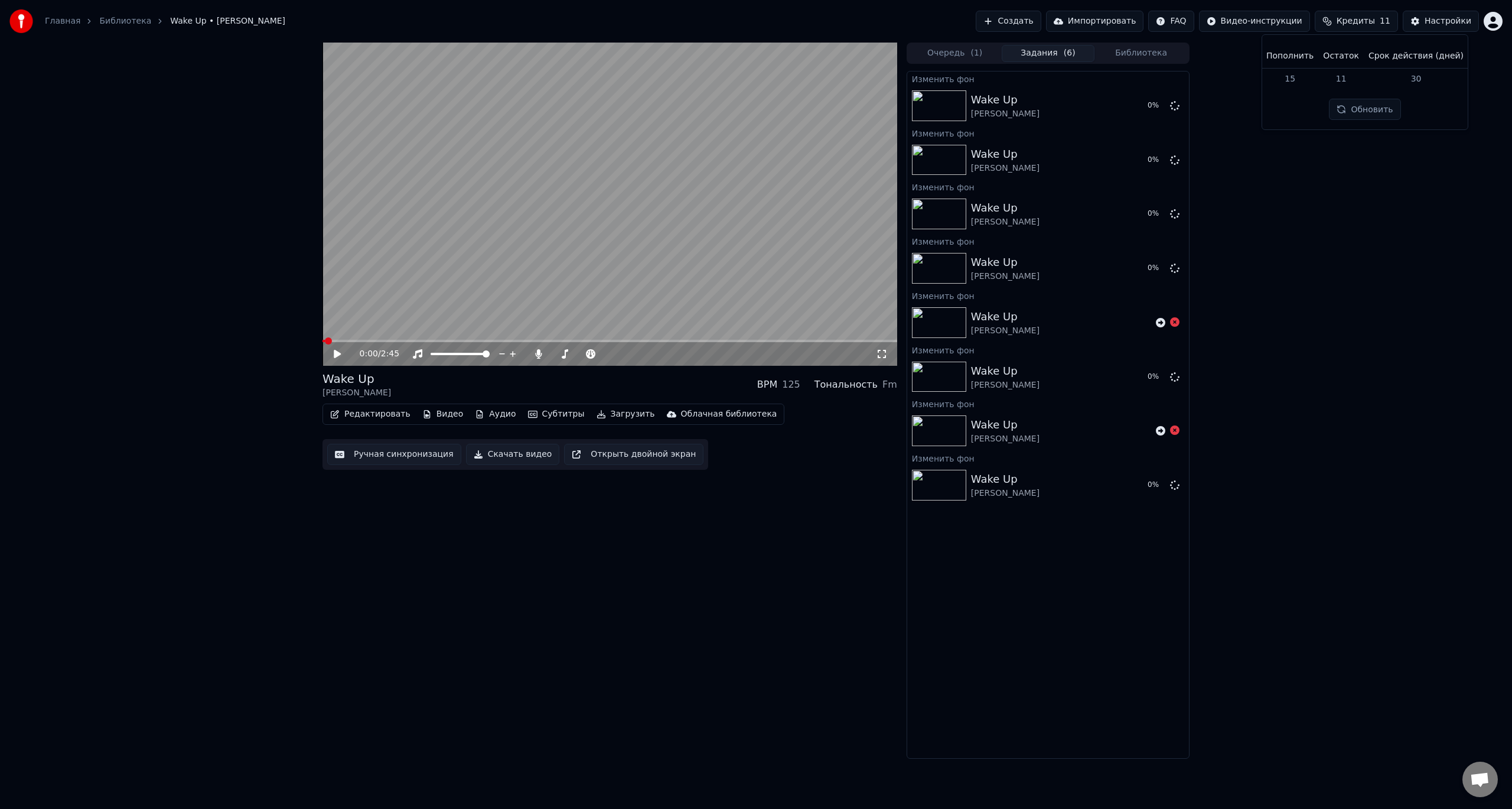
drag, startPoint x: 1393, startPoint y: 1, endPoint x: 1408, endPoint y: 232, distance: 231.5
click at [1408, 232] on div "0:00 / 2:45 Wake Up Maks Korzh BPM 125 Тональность Fm Редактировать Видео Аудио…" at bounding box center [756, 401] width 1512 height 716
click at [1360, 13] on button "Кредиты 11" at bounding box center [1357, 20] width 83 height 21
click at [1265, 215] on div "0:00 / 2:45 Wake Up Maks Korzh BPM 125 Тональность Fm Редактировать Видео Аудио…" at bounding box center [756, 401] width 1512 height 716
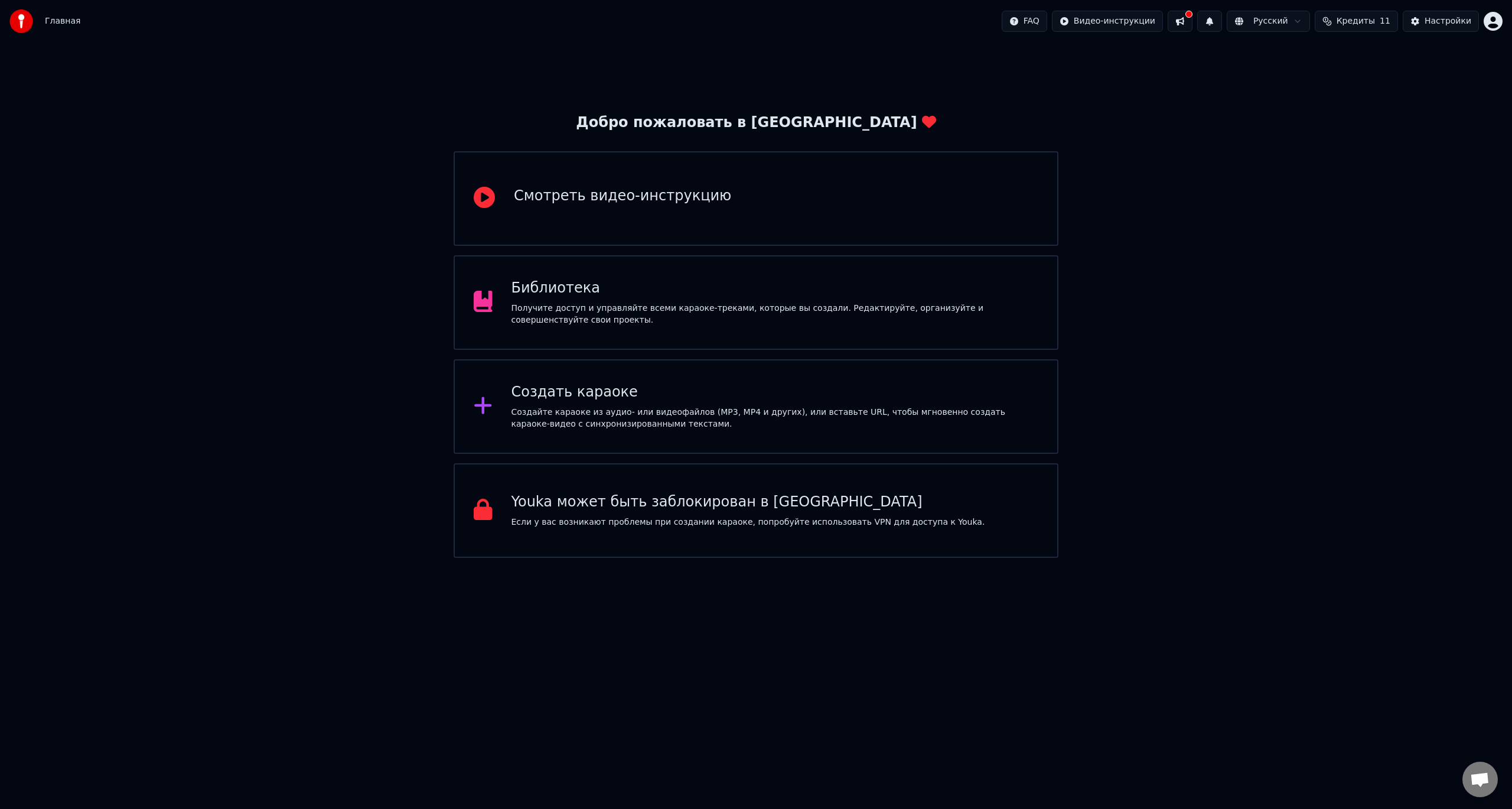
click at [639, 326] on div "Получите доступ и управляйте всеми караоке-треками, которые вы создали. Редакти…" at bounding box center [775, 315] width 527 height 24
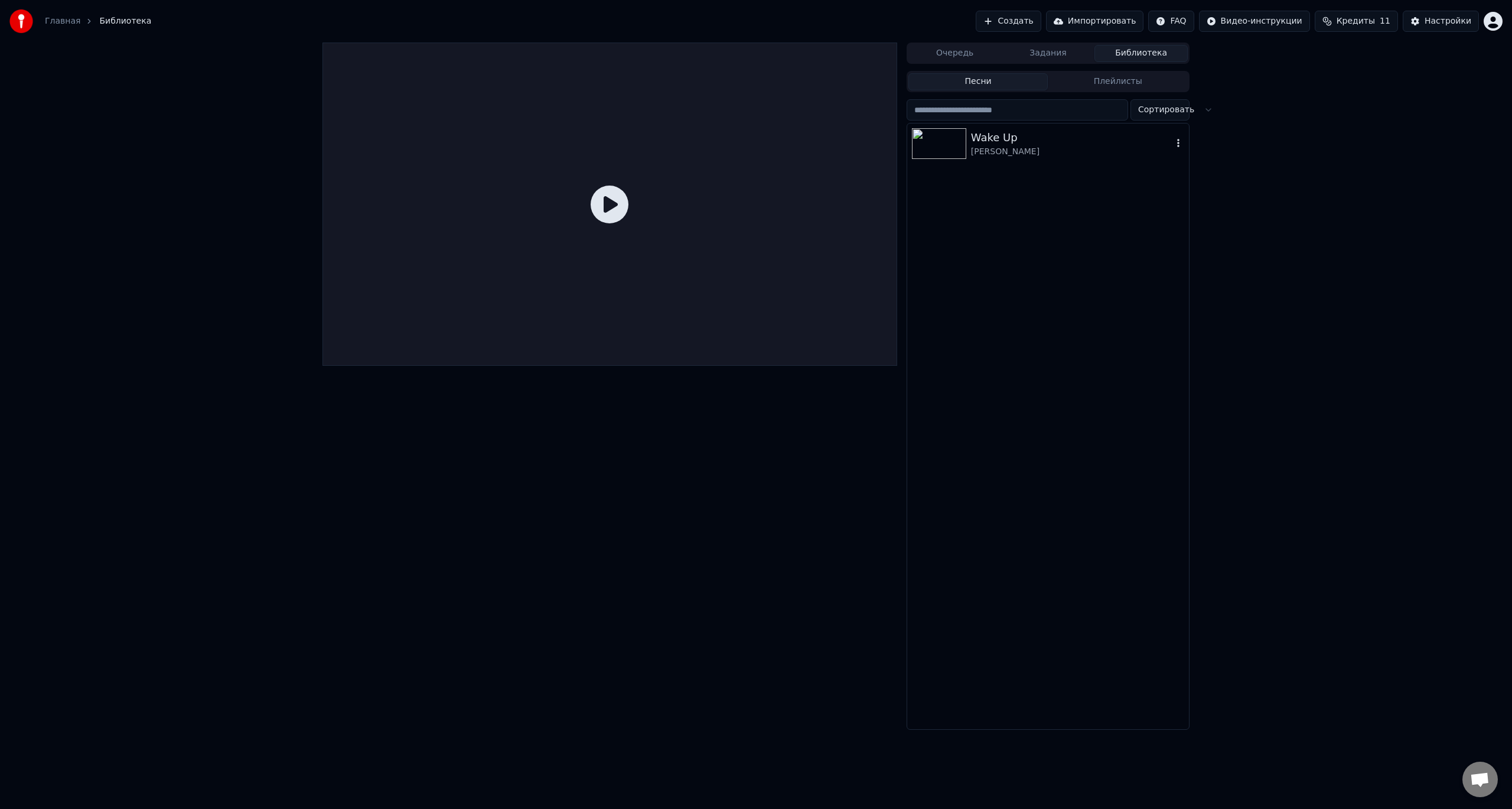
click at [1077, 135] on div "Wake Up" at bounding box center [1072, 138] width 202 height 17
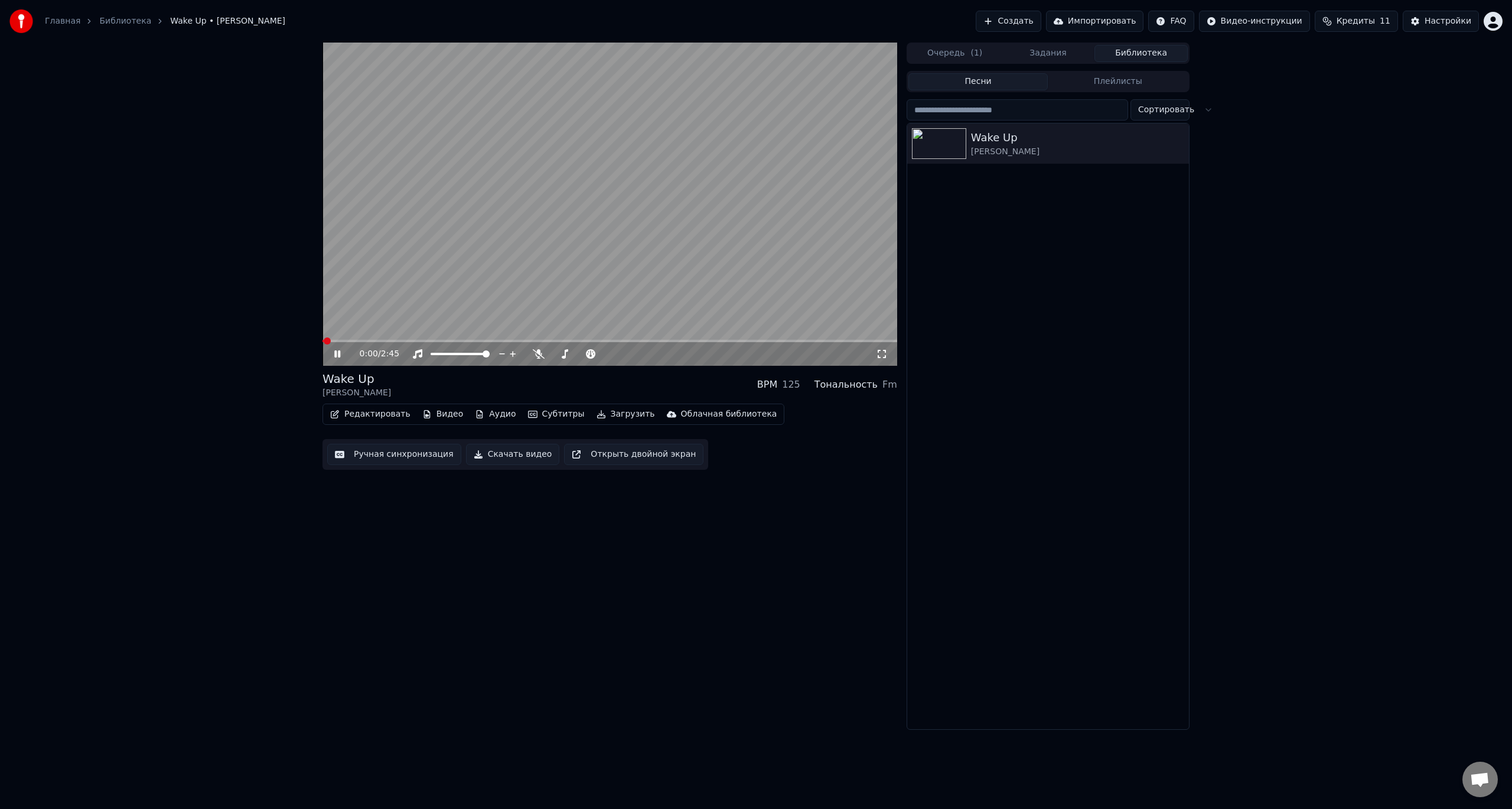
click at [714, 270] on video at bounding box center [609, 204] width 575 height 323
click at [603, 355] on div "0:00 / 2:45" at bounding box center [609, 355] width 575 height 24
drag, startPoint x: 647, startPoint y: 351, endPoint x: 657, endPoint y: 354, distance: 10.4
click at [657, 354] on div at bounding box center [644, 354] width 95 height 12
click at [657, 354] on span at bounding box center [633, 354] width 59 height 3
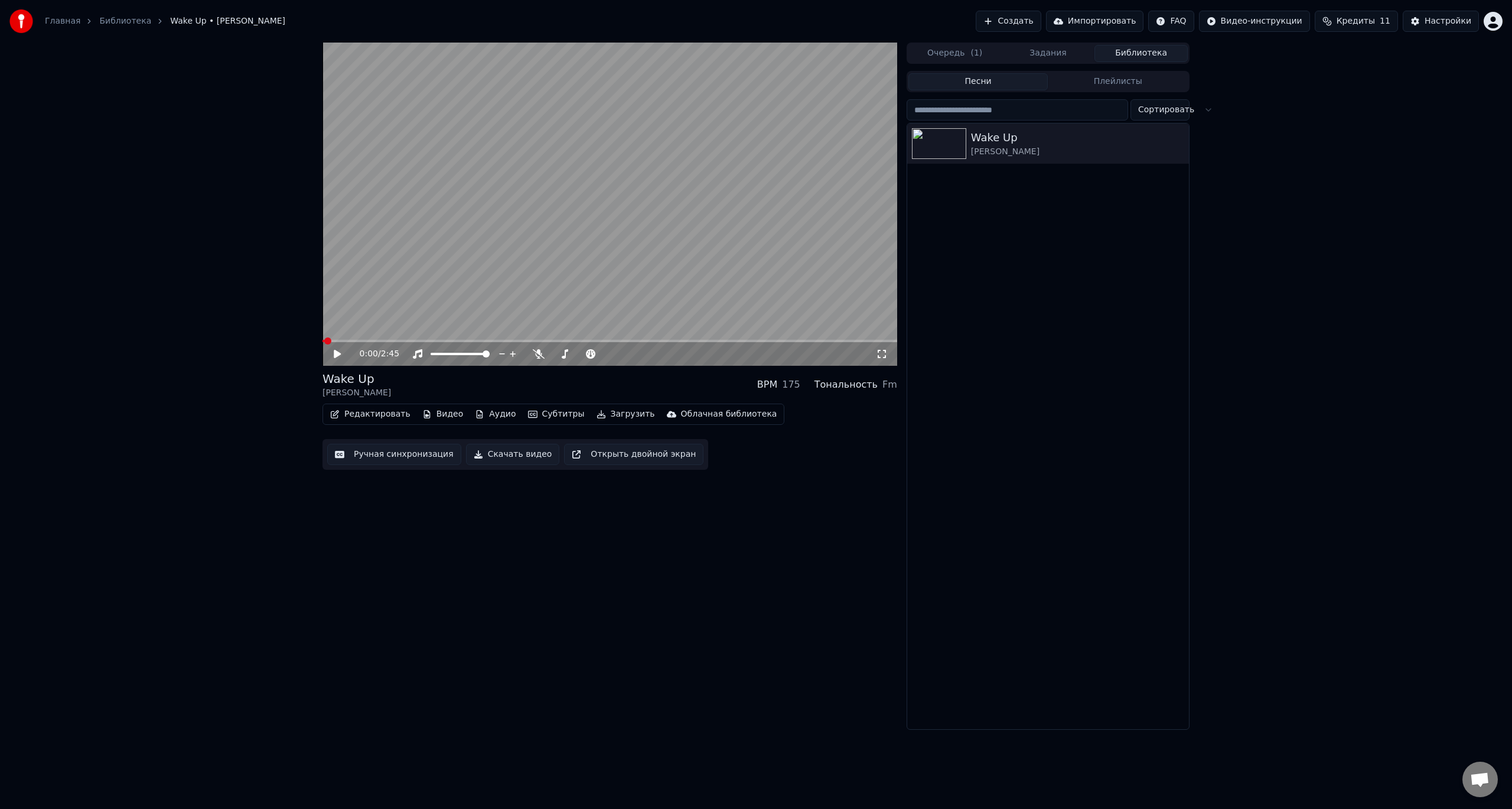
click at [590, 240] on video at bounding box center [609, 204] width 575 height 323
drag, startPoint x: 627, startPoint y: 351, endPoint x: 606, endPoint y: 356, distance: 21.6
click at [605, 356] on div at bounding box center [618, 354] width 95 height 12
click at [606, 351] on span at bounding box center [607, 354] width 7 height 7
click at [608, 353] on span at bounding box center [607, 354] width 7 height 7
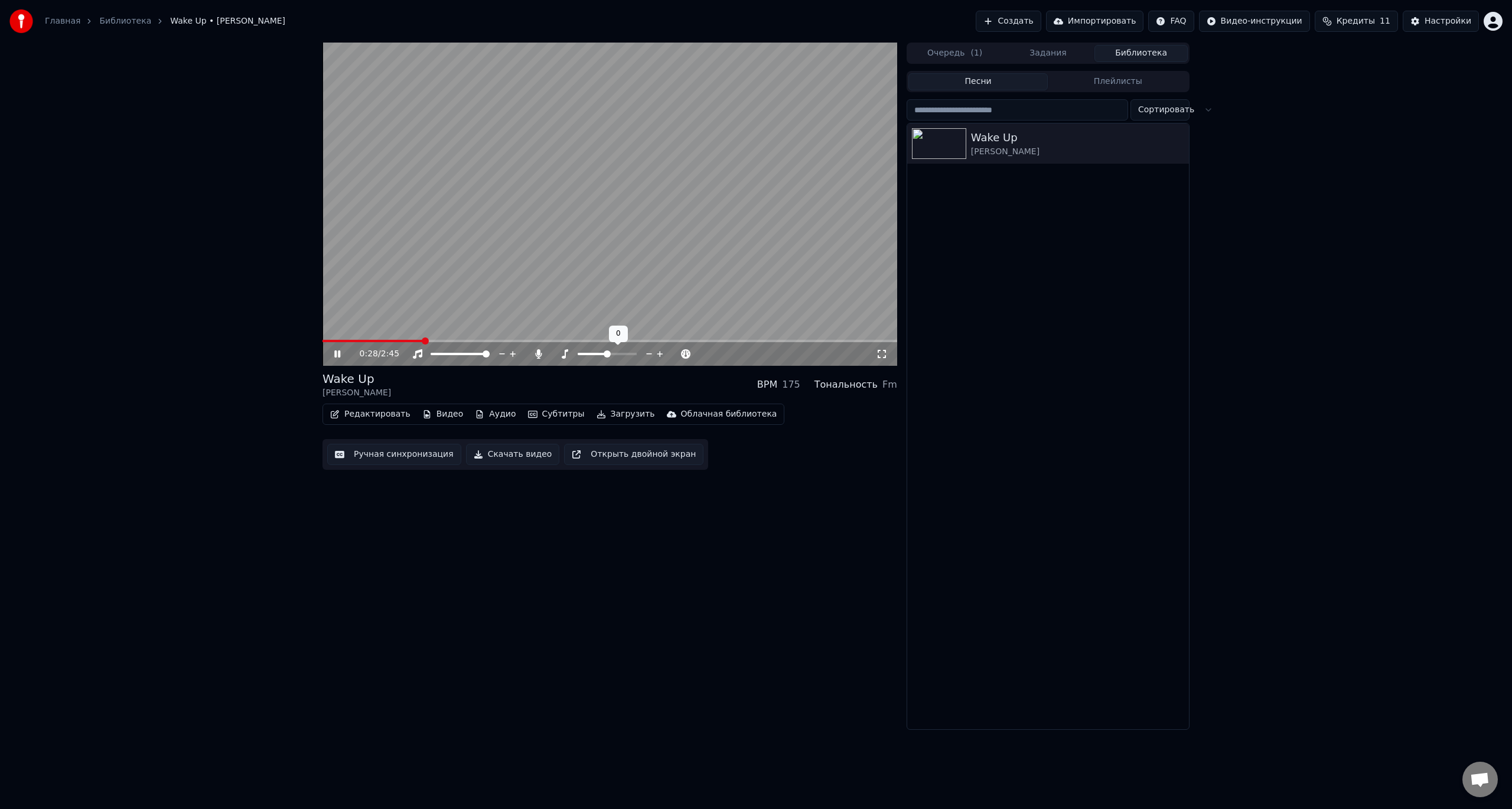
click at [608, 356] on span at bounding box center [607, 354] width 7 height 7
click at [795, 386] on div "175" at bounding box center [791, 384] width 19 height 14
click at [804, 428] on div "Редактировать Видео Аудио Субтитры Загрузить Облачная библиотека Ручная синхрон…" at bounding box center [609, 436] width 575 height 66
click at [476, 357] on span at bounding box center [473, 354] width 7 height 7
click at [502, 357] on icon at bounding box center [502, 354] width 11 height 12
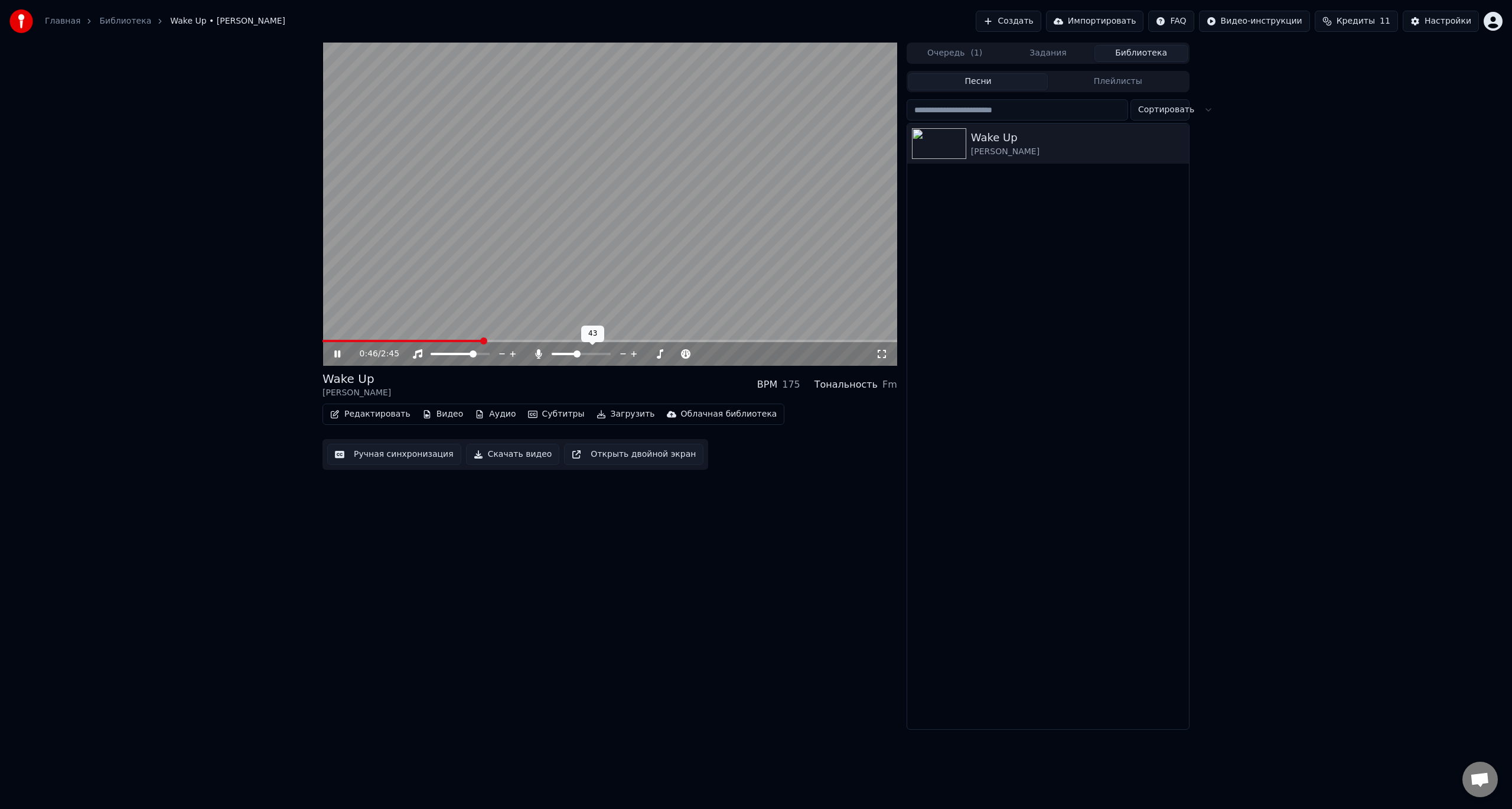
click at [563, 351] on div at bounding box center [591, 354] width 95 height 12
click at [593, 350] on div at bounding box center [591, 354] width 95 height 12
click at [797, 384] on div "175" at bounding box center [791, 384] width 19 height 14
click at [777, 386] on div "BPM" at bounding box center [767, 384] width 20 height 14
drag, startPoint x: 789, startPoint y: 390, endPoint x: 825, endPoint y: 390, distance: 36.0
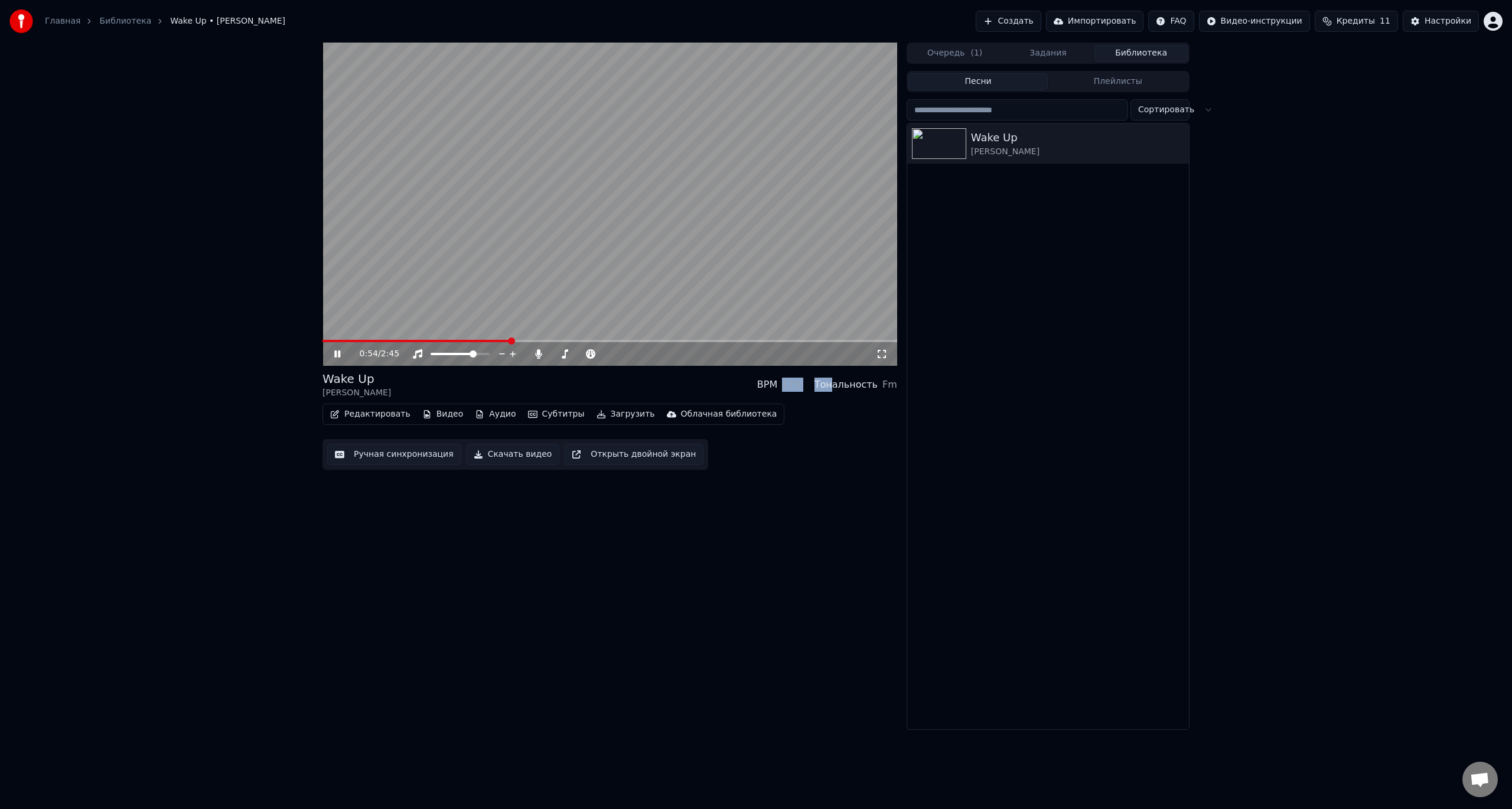
click at [835, 392] on div "Wake Up Maks Korzh BPM 175 Тональность Fm" at bounding box center [609, 384] width 575 height 29
click at [794, 394] on div "Wake Up Maks Korzh BPM 175 Тональность Fm" at bounding box center [609, 384] width 575 height 29
click at [528, 416] on icon "button" at bounding box center [533, 415] width 9 height 7
click at [533, 171] on video at bounding box center [609, 204] width 575 height 323
click at [928, 145] on img at bounding box center [938, 143] width 55 height 31
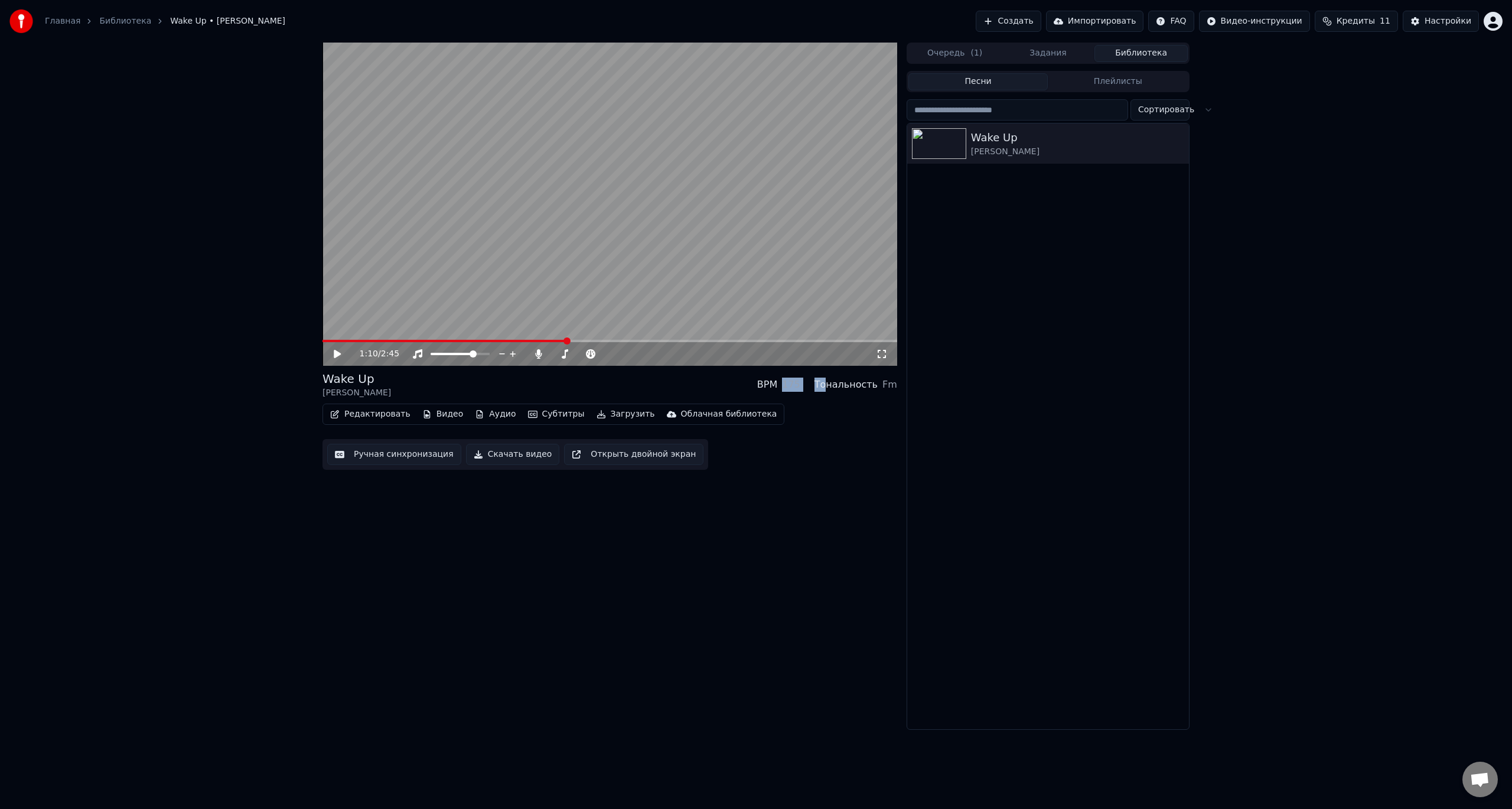
click at [1042, 48] on button "Задания" at bounding box center [1047, 54] width 93 height 18
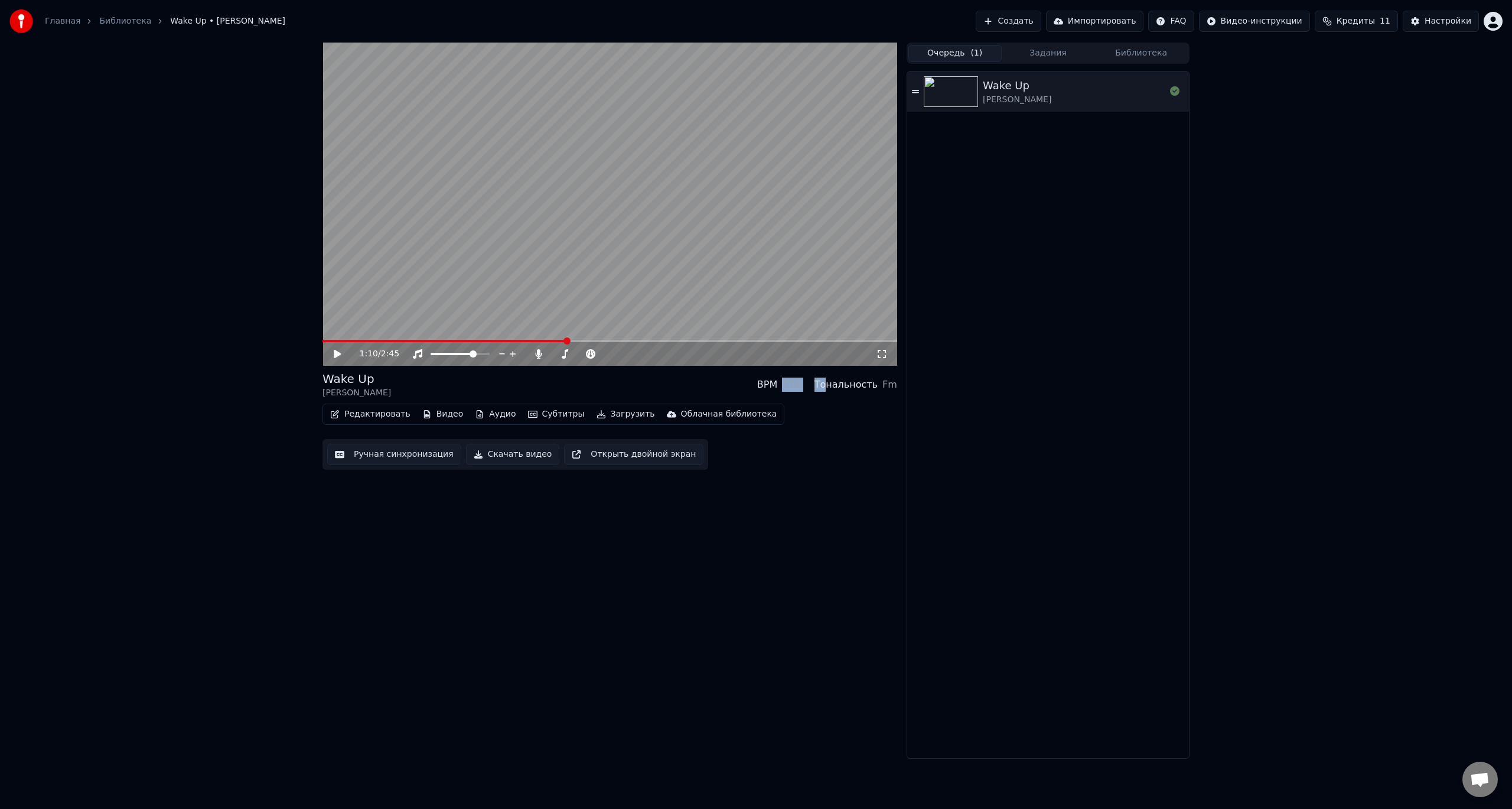
drag, startPoint x: 966, startPoint y: 49, endPoint x: 1007, endPoint y: 61, distance: 42.7
click at [967, 49] on button "Очередь ( 1 )" at bounding box center [955, 54] width 93 height 18
click at [1019, 93] on div "[PERSON_NAME]" at bounding box center [1017, 99] width 68 height 12
click at [633, 354] on span at bounding box center [618, 354] width 30 height 3
click at [799, 454] on div "Редактировать Видео Аудио Субтитры Загрузить Облачная библиотека Ручная синхрон…" at bounding box center [609, 436] width 575 height 66
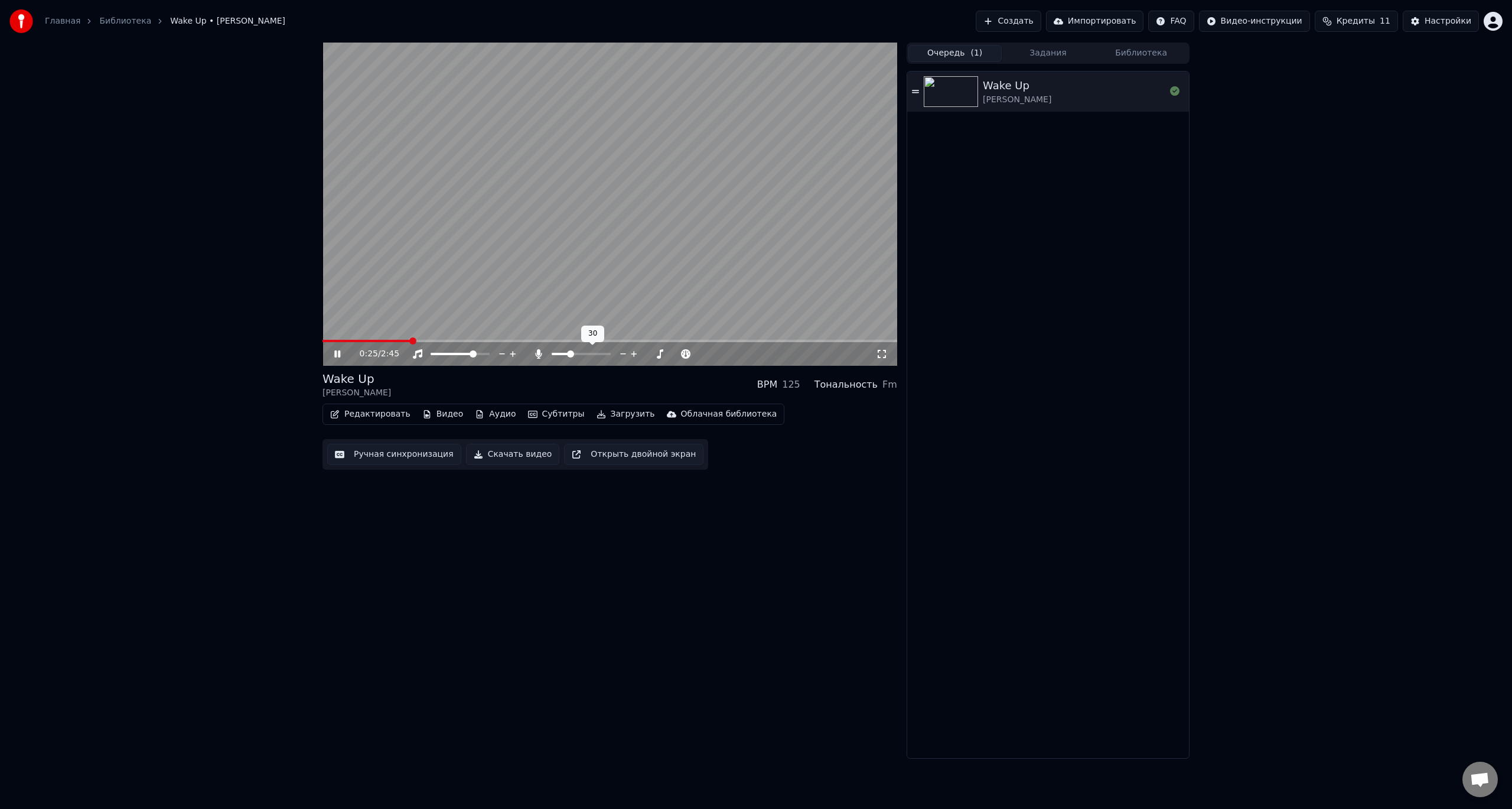
click at [569, 355] on span at bounding box center [560, 354] width 18 height 3
drag, startPoint x: 514, startPoint y: 462, endPoint x: 507, endPoint y: 477, distance: 16.6
click at [510, 473] on div "0:31 / 2:45 Wake Up Maks Korzh BPM 125 Тональность Fm Редактировать Видео Аудио…" at bounding box center [609, 401] width 575 height 716
click at [483, 458] on button "Скачать видео" at bounding box center [513, 454] width 93 height 21
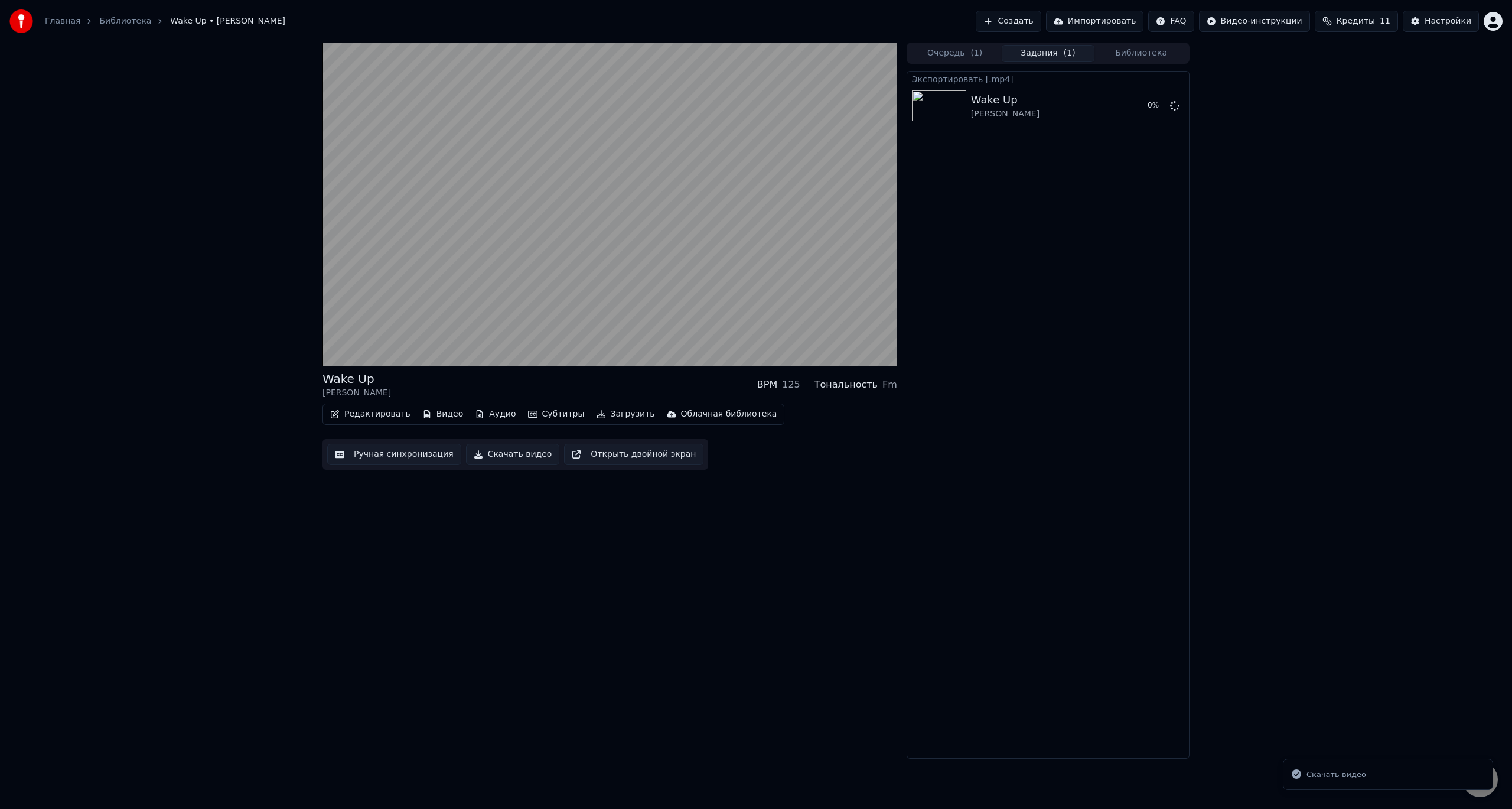
click at [488, 456] on button "Скачать видео" at bounding box center [513, 454] width 93 height 21
click at [1178, 105] on icon at bounding box center [1174, 106] width 9 height 9
click at [1176, 107] on icon at bounding box center [1174, 106] width 9 height 9
click at [990, 50] on button "Очередь ( 1 )" at bounding box center [955, 54] width 93 height 18
click at [1044, 50] on button "Задания ( 1 )" at bounding box center [1047, 54] width 93 height 18
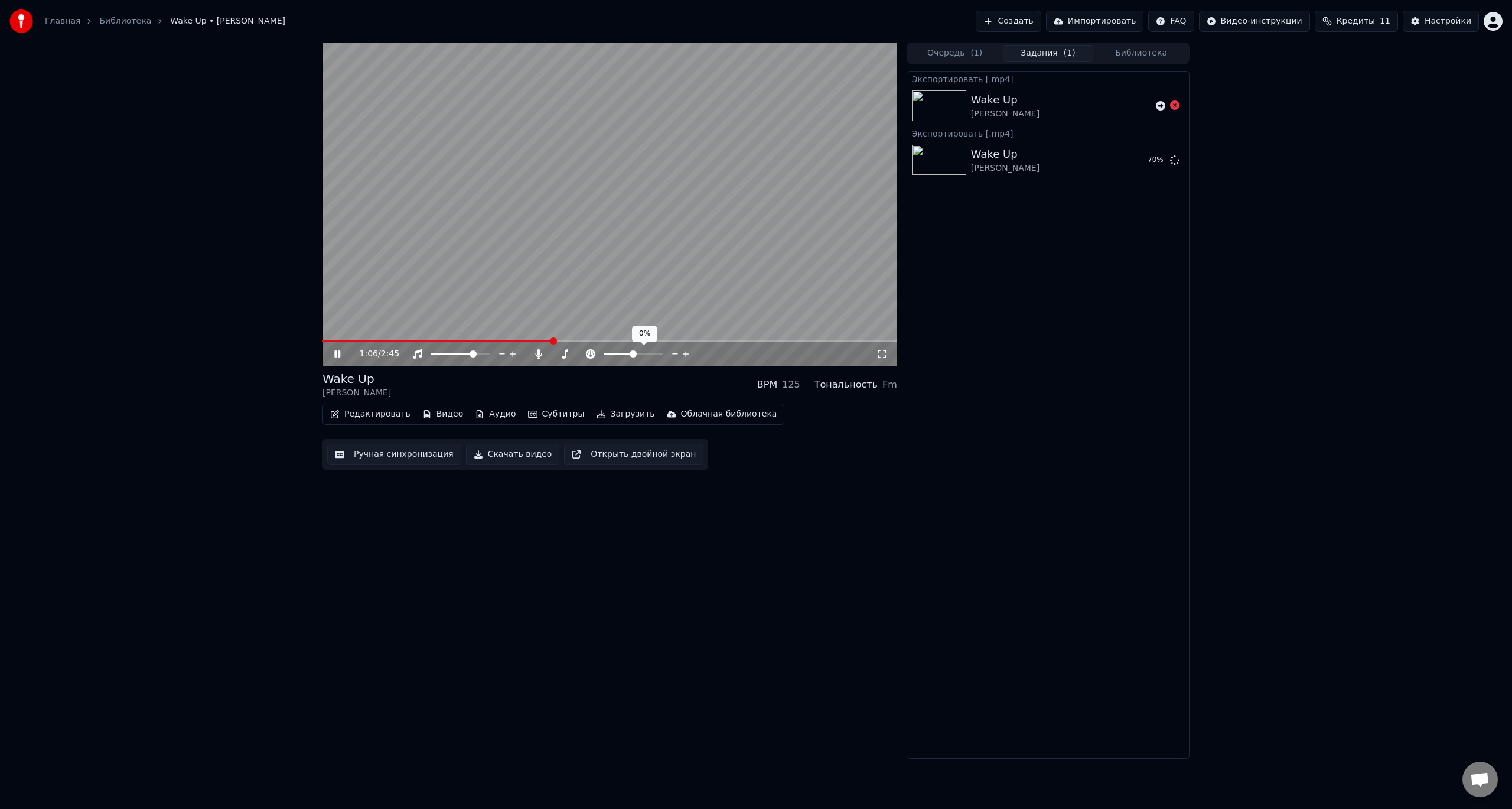
click at [633, 354] on span at bounding box center [618, 354] width 30 height 3
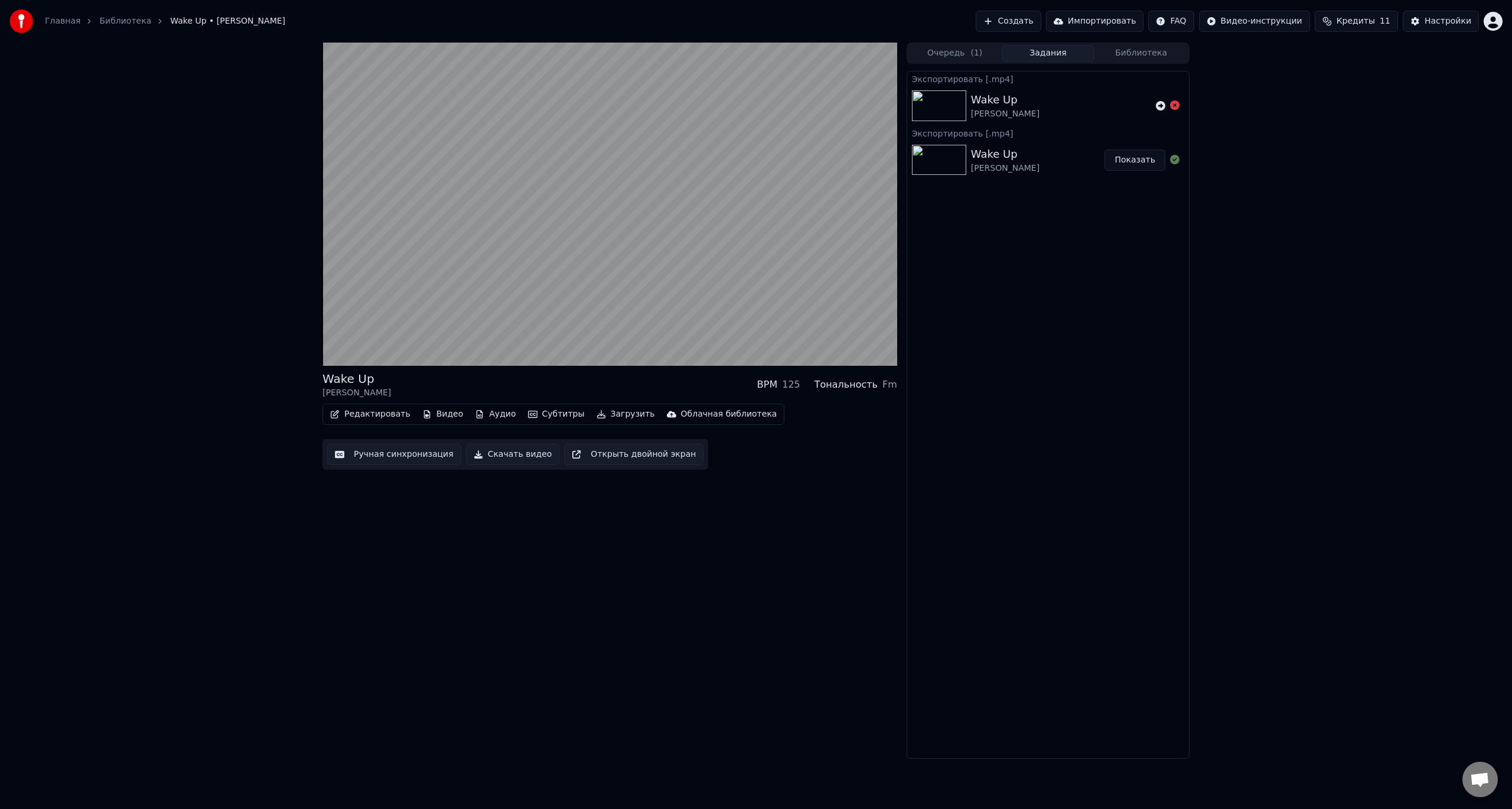
click at [1137, 159] on button "Показать" at bounding box center [1135, 159] width 61 height 21
click at [741, 66] on video at bounding box center [609, 204] width 575 height 323
click at [633, 355] on span at bounding box center [633, 354] width 7 height 7
click at [554, 356] on span at bounding box center [558, 354] width 7 height 7
click at [567, 234] on video at bounding box center [609, 204] width 575 height 323
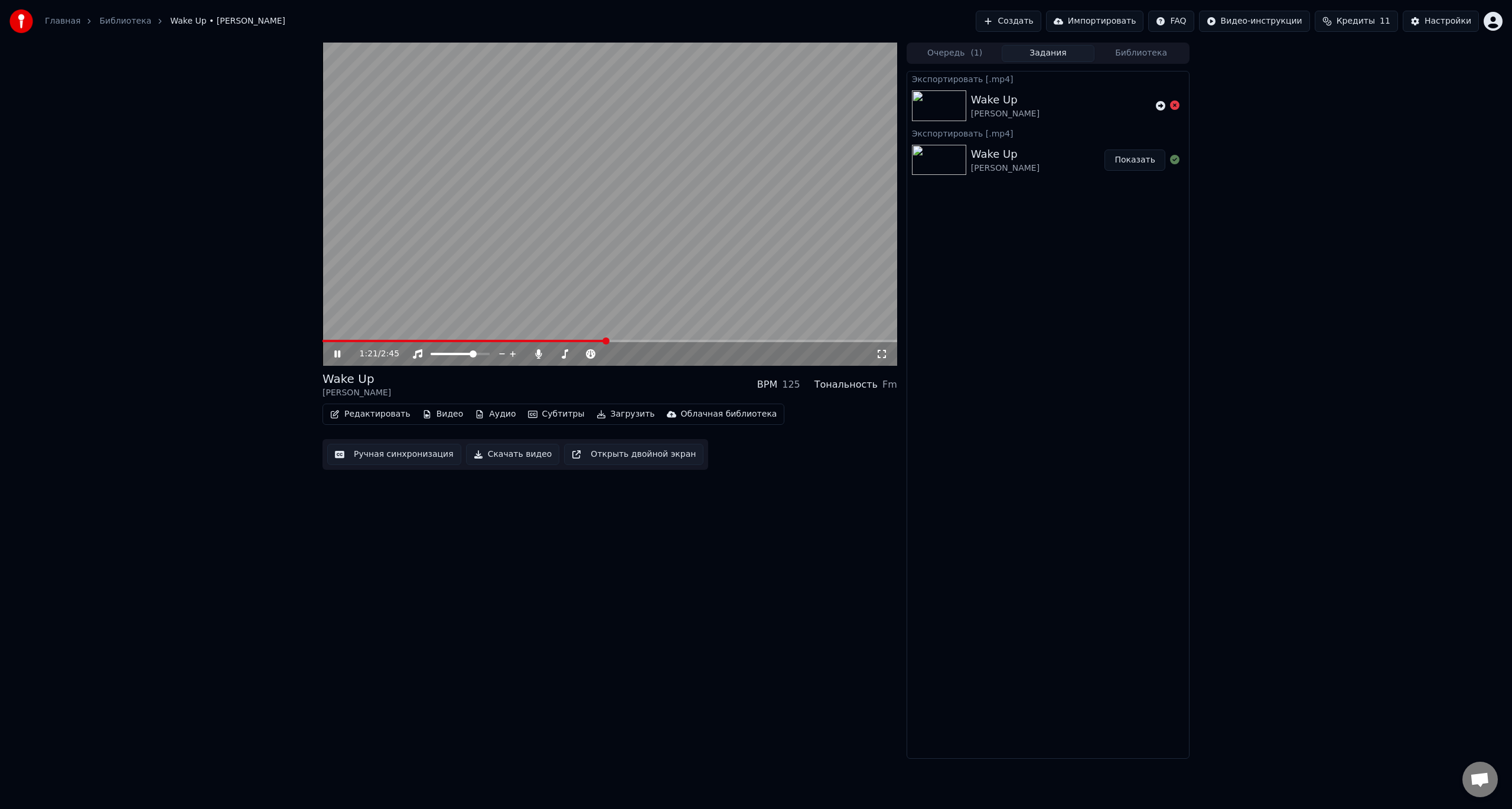
click at [597, 339] on video at bounding box center [609, 204] width 575 height 323
click at [582, 244] on video at bounding box center [609, 204] width 575 height 323
drag, startPoint x: 601, startPoint y: 339, endPoint x: 584, endPoint y: 342, distance: 17.3
click at [584, 342] on div "1:24 / 2:45" at bounding box center [609, 204] width 575 height 323
click at [371, 346] on div "1:24 / 2:45" at bounding box center [609, 355] width 575 height 24
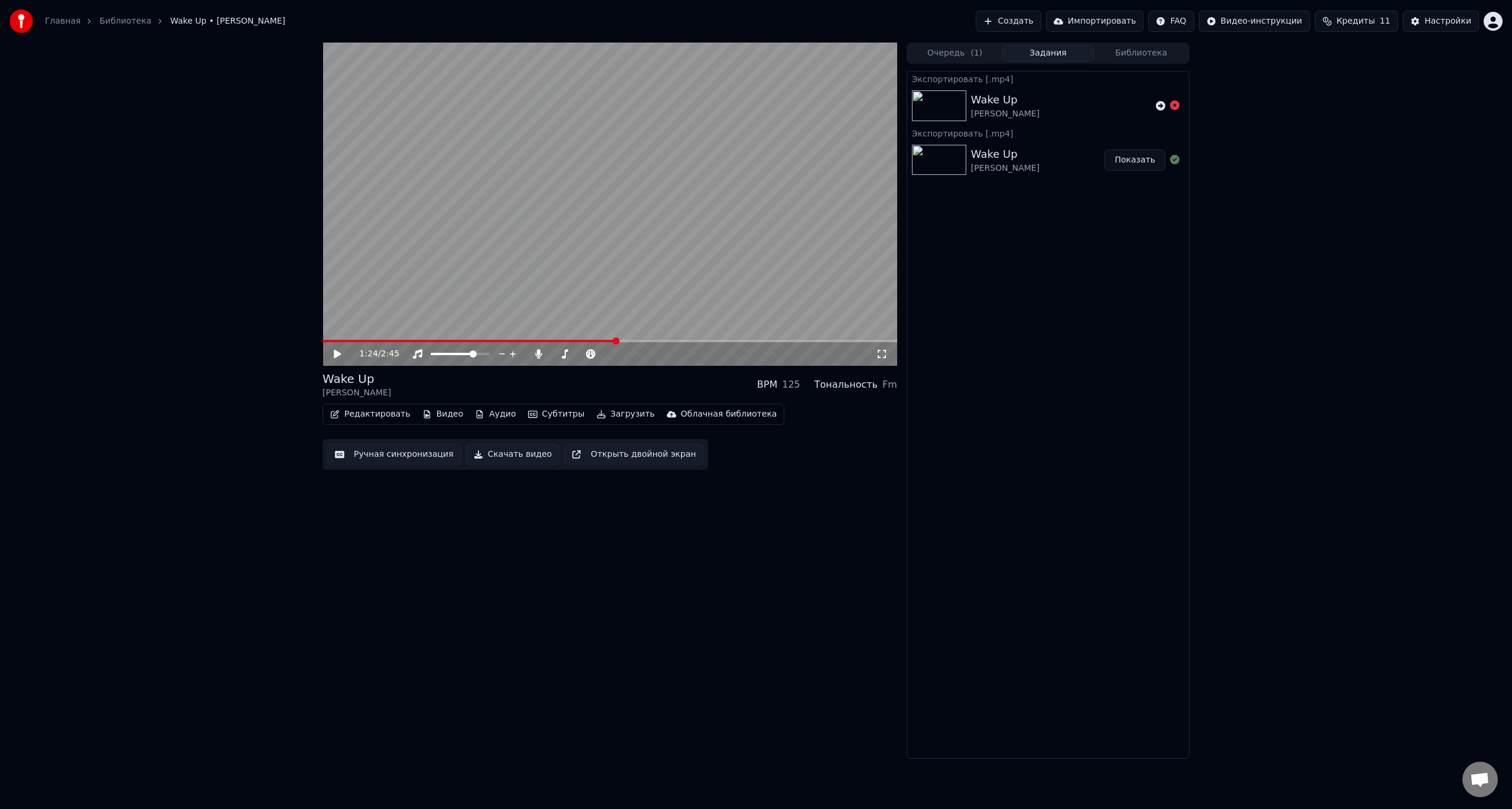
click at [360, 340] on span at bounding box center [469, 341] width 294 height 3
click at [332, 354] on icon at bounding box center [346, 354] width 28 height 9
click at [558, 356] on span at bounding box center [560, 354] width 7 height 7
click at [838, 481] on div "0:23 / 2:45 Wake Up Maks Korzh BPM 125 Тональность Fm Редактировать Видео Аудио…" at bounding box center [609, 401] width 575 height 716
click at [556, 356] on span at bounding box center [560, 354] width 7 height 7
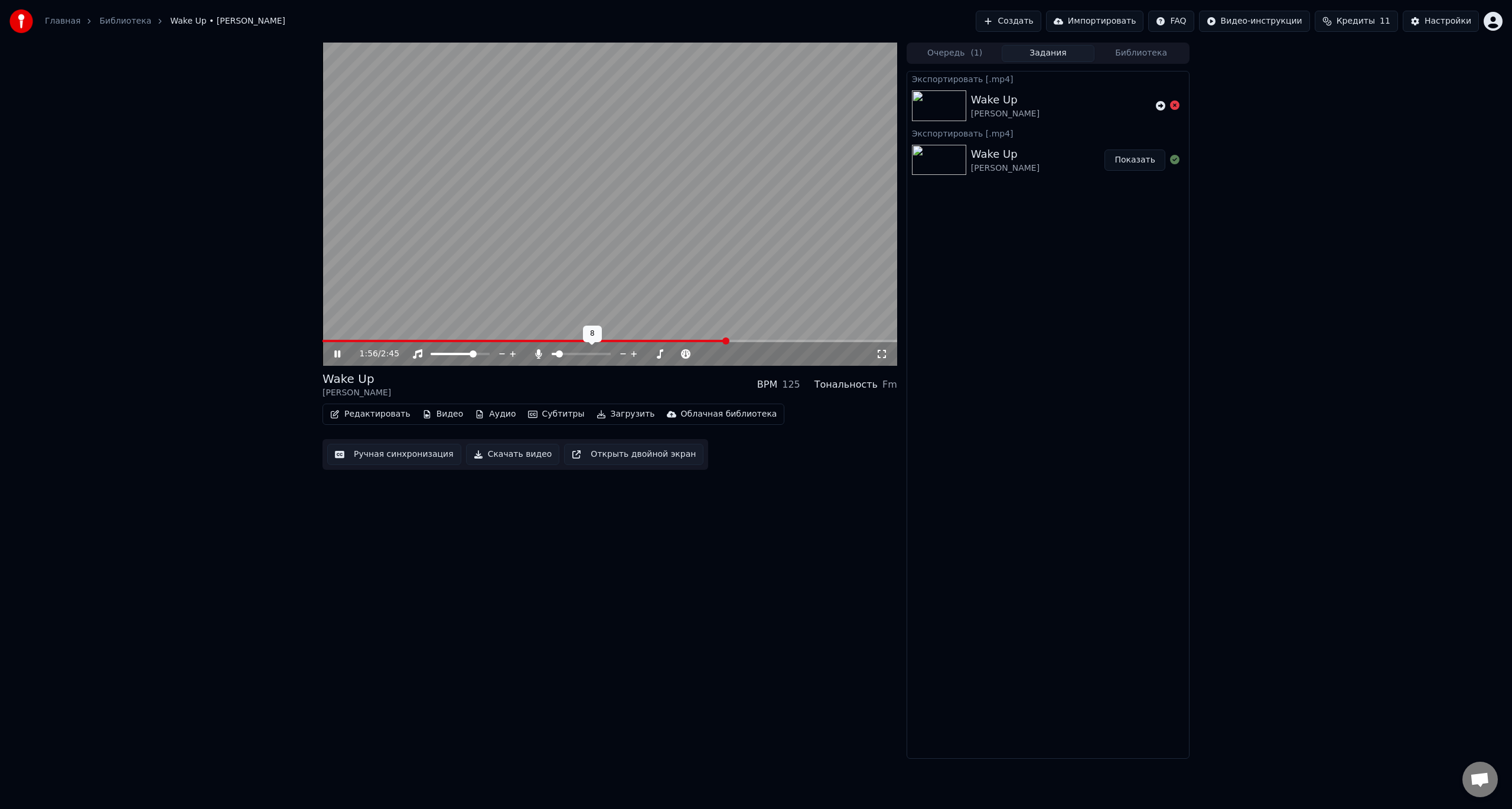
click at [558, 352] on span at bounding box center [560, 354] width 7 height 7
click at [554, 354] on span at bounding box center [558, 354] width 7 height 7
click at [675, 256] on video at bounding box center [609, 204] width 575 height 323
click at [504, 456] on button "Скачать видео" at bounding box center [513, 454] width 93 height 21
click at [1148, 106] on button "Показать" at bounding box center [1135, 106] width 61 height 21
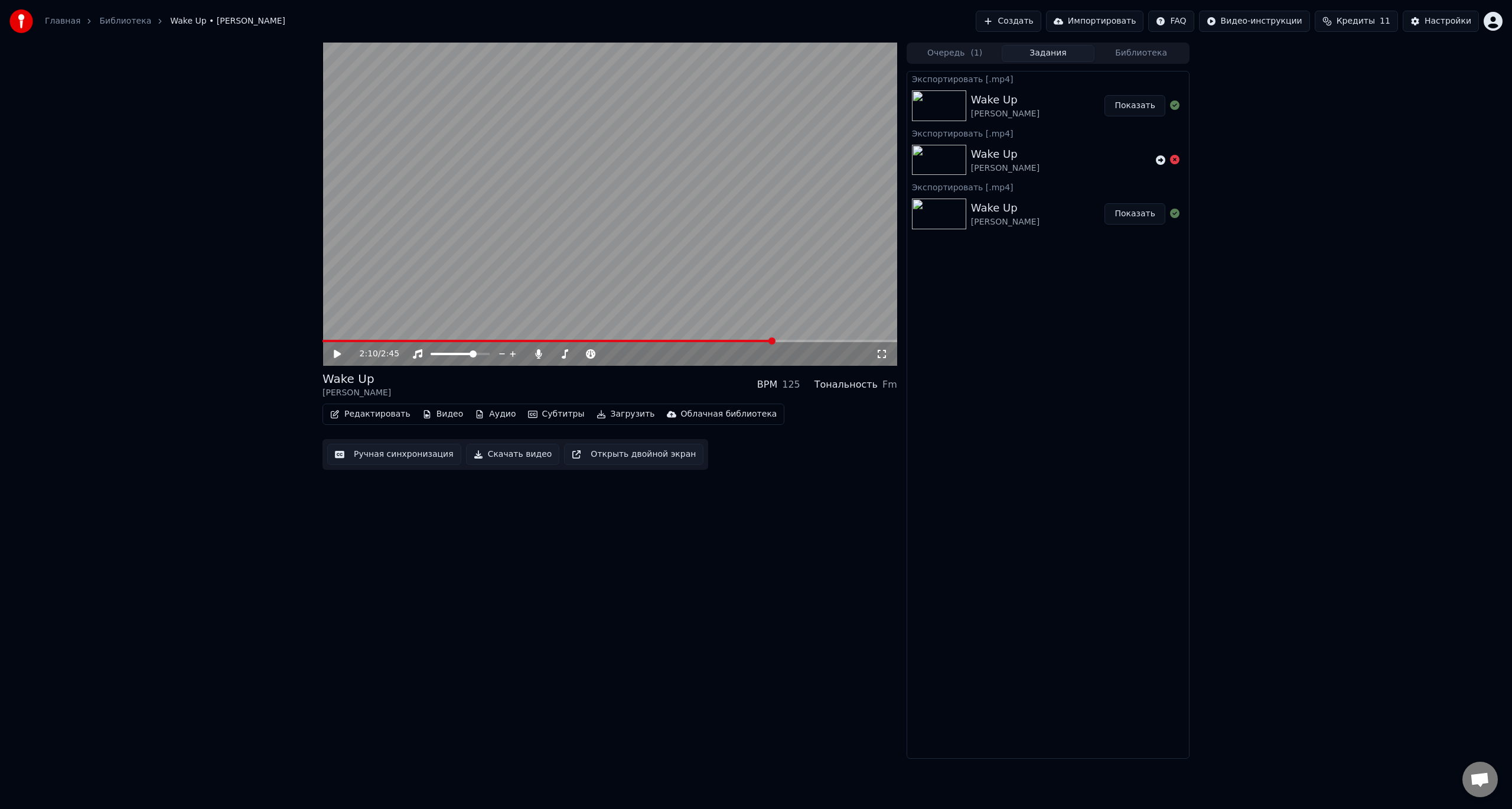
click at [1124, 156] on div "Wake Up [PERSON_NAME]" at bounding box center [1060, 160] width 180 height 29
